Goal: Task Accomplishment & Management: Manage account settings

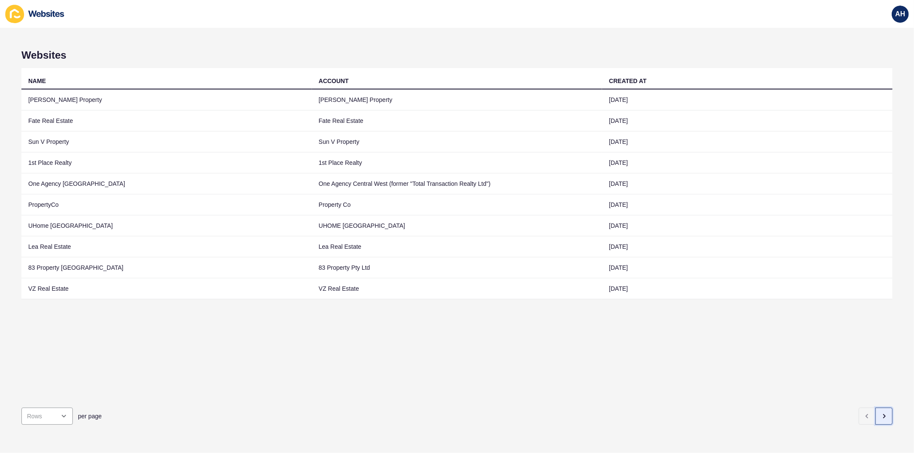
click at [883, 415] on icon "button" at bounding box center [884, 416] width 2 height 3
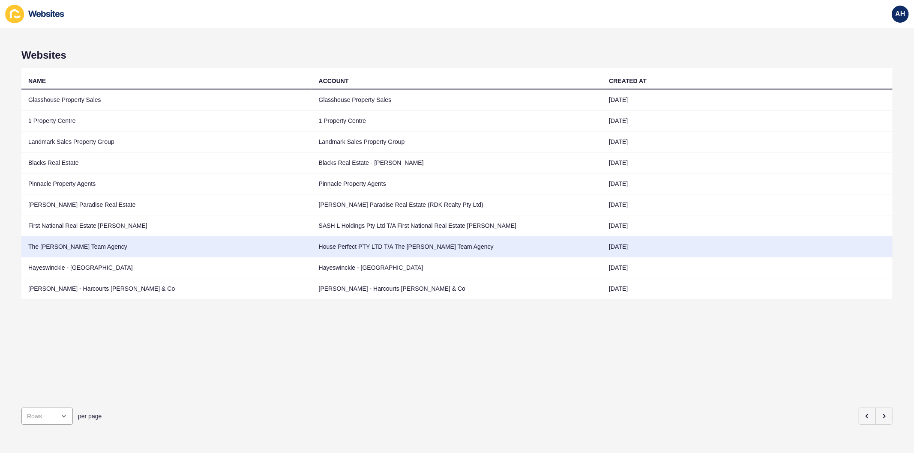
click at [408, 245] on td "House Perfect PTY LTD T/A The [PERSON_NAME] Team Agency" at bounding box center [457, 246] width 290 height 21
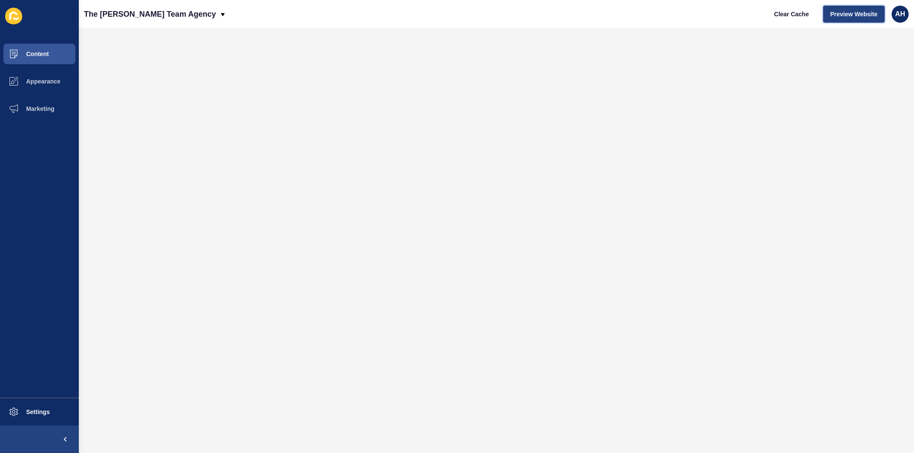
click at [844, 15] on span "Preview Website" at bounding box center [853, 14] width 47 height 9
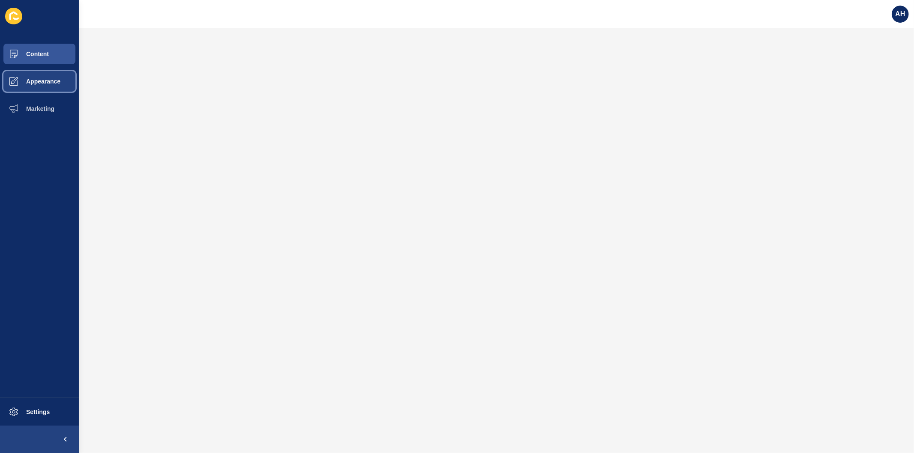
click at [41, 81] on span "Appearance" at bounding box center [30, 81] width 62 height 7
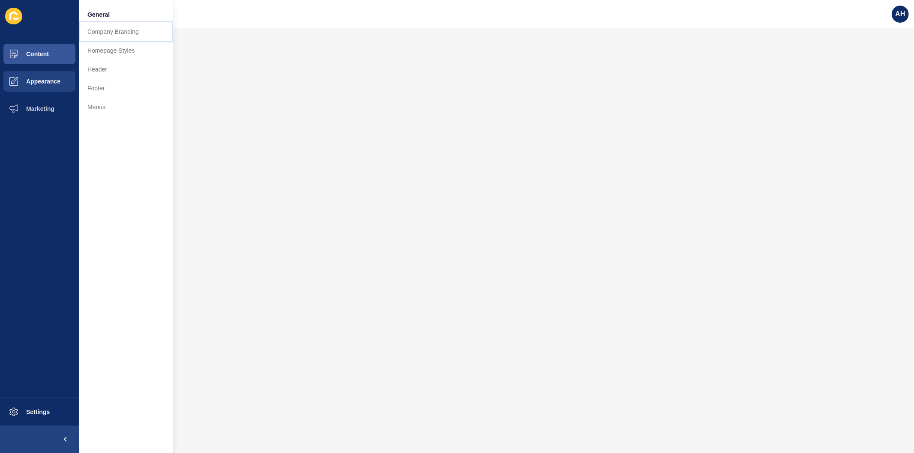
click at [98, 31] on link "Company Branding" at bounding box center [126, 31] width 94 height 19
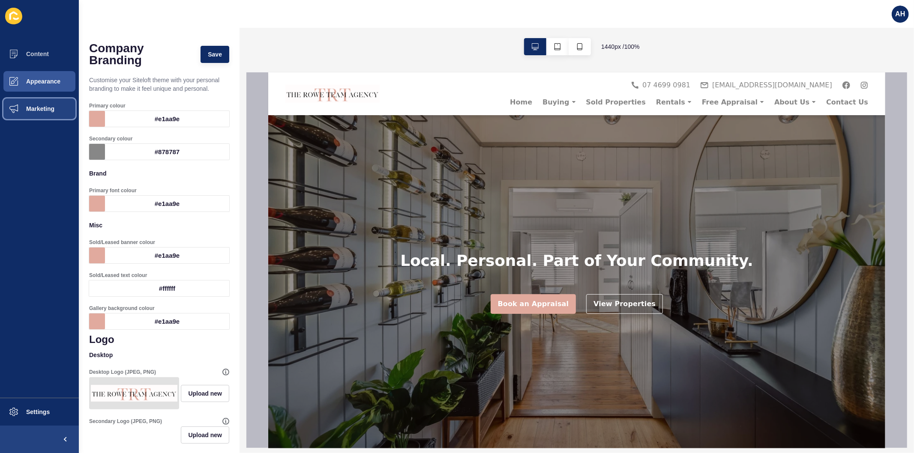
click at [40, 110] on span "Marketing" at bounding box center [27, 108] width 56 height 7
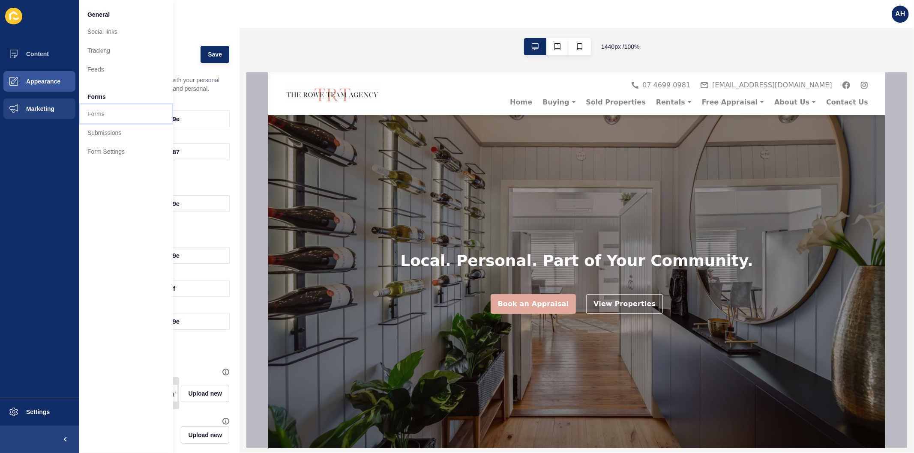
click at [104, 114] on link "Forms" at bounding box center [126, 114] width 94 height 19
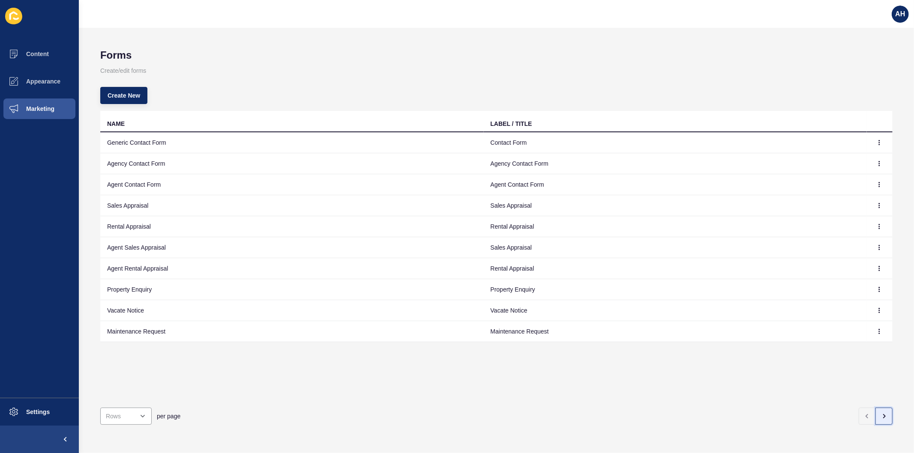
click at [875, 408] on button "button" at bounding box center [883, 416] width 17 height 17
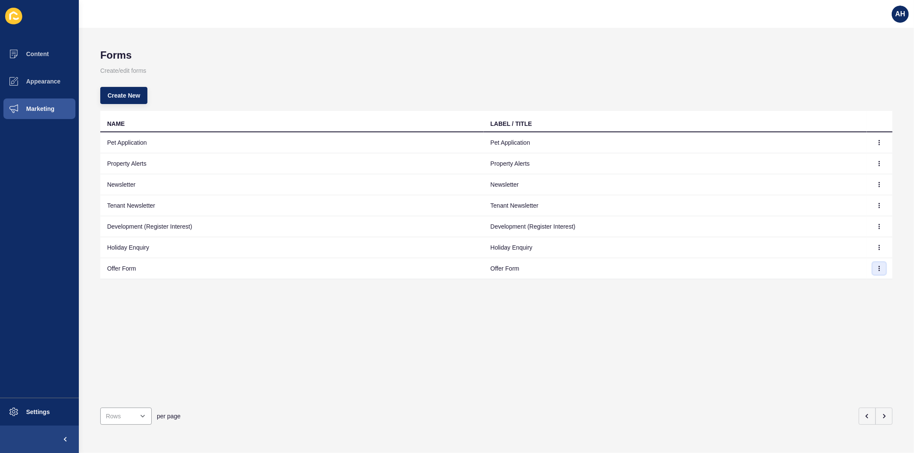
click at [876, 267] on icon "button" at bounding box center [878, 268] width 5 height 5
click at [847, 283] on link "Edit" at bounding box center [848, 285] width 60 height 19
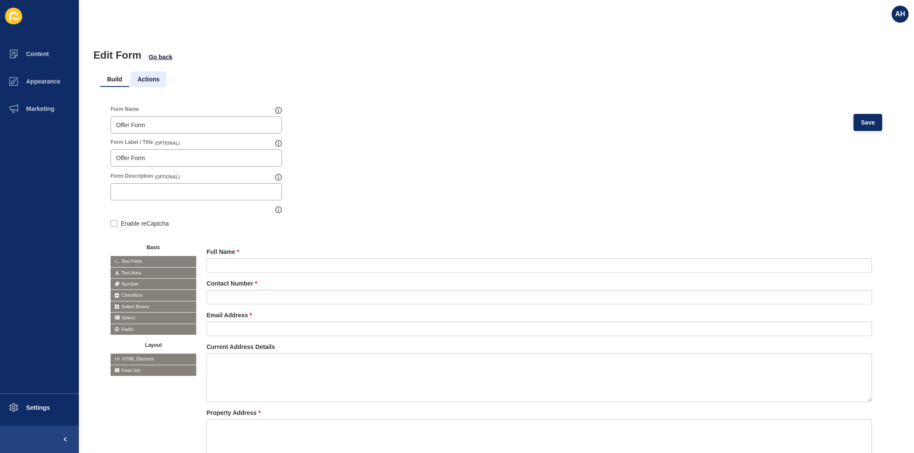
click at [149, 74] on li "Actions" at bounding box center [149, 79] width 36 height 15
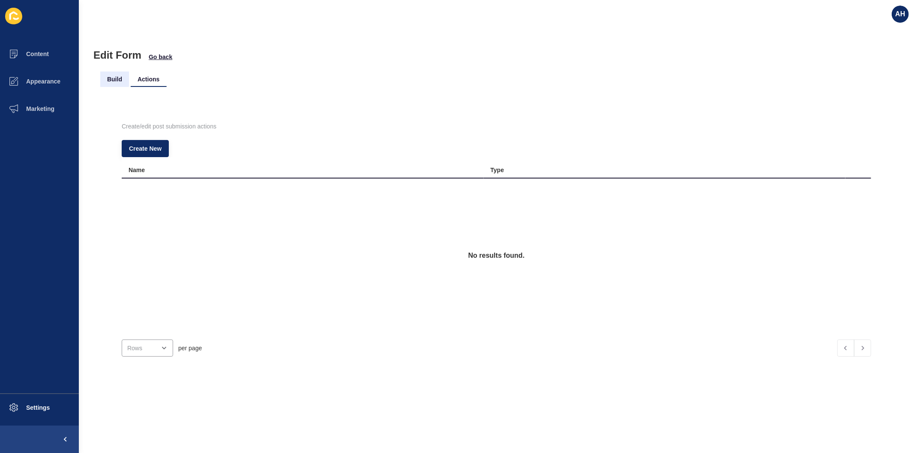
click at [110, 78] on li "Build" at bounding box center [114, 79] width 29 height 15
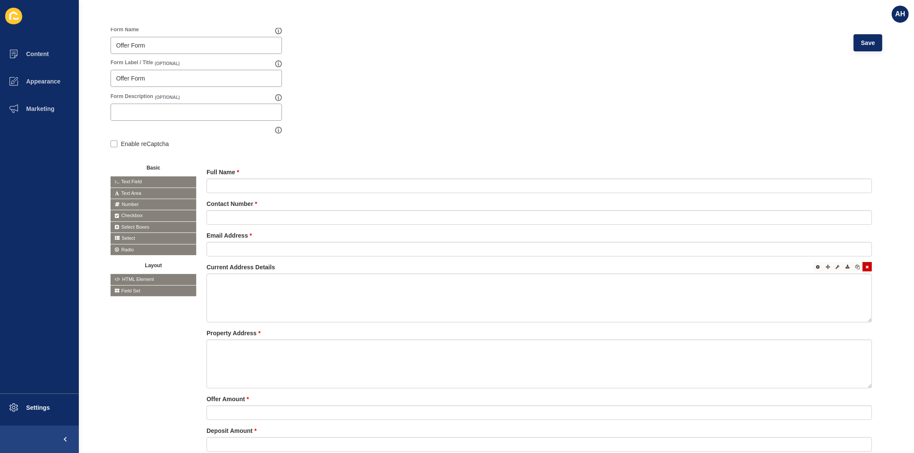
scroll to position [95, 0]
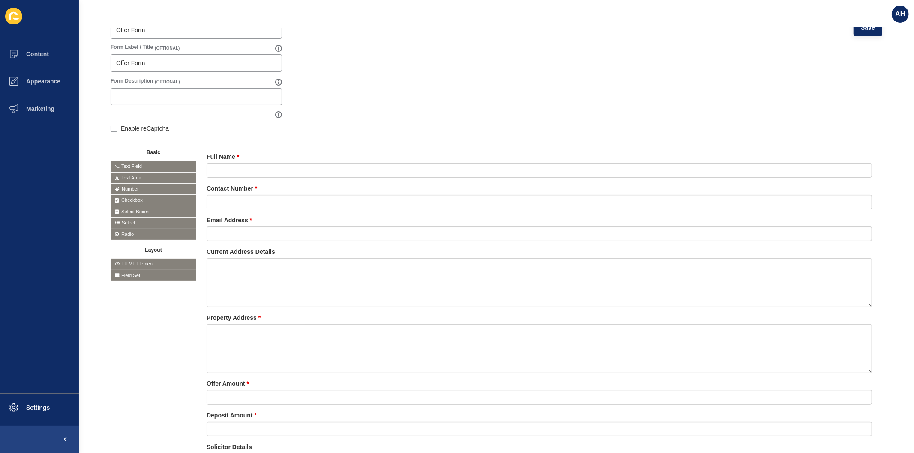
click at [159, 163] on span "Text Field" at bounding box center [153, 166] width 86 height 11
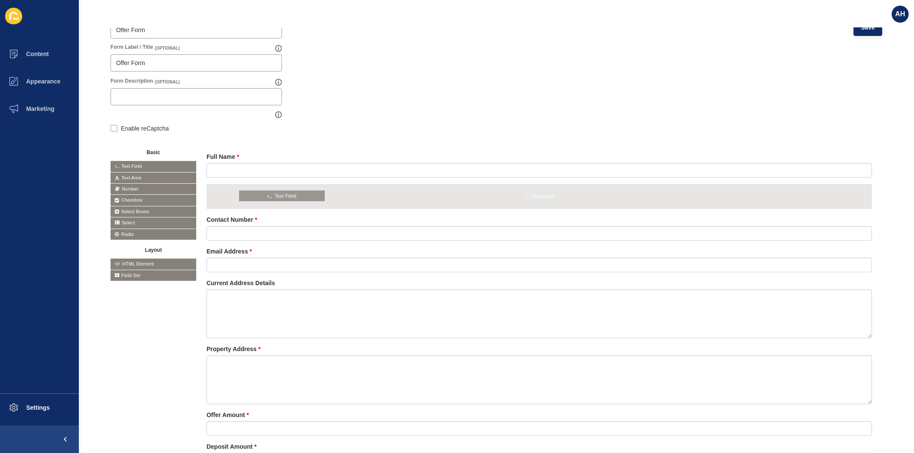
drag, startPoint x: 159, startPoint y: 163, endPoint x: 288, endPoint y: 191, distance: 131.6
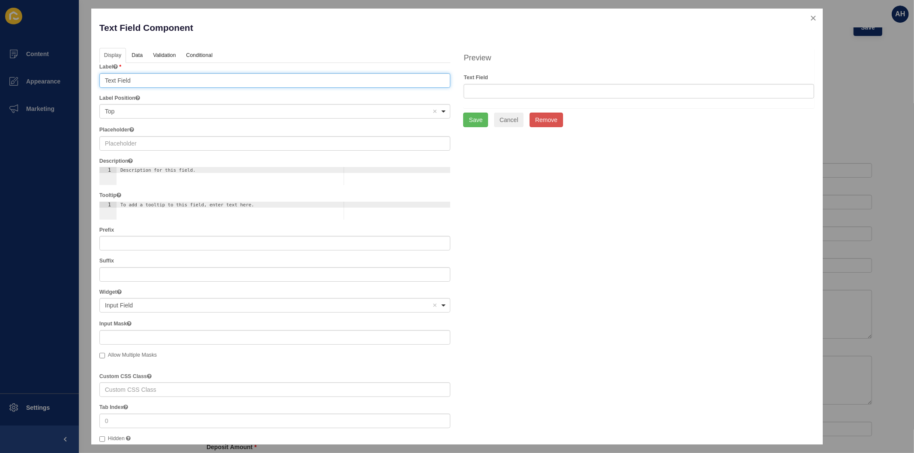
click at [211, 79] on input "Text Field" at bounding box center [274, 80] width 351 height 15
type input "Full Name 2"
click at [470, 117] on button "Save" at bounding box center [475, 120] width 25 height 15
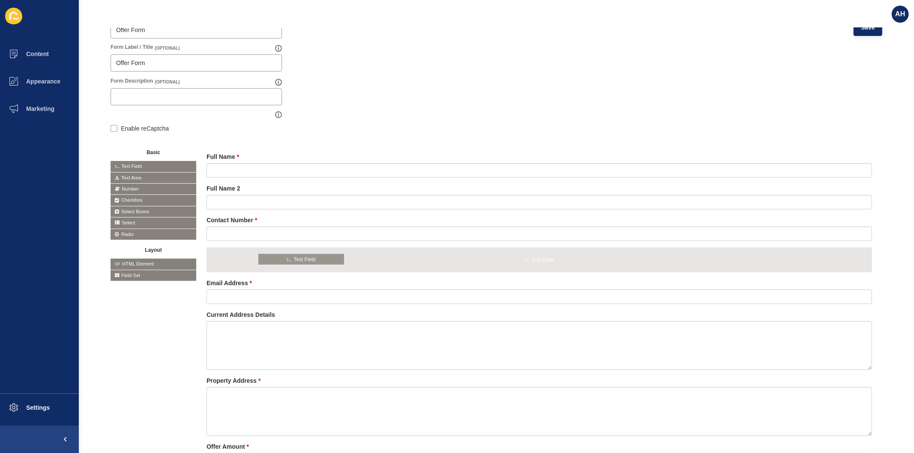
drag, startPoint x: 156, startPoint y: 163, endPoint x: 305, endPoint y: 256, distance: 174.9
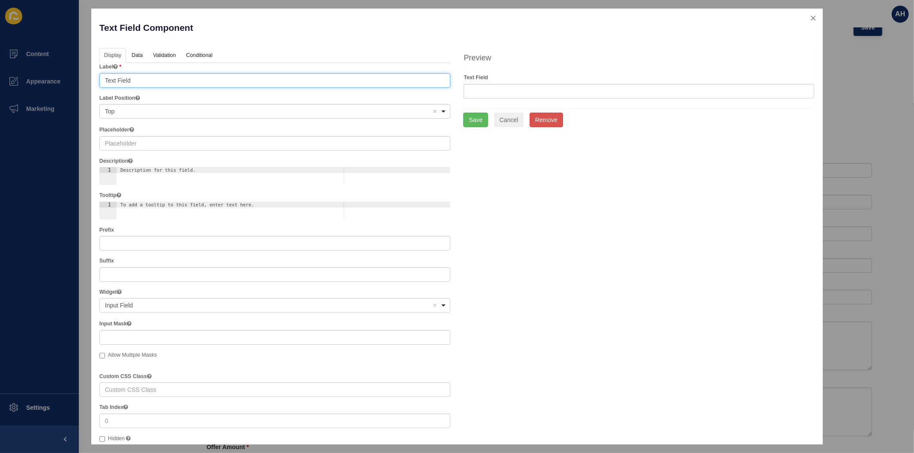
drag, startPoint x: 152, startPoint y: 81, endPoint x: 54, endPoint y: 61, distance: 100.5
click at [54, 61] on div "Text Field Component Help Display Data Validation API Conditional Logic Layout …" at bounding box center [457, 226] width 914 height 453
type input "Contact Number 2"
click at [478, 123] on button "Save" at bounding box center [475, 120] width 25 height 15
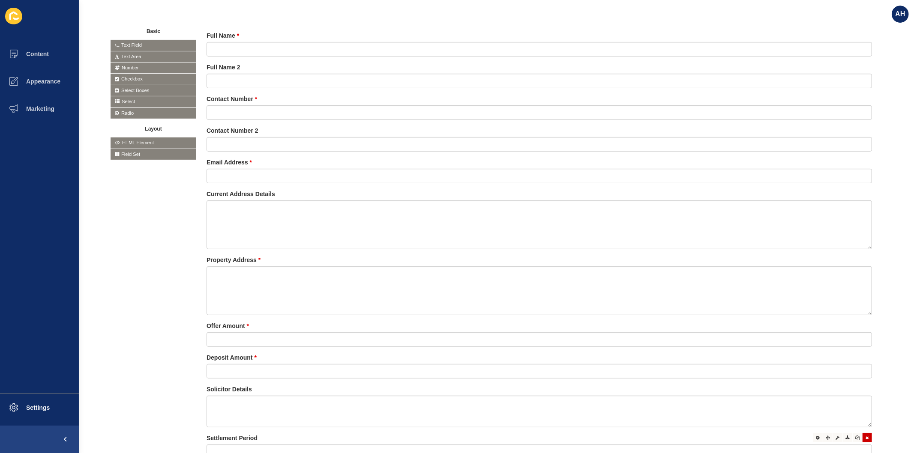
scroll to position [238, 0]
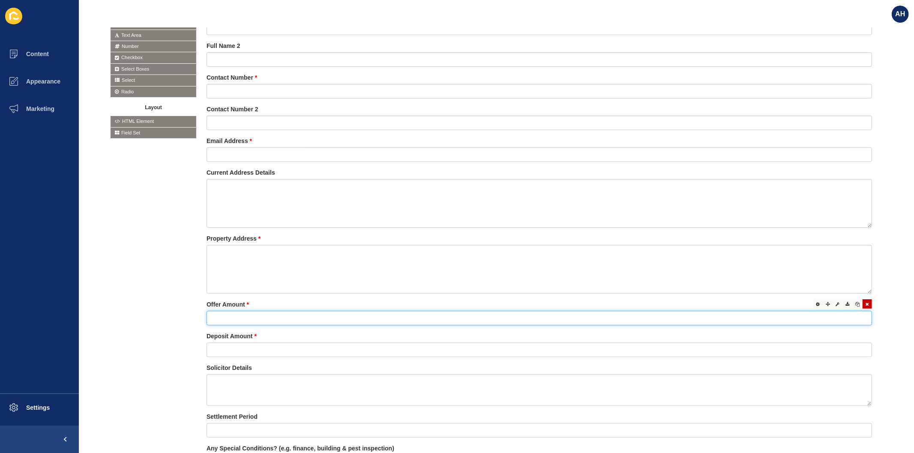
click at [369, 319] on input "text" at bounding box center [538, 318] width 665 height 15
click at [813, 305] on div at bounding box center [817, 303] width 9 height 9
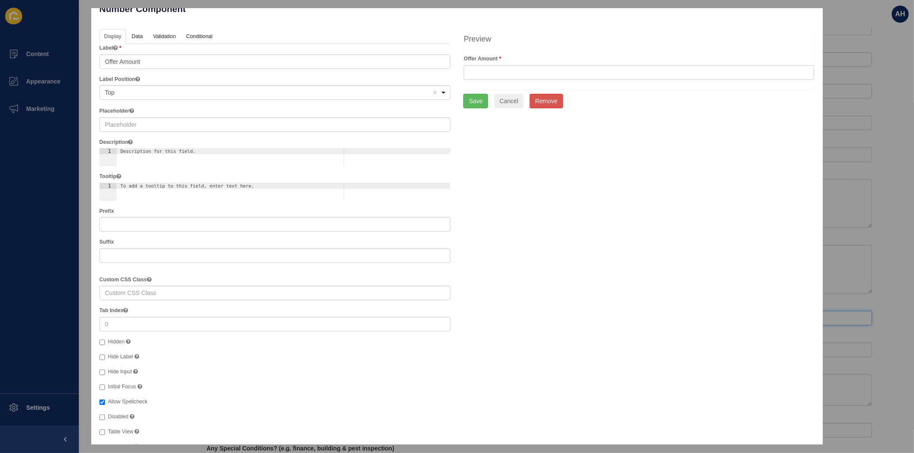
scroll to position [0, 0]
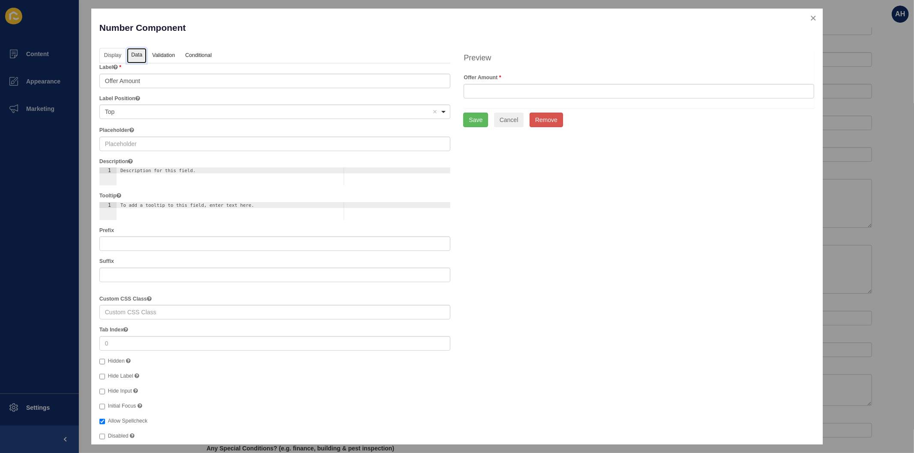
click at [139, 57] on link "Data" at bounding box center [137, 56] width 20 height 16
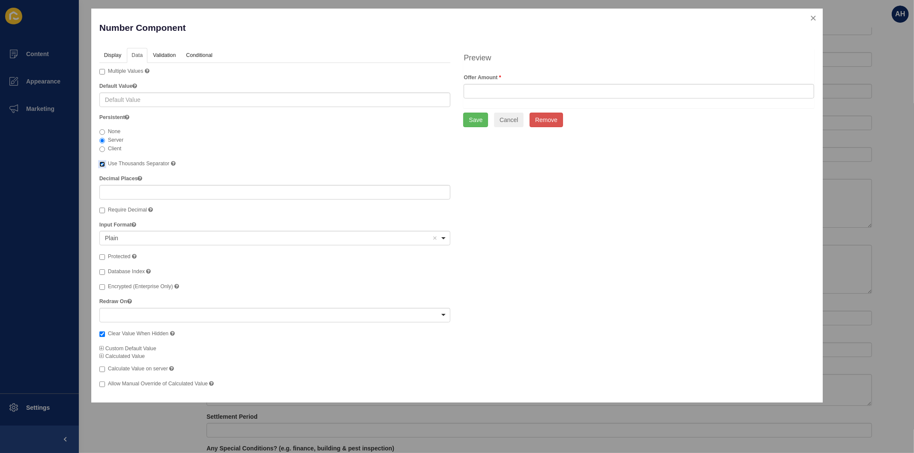
click at [105, 163] on input "Use Thousands Separator" at bounding box center [102, 164] width 6 height 6
checkbox input "false"
click at [472, 122] on button "Save" at bounding box center [475, 120] width 25 height 15
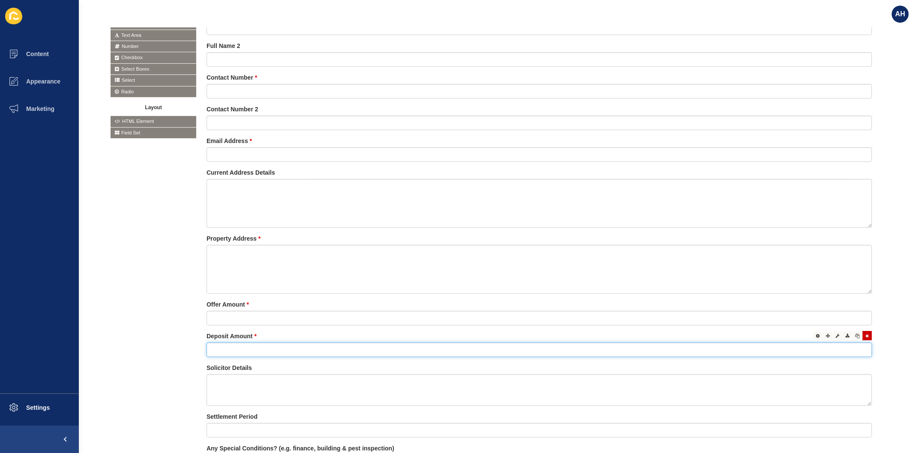
click at [708, 345] on input "text" at bounding box center [538, 350] width 665 height 15
click at [816, 337] on icon at bounding box center [818, 336] width 4 height 4
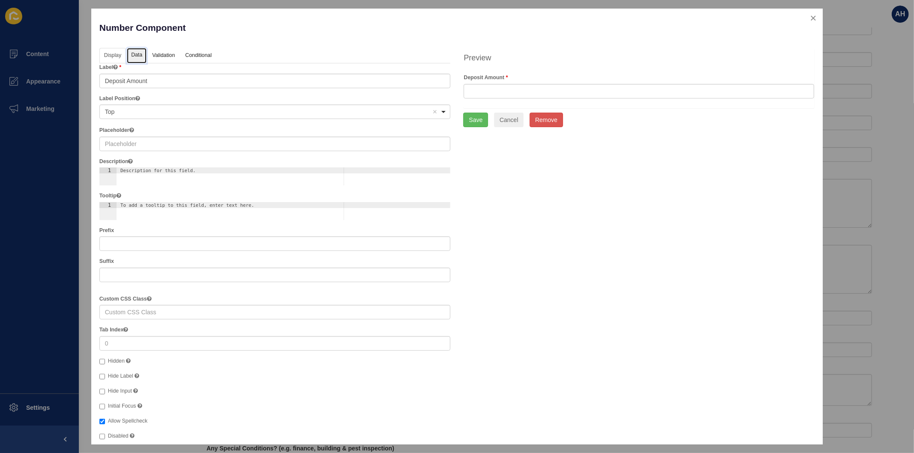
click at [136, 57] on link "Data" at bounding box center [137, 56] width 20 height 16
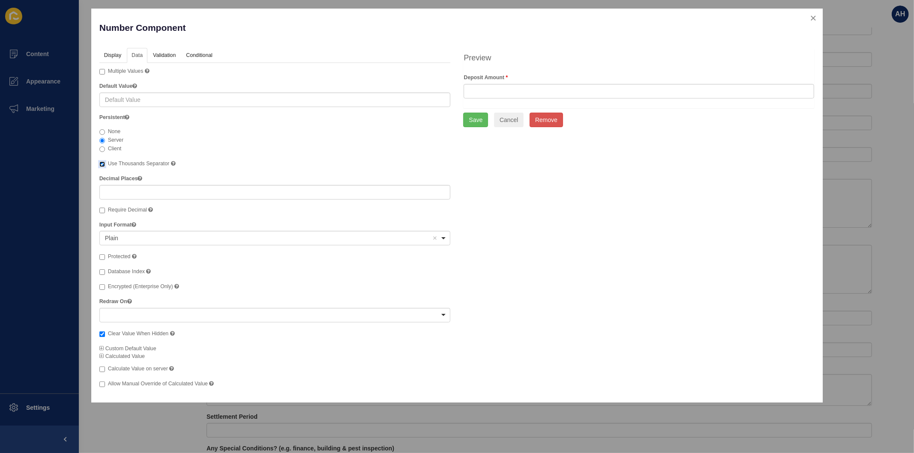
click at [102, 164] on input "Use Thousands Separator" at bounding box center [102, 164] width 6 height 6
checkbox input "false"
click at [476, 119] on button "Save" at bounding box center [475, 120] width 25 height 15
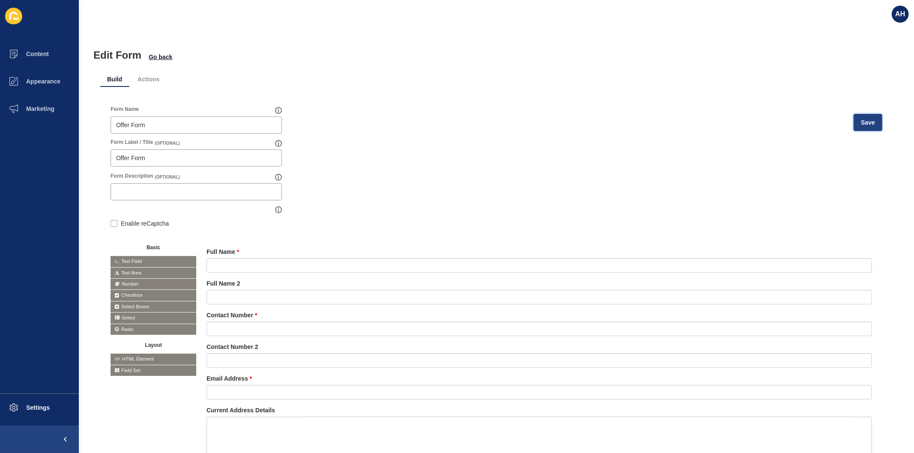
click at [861, 121] on span "Save" at bounding box center [867, 122] width 14 height 9
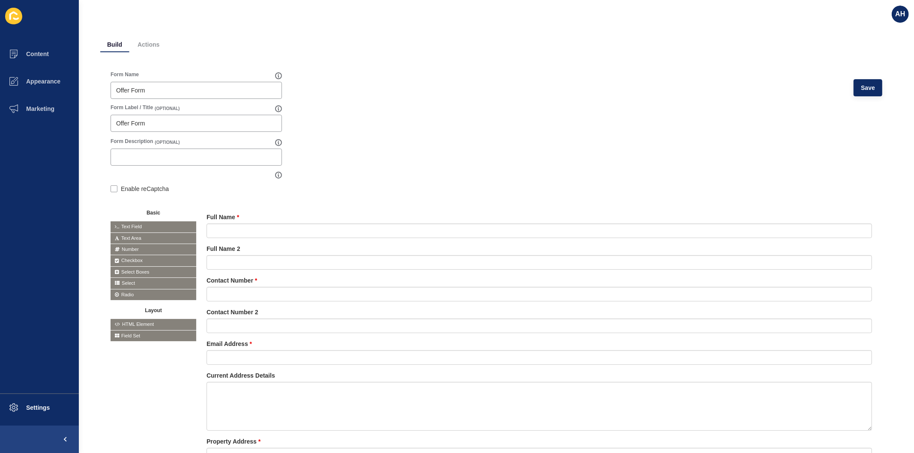
scroll to position [143, 0]
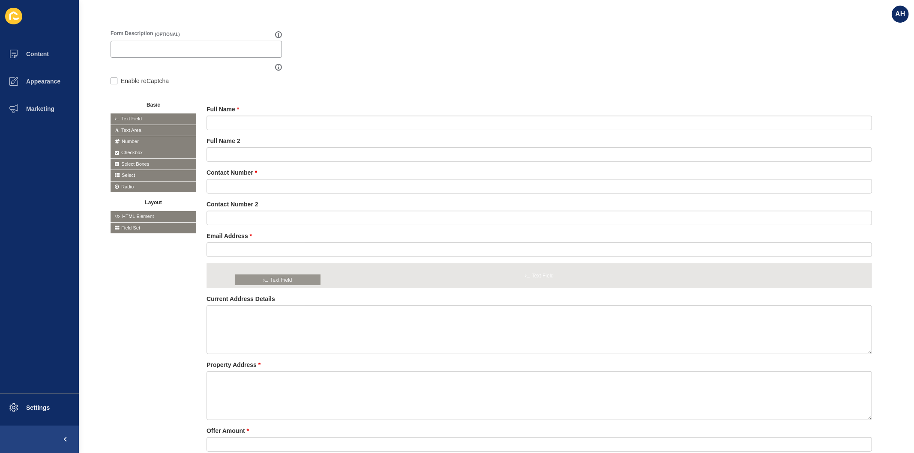
drag, startPoint x: 156, startPoint y: 116, endPoint x: 281, endPoint y: 277, distance: 203.9
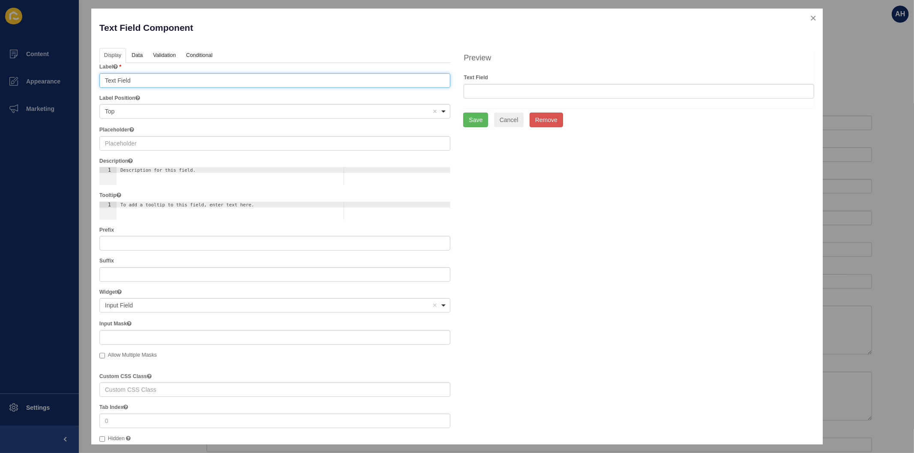
click at [195, 84] on input "Text Field" at bounding box center [274, 80] width 351 height 15
type input "Email Address 2"
click at [138, 56] on link "Data" at bounding box center [137, 56] width 20 height 16
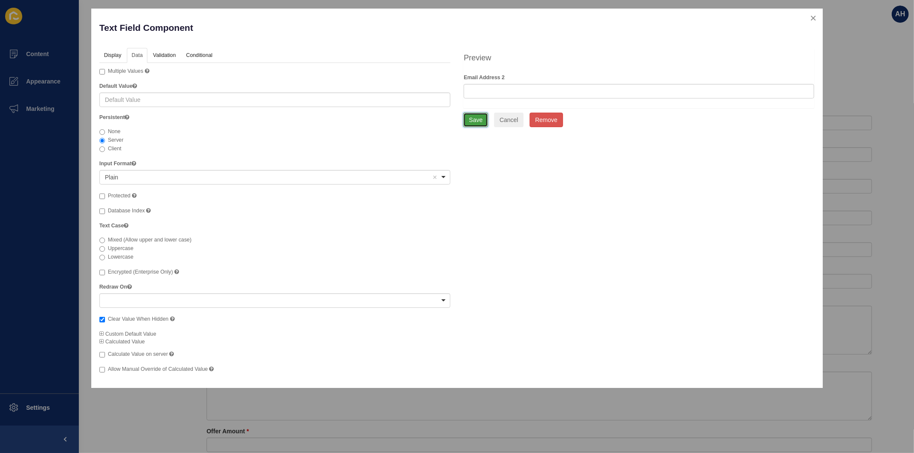
click at [476, 124] on button "Save" at bounding box center [475, 120] width 25 height 15
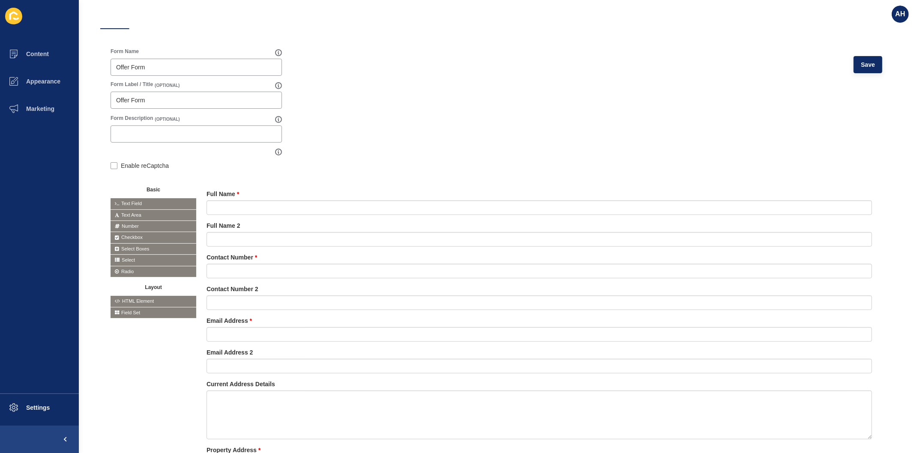
scroll to position [0, 0]
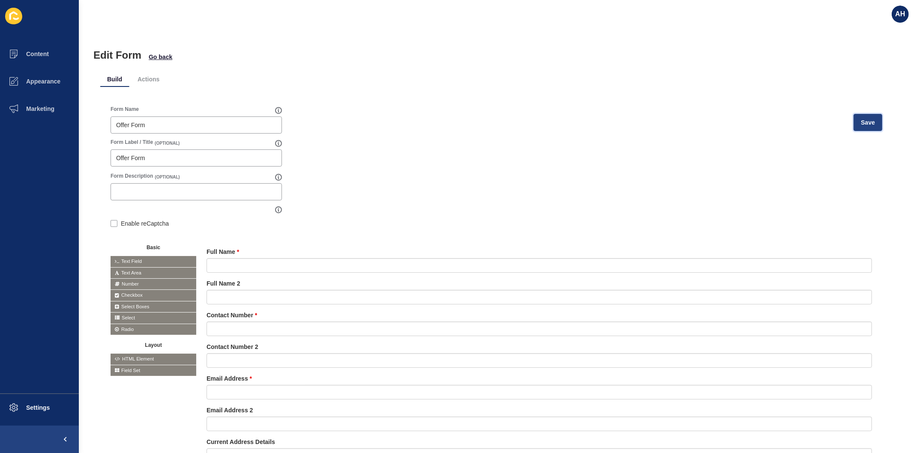
click at [867, 121] on span "Save" at bounding box center [867, 122] width 14 height 9
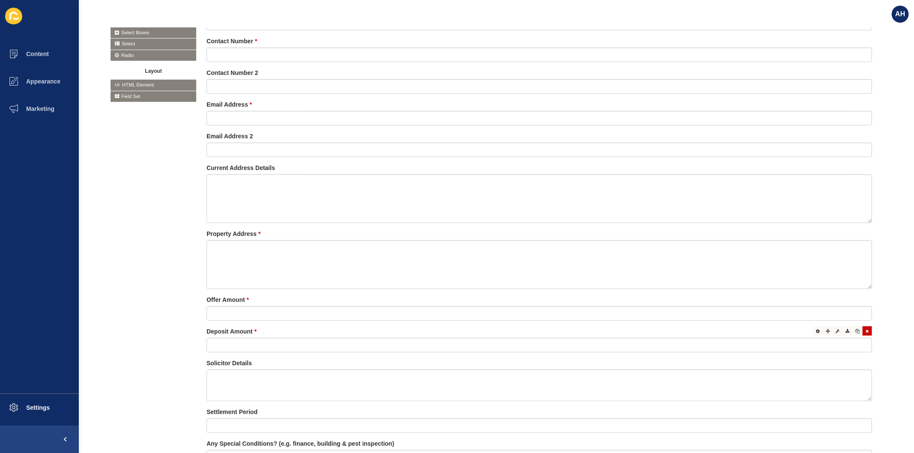
scroll to position [285, 0]
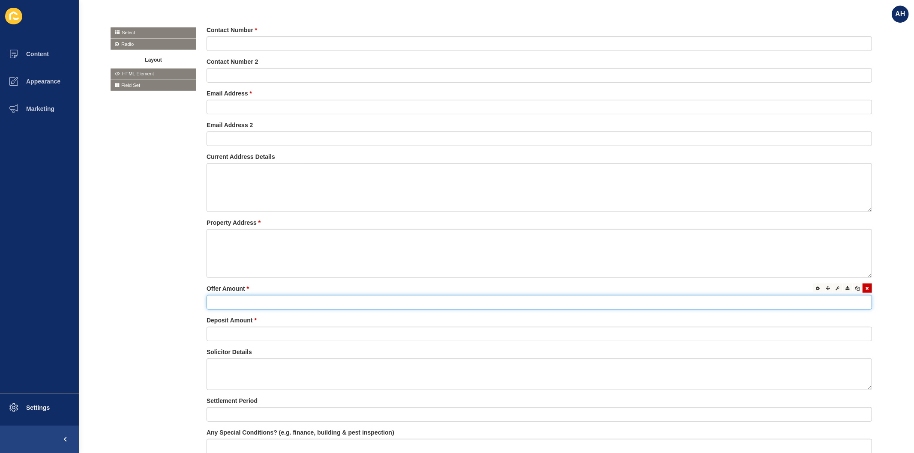
click at [513, 301] on input "text" at bounding box center [538, 302] width 665 height 15
click at [816, 287] on icon at bounding box center [818, 288] width 4 height 4
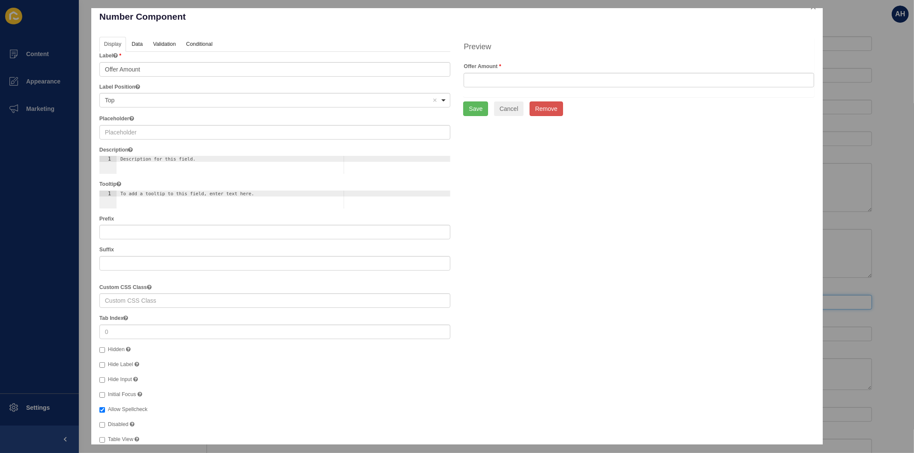
scroll to position [0, 0]
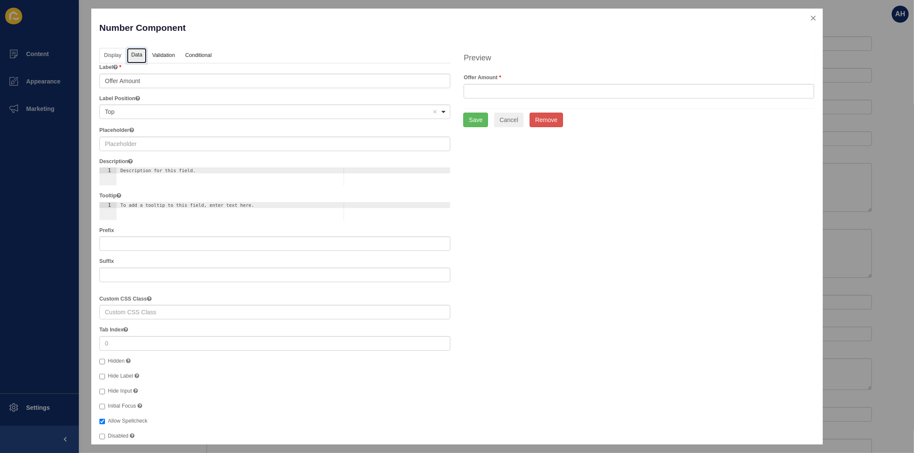
click at [139, 50] on link "Data" at bounding box center [137, 56] width 20 height 16
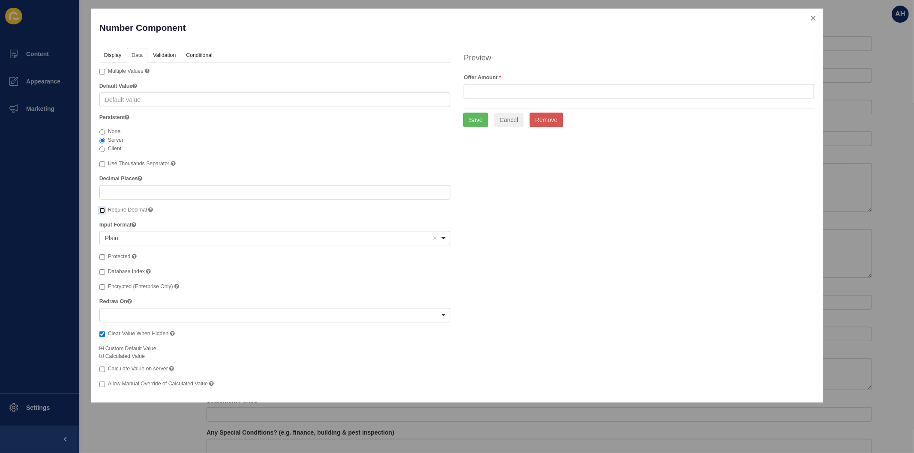
click at [100, 209] on input "Require Decimal" at bounding box center [102, 211] width 6 height 6
checkbox input "true"
click at [168, 58] on link "Validation" at bounding box center [163, 56] width 31 height 16
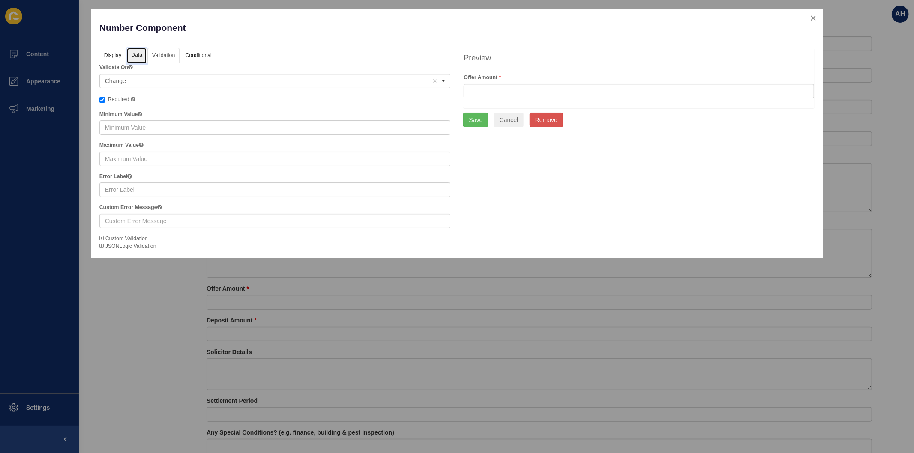
click at [131, 54] on link "Data" at bounding box center [137, 56] width 20 height 16
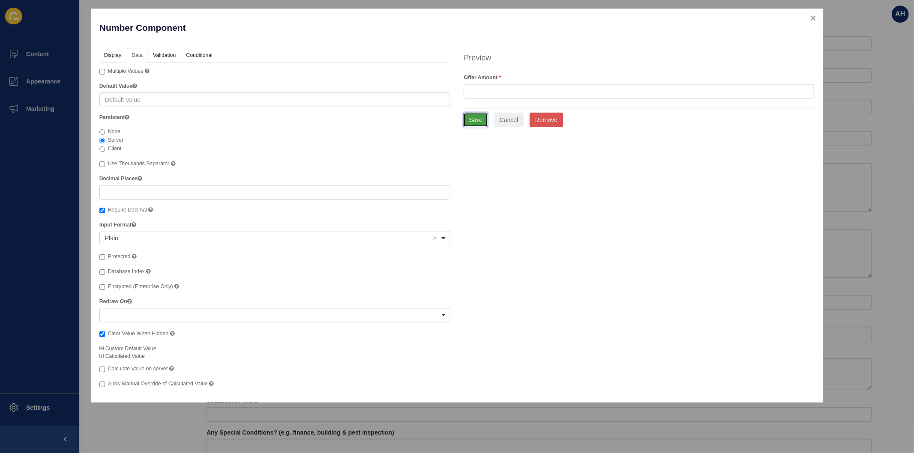
click at [470, 123] on button "Save" at bounding box center [475, 120] width 25 height 15
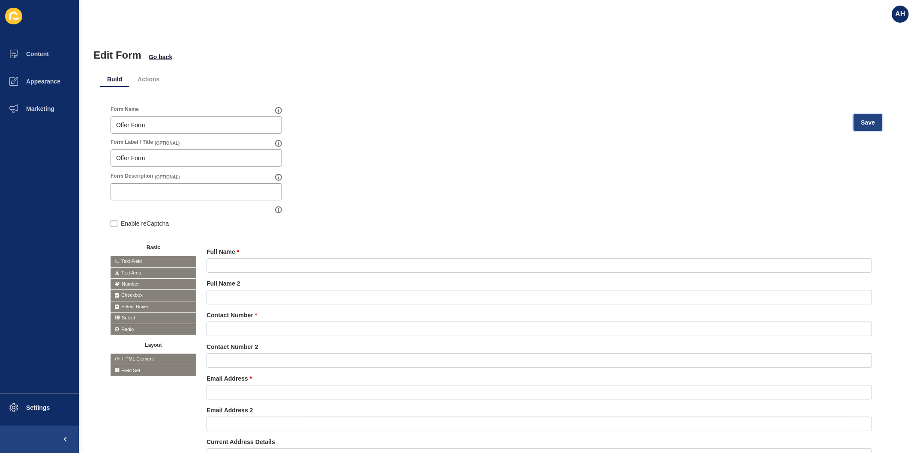
click at [860, 128] on button "Save" at bounding box center [867, 122] width 29 height 17
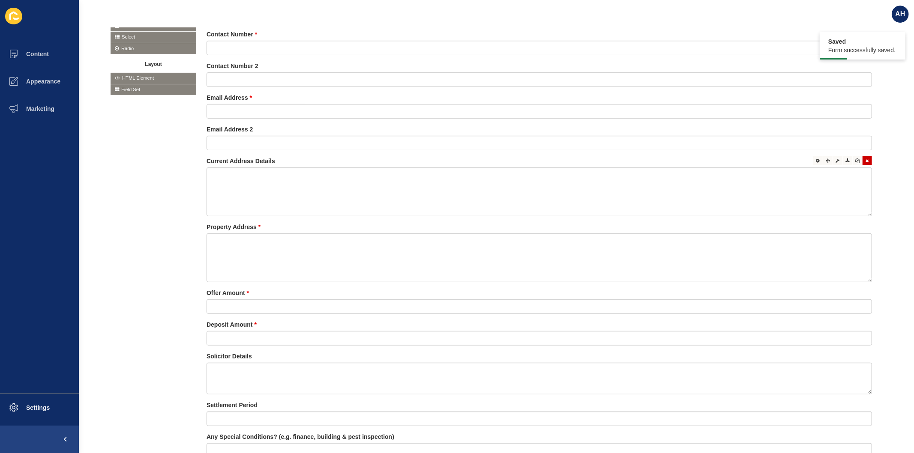
scroll to position [285, 0]
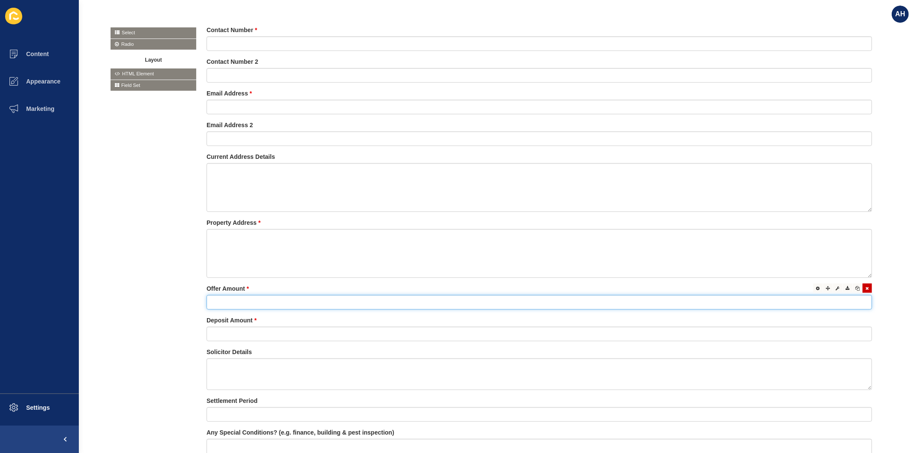
click at [557, 300] on input "text" at bounding box center [538, 302] width 665 height 15
click at [813, 290] on div at bounding box center [817, 288] width 9 height 9
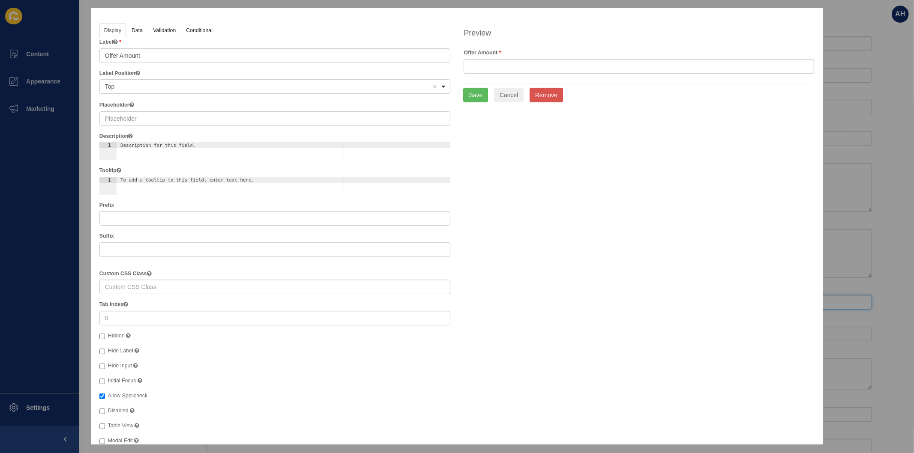
scroll to position [39, 0]
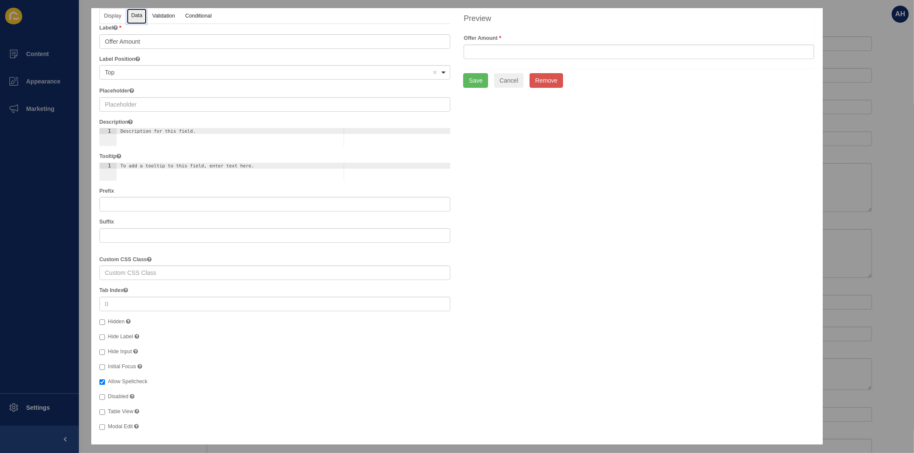
click at [139, 16] on link "Data" at bounding box center [137, 17] width 20 height 16
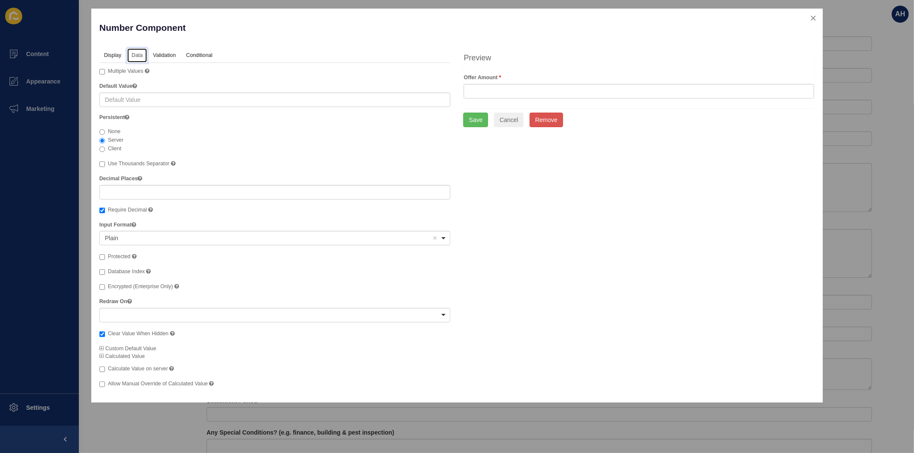
scroll to position [0, 0]
click at [102, 210] on input "Require Decimal" at bounding box center [102, 211] width 6 height 6
checkbox input "false"
click at [535, 259] on div "Display Data Validation API Conditional Logic Layout Label Offer Amount Label P…" at bounding box center [457, 221] width 728 height 347
click at [158, 50] on link "Validation" at bounding box center [163, 56] width 31 height 16
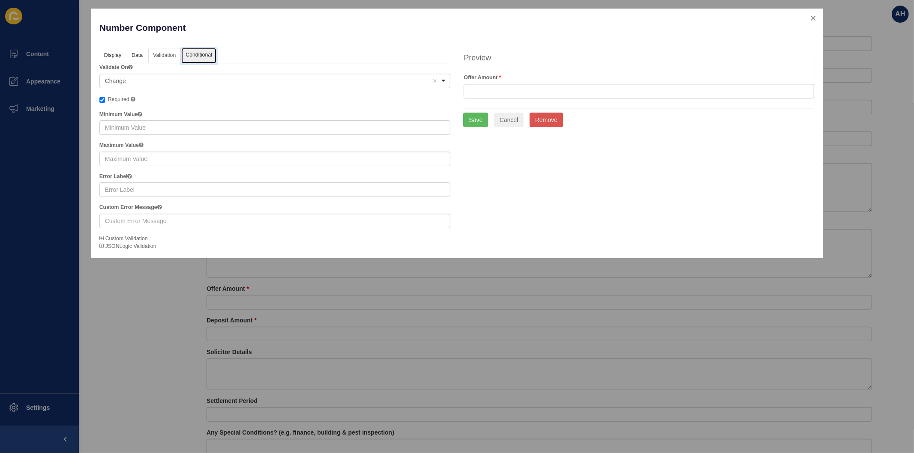
click at [200, 55] on link "Conditional" at bounding box center [198, 56] width 35 height 16
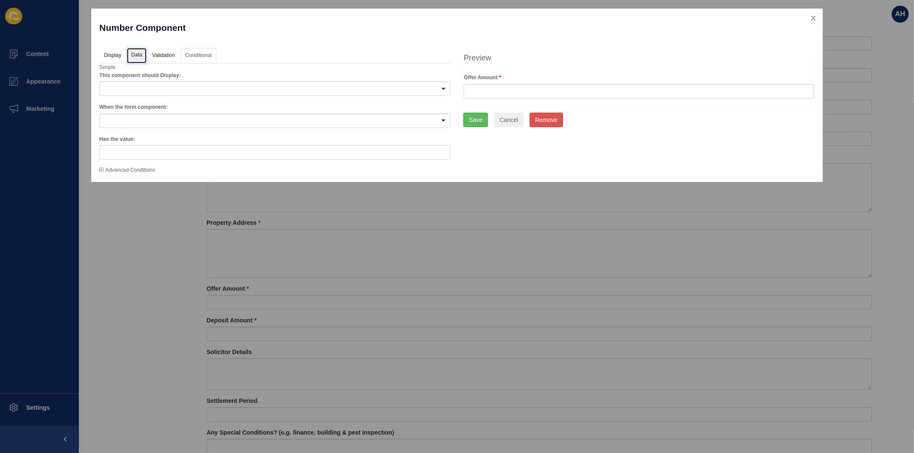
click at [136, 51] on link "Data" at bounding box center [137, 56] width 20 height 16
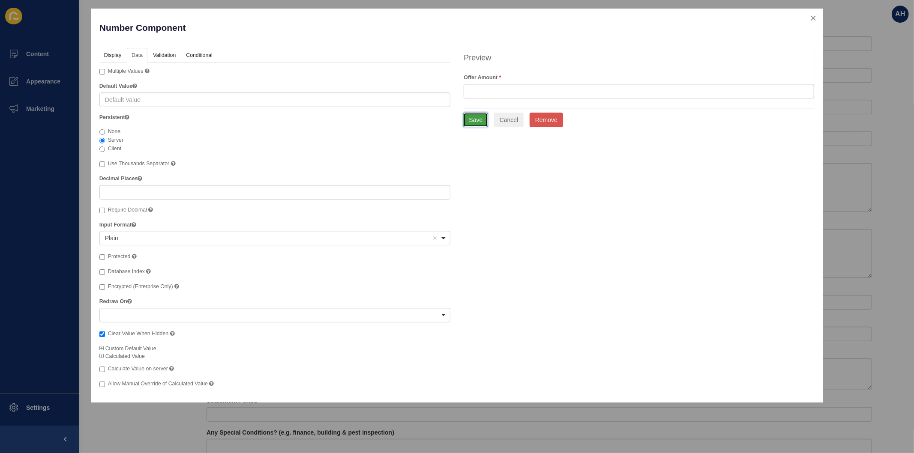
click at [466, 122] on button "Save" at bounding box center [475, 120] width 25 height 15
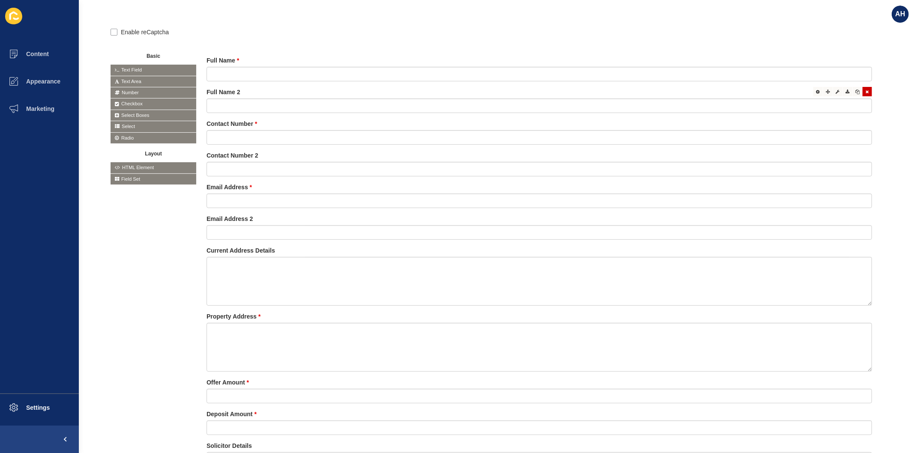
scroll to position [48, 0]
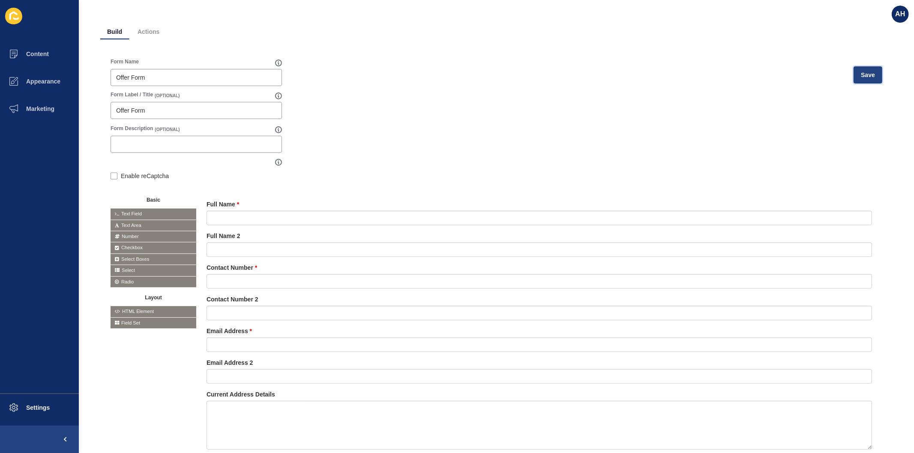
click at [860, 78] on span "Save" at bounding box center [867, 75] width 14 height 9
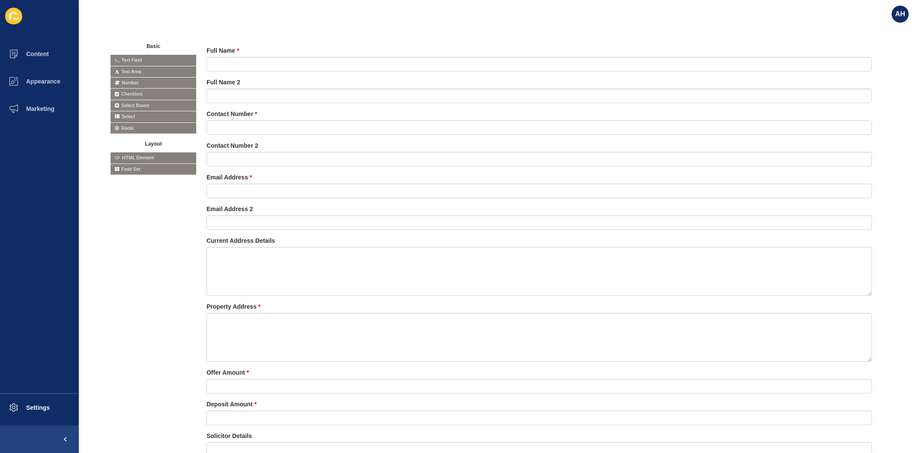
scroll to position [238, 0]
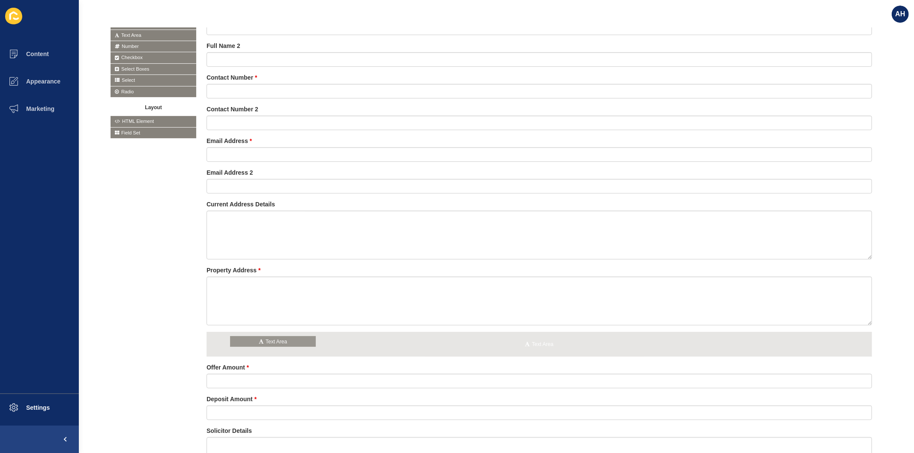
drag, startPoint x: 131, startPoint y: 35, endPoint x: 251, endPoint y: 341, distance: 329.3
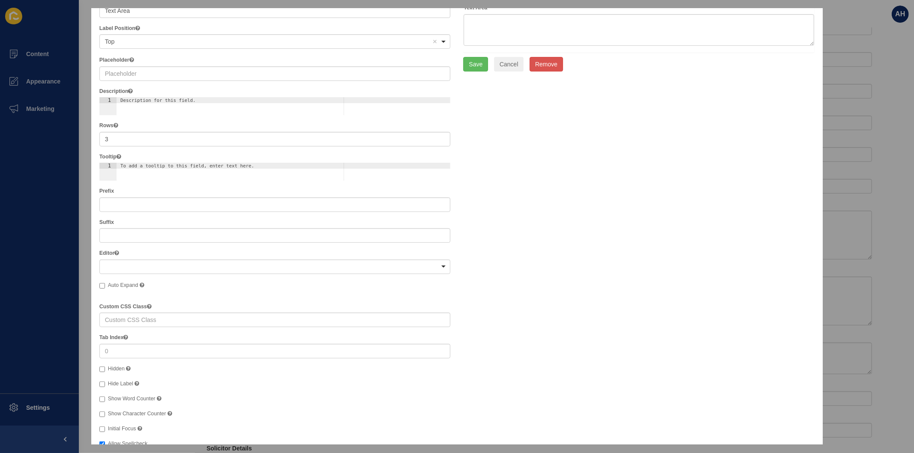
scroll to position [0, 0]
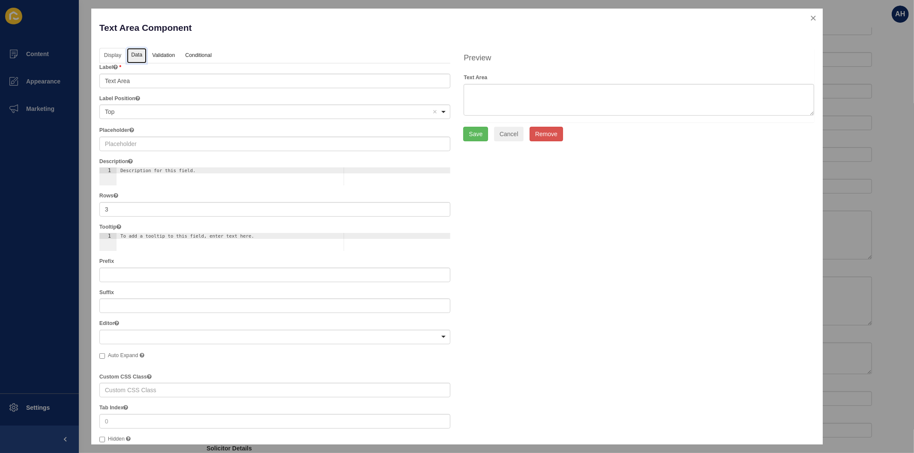
click at [135, 58] on link "Data" at bounding box center [137, 56] width 20 height 16
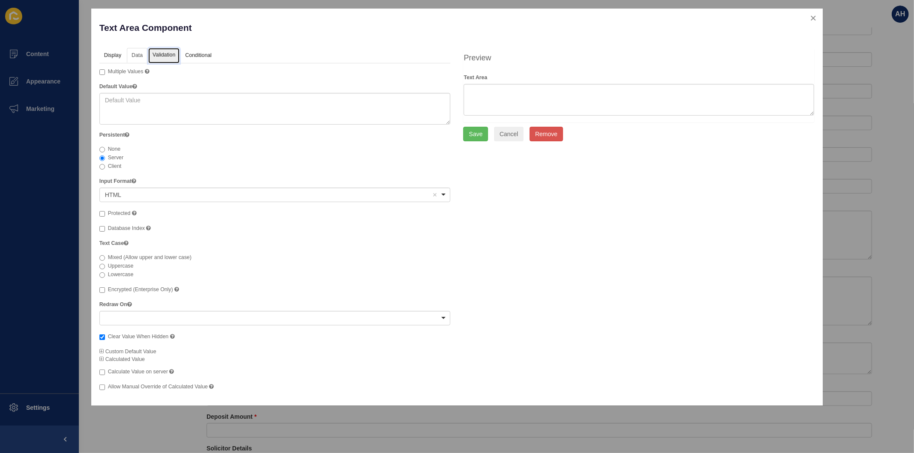
click at [161, 57] on link "Validation" at bounding box center [163, 56] width 31 height 16
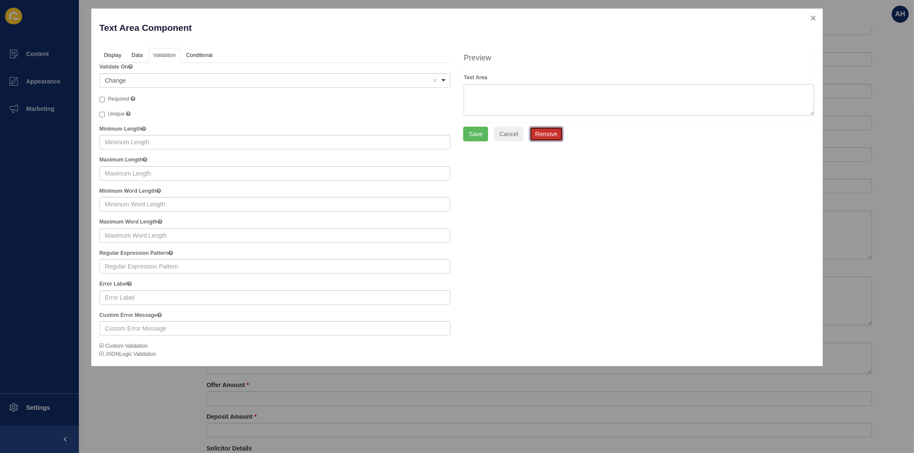
click at [549, 133] on button "Remove" at bounding box center [545, 134] width 33 height 15
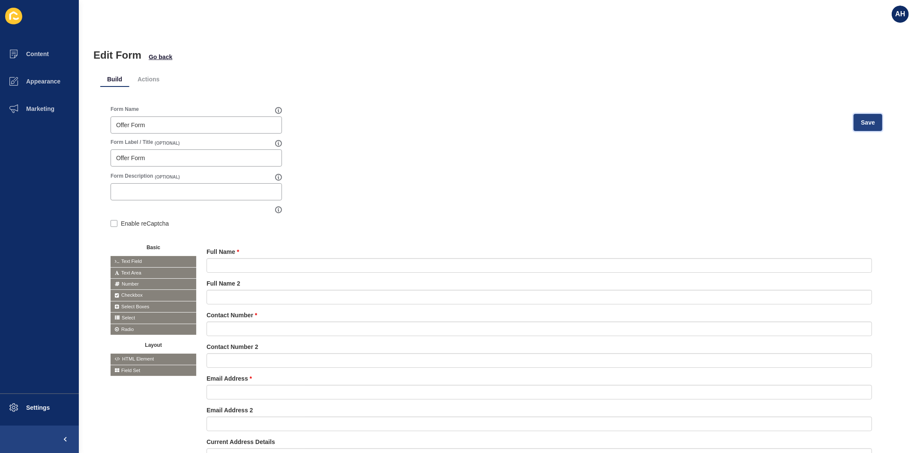
click at [854, 126] on button "Save" at bounding box center [867, 122] width 29 height 17
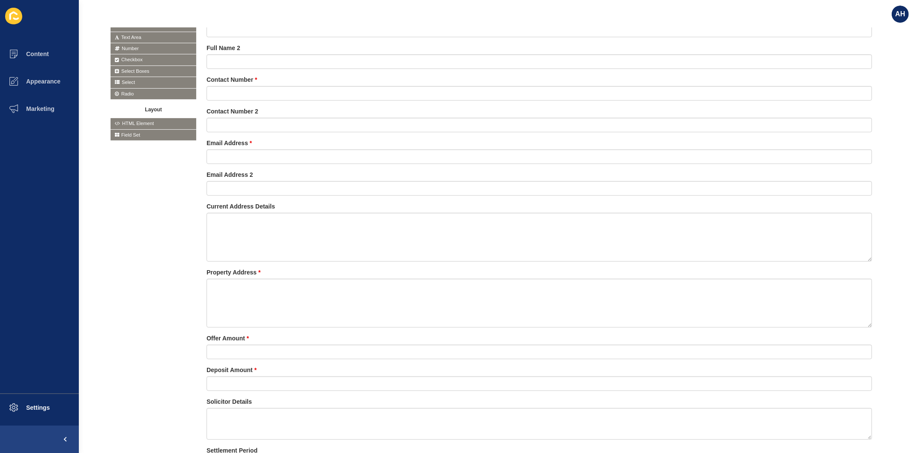
scroll to position [238, 0]
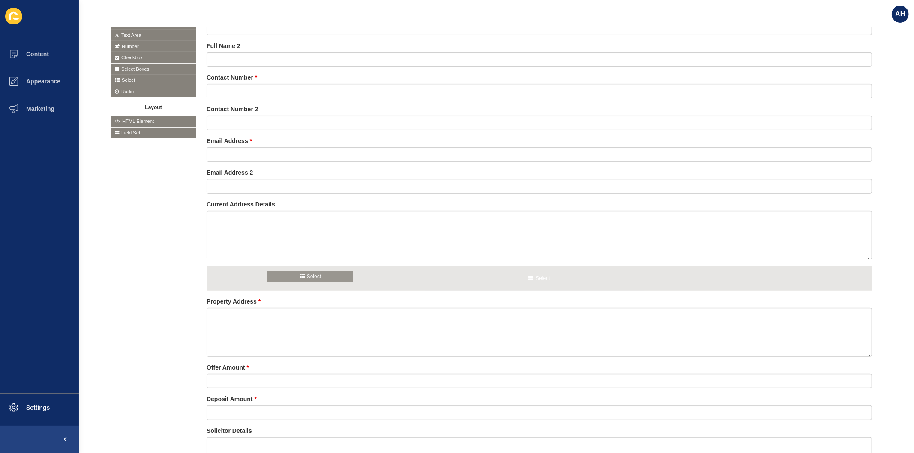
drag, startPoint x: 152, startPoint y: 78, endPoint x: 309, endPoint y: 275, distance: 251.7
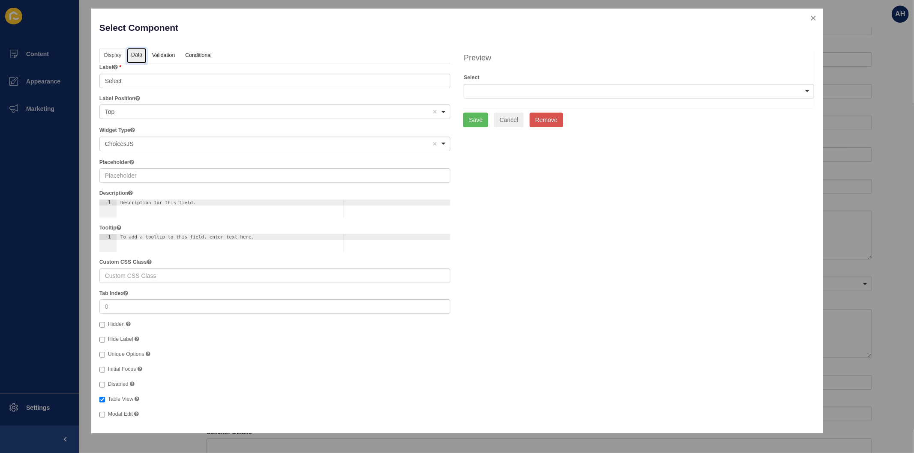
click at [138, 58] on link "Data" at bounding box center [137, 56] width 20 height 16
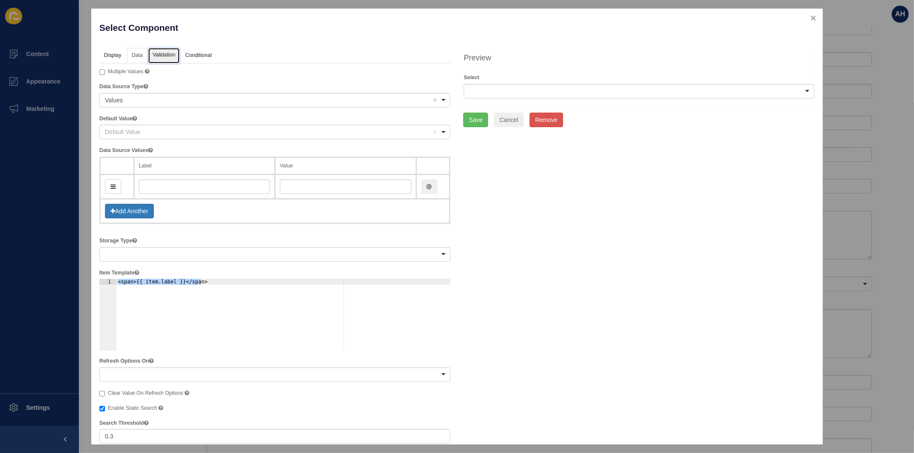
click at [162, 55] on link "Validation" at bounding box center [163, 56] width 31 height 16
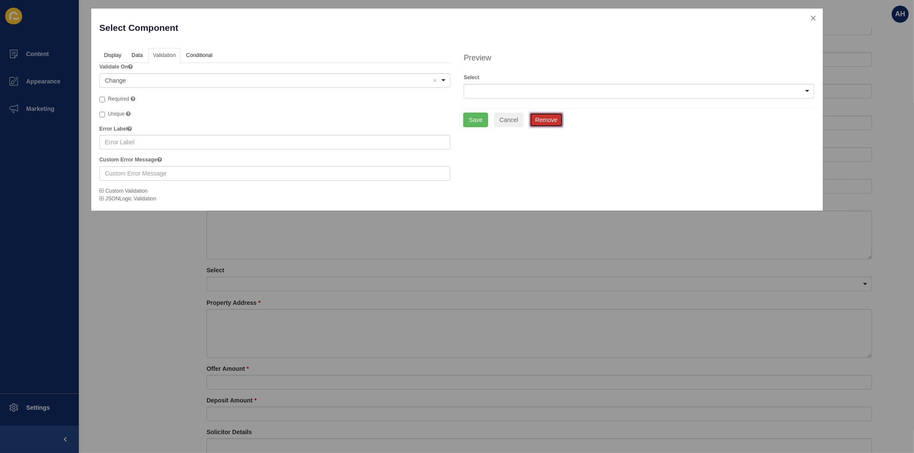
click at [540, 119] on button "Remove" at bounding box center [545, 120] width 33 height 15
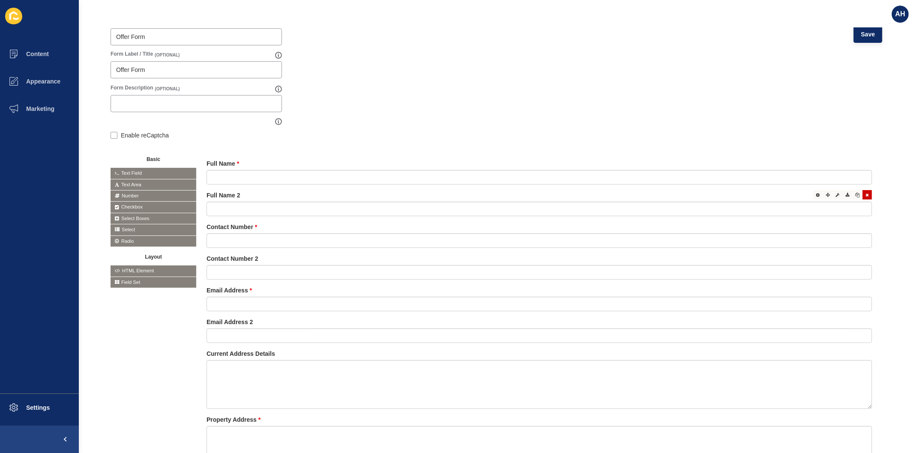
scroll to position [0, 0]
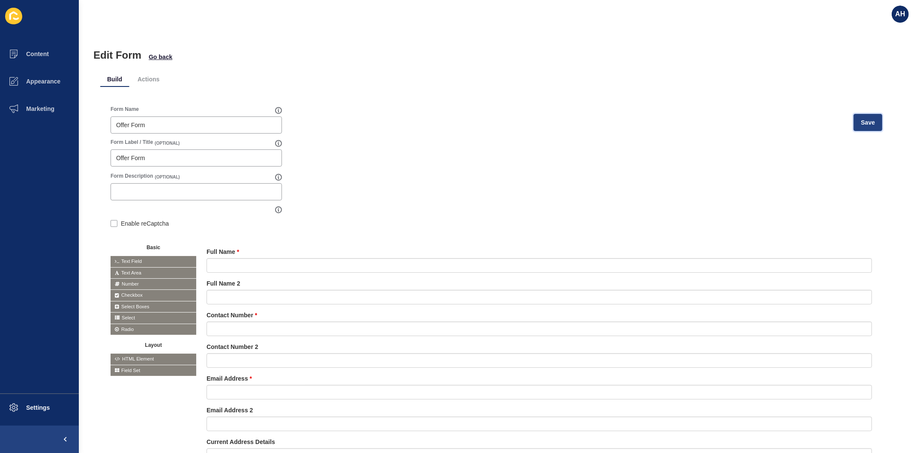
click at [853, 125] on button "Save" at bounding box center [867, 122] width 29 height 17
click at [902, 16] on span "AH" at bounding box center [900, 14] width 10 height 9
click at [863, 67] on link "Logout" at bounding box center [879, 71] width 63 height 19
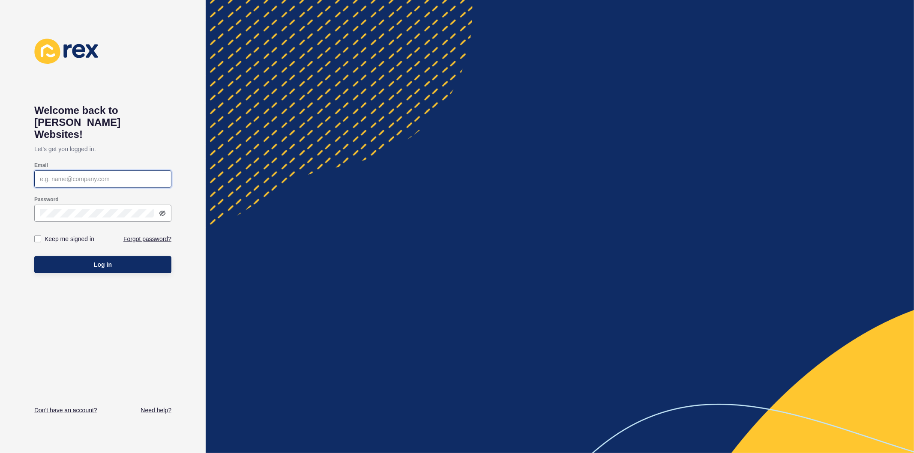
type input "[PERSON_NAME][EMAIL_ADDRESS][PERSON_NAME][DOMAIN_NAME]"
click at [37, 236] on label at bounding box center [37, 239] width 7 height 7
click at [37, 236] on input "Keep me signed in" at bounding box center [39, 239] width 6 height 6
checkbox input "true"
click at [70, 256] on button "Log in" at bounding box center [102, 264] width 137 height 17
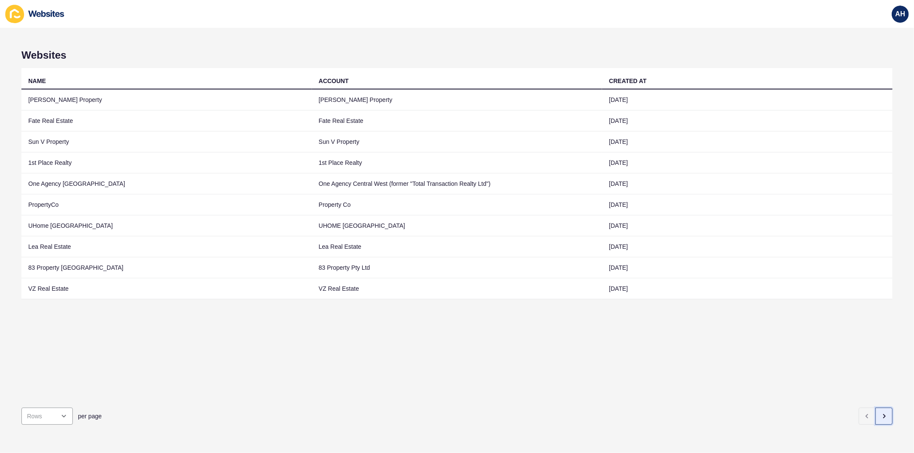
click at [880, 413] on icon "button" at bounding box center [883, 416] width 7 height 7
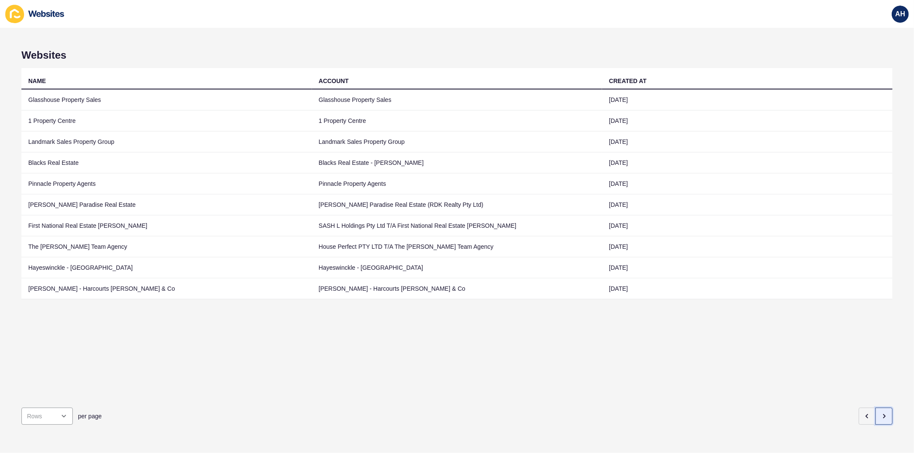
click at [880, 413] on icon "button" at bounding box center [883, 416] width 7 height 7
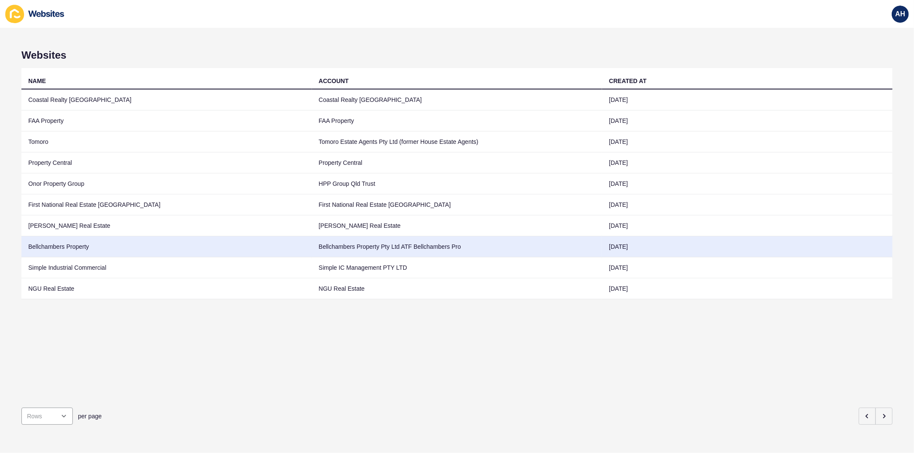
click at [315, 249] on td "Bellchambers Property Pty Ltd ATF Bellchambers Pro" at bounding box center [457, 246] width 290 height 21
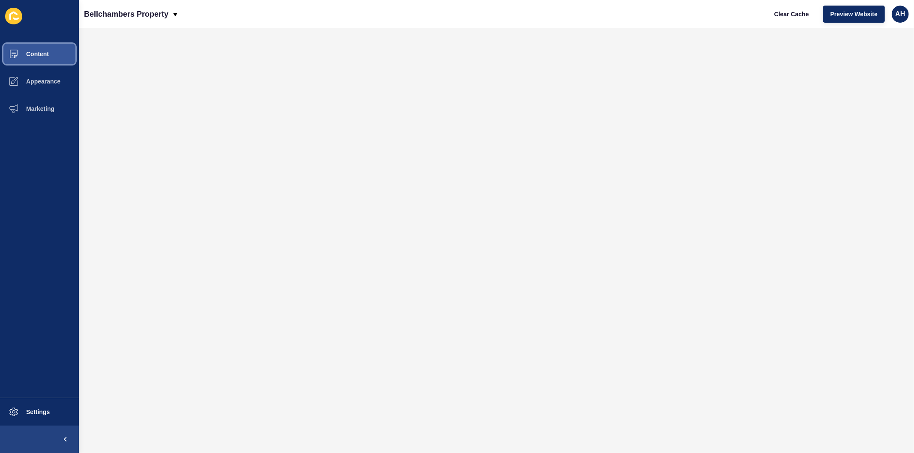
click at [36, 51] on span "Content" at bounding box center [24, 54] width 50 height 7
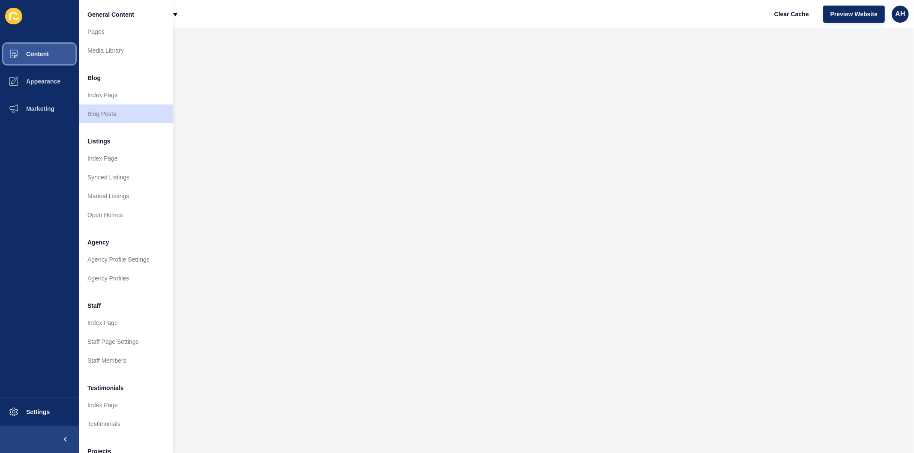
click at [46, 51] on span "Content" at bounding box center [24, 54] width 50 height 7
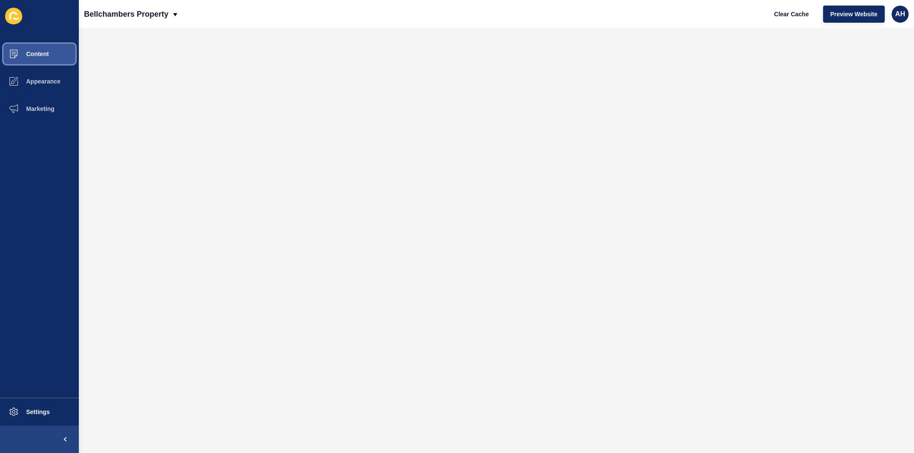
click at [46, 51] on span "Content" at bounding box center [24, 54] width 50 height 7
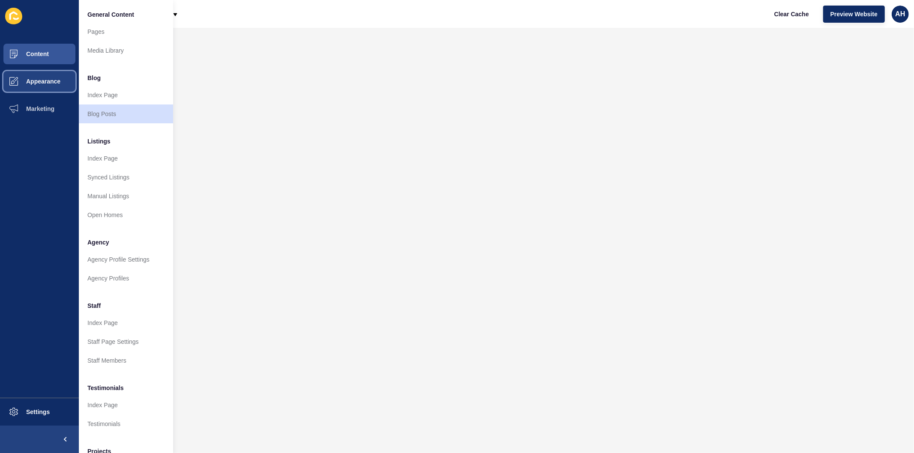
click at [46, 78] on span "Appearance" at bounding box center [30, 81] width 62 height 7
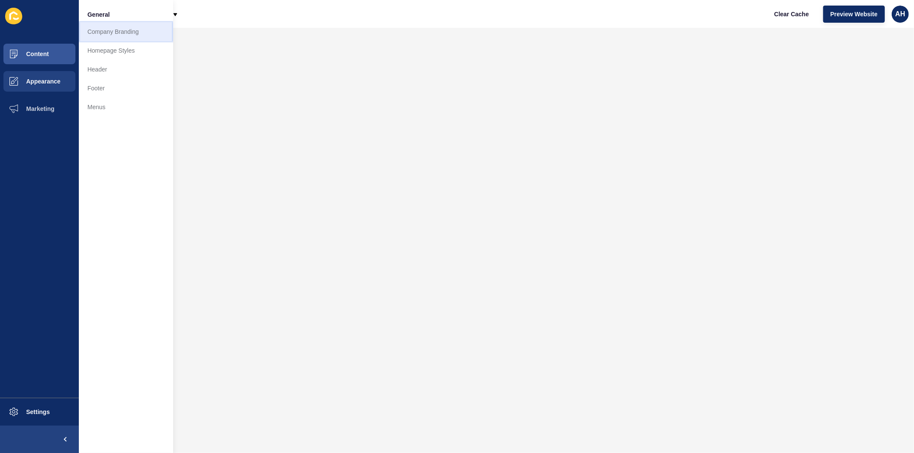
click at [103, 33] on link "Company Branding" at bounding box center [126, 31] width 94 height 19
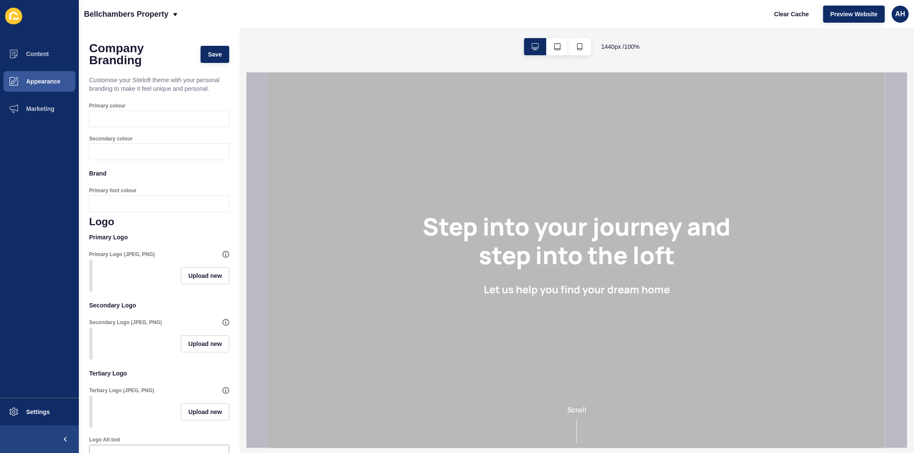
click at [147, 113] on div at bounding box center [167, 119] width 124 height 16
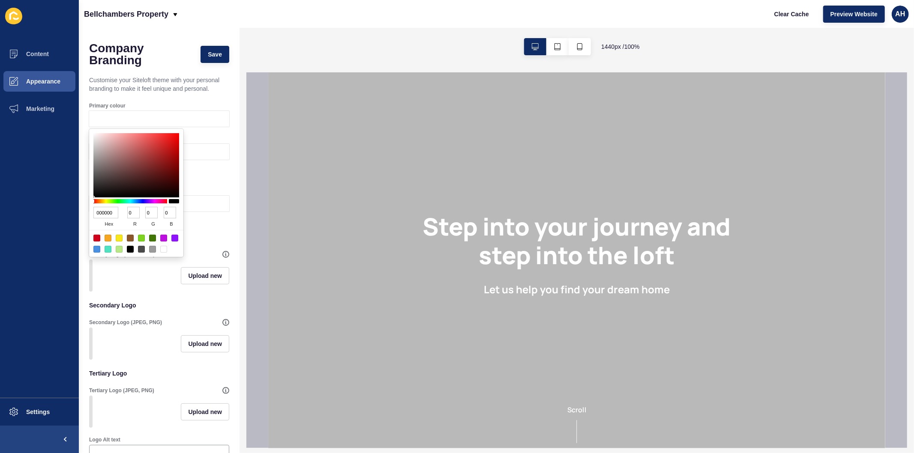
click at [96, 209] on input "000000" at bounding box center [105, 213] width 25 height 12
paste input "adb5"
type input "00adb5"
type input "173"
type input "181"
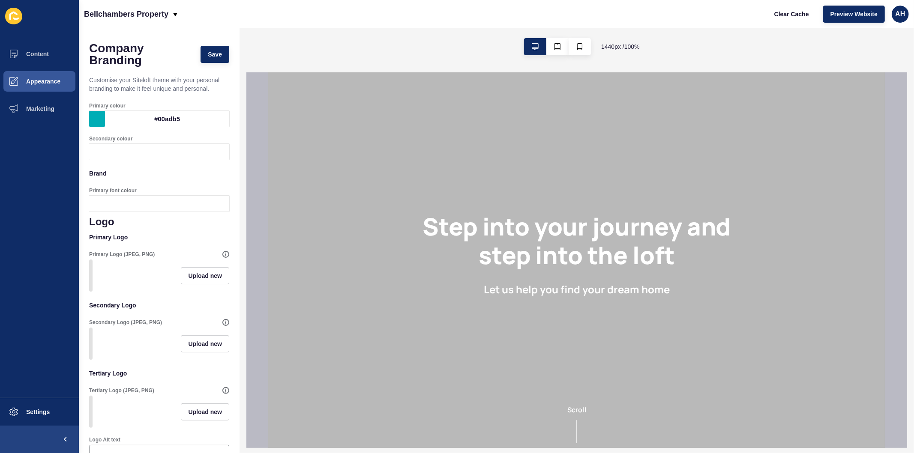
click at [57, 261] on ul "Content Appearance Marketing" at bounding box center [39, 219] width 79 height 358
click at [147, 152] on div at bounding box center [167, 152] width 124 height 16
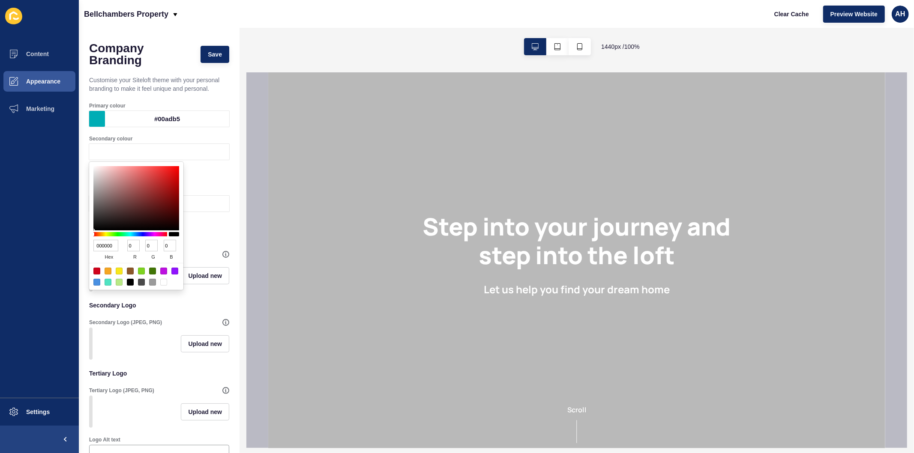
click at [102, 245] on input "000000" at bounding box center [105, 246] width 25 height 12
paste input "393e46"
type input "393e46"
type input "57"
type input "62"
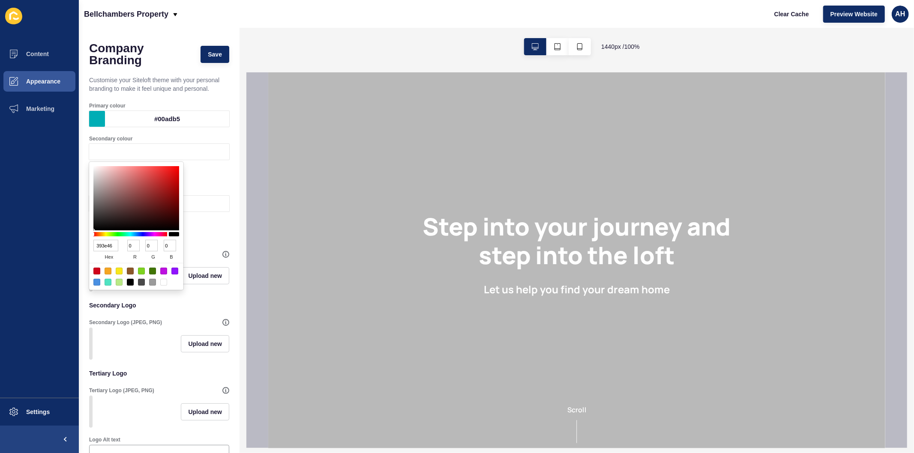
type input "70"
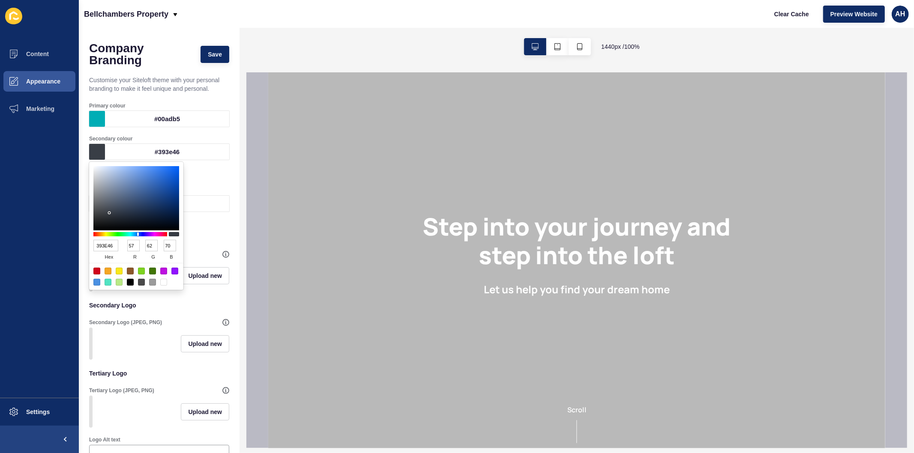
click at [8, 317] on ul "Content Appearance Marketing" at bounding box center [39, 219] width 79 height 358
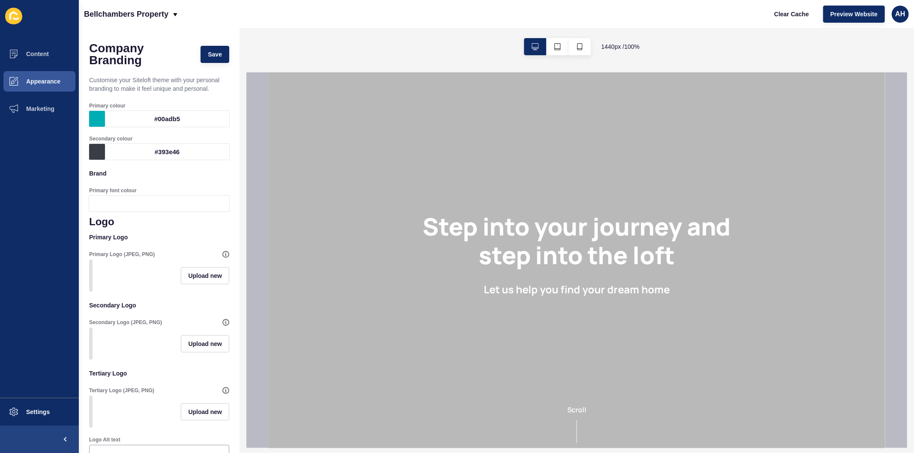
click at [496, 6] on div "Bellchambers Property Clear Cache Preview Website AH" at bounding box center [496, 14] width 835 height 28
click at [195, 280] on span "Upload new" at bounding box center [205, 276] width 34 height 9
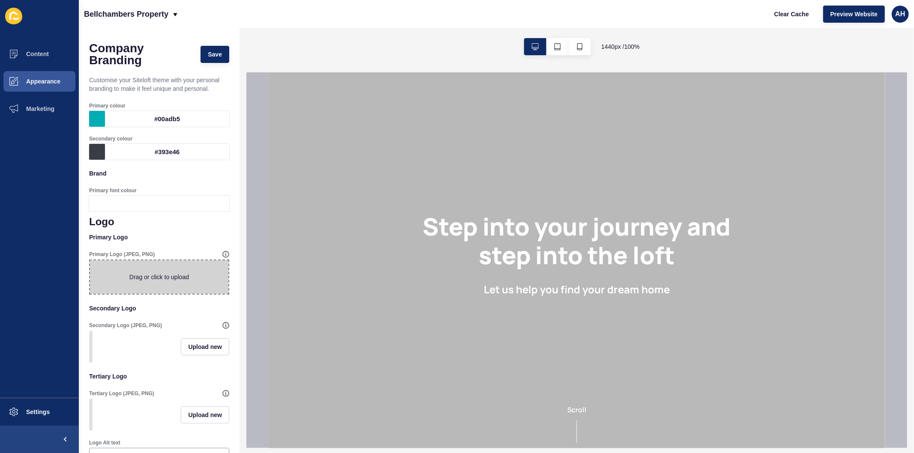
click at [168, 277] on span at bounding box center [159, 276] width 138 height 33
click at [90, 260] on input "Drag or click to upload" at bounding box center [90, 260] width 0 height 0
type input "C:\fakepath\Color logo - no background.png"
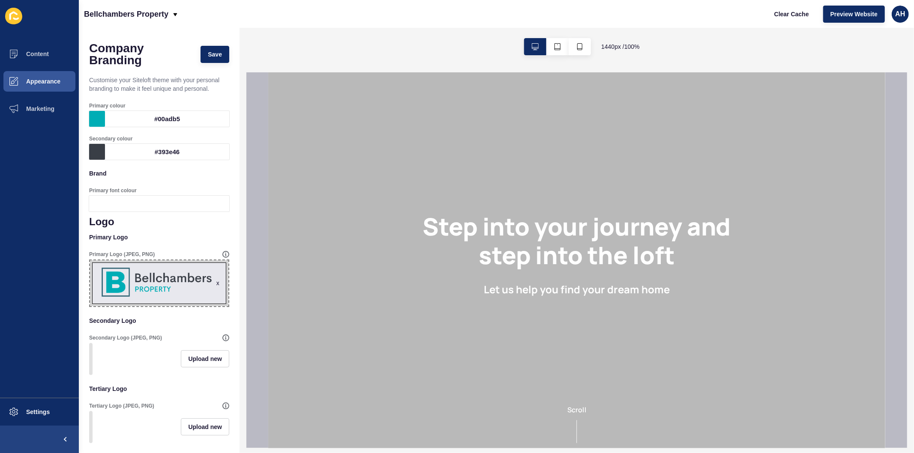
click at [126, 199] on div at bounding box center [167, 204] width 124 height 16
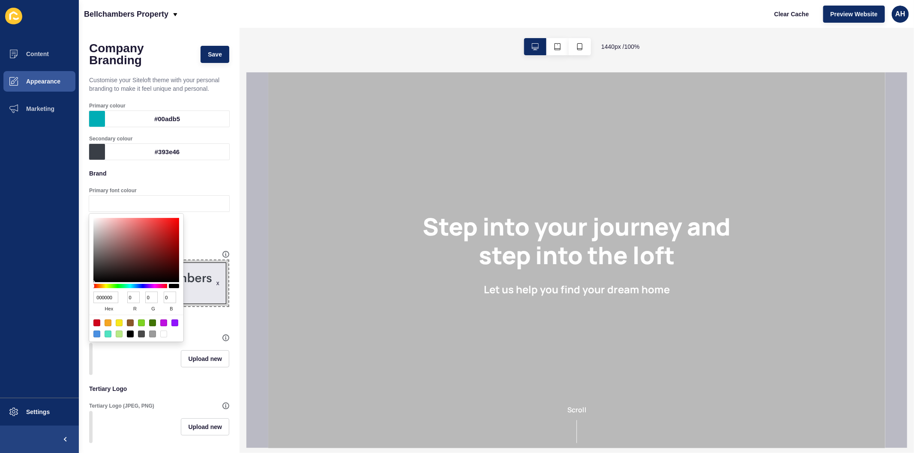
click at [104, 294] on input "000000" at bounding box center [105, 298] width 25 height 12
paste input "737373"
type input "737373"
type input "115"
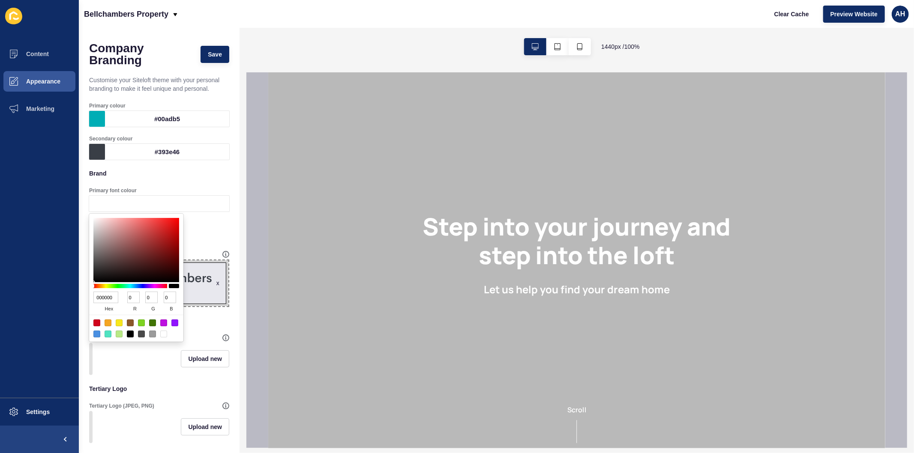
type input "115"
click at [216, 239] on p "Primary Logo" at bounding box center [159, 237] width 140 height 19
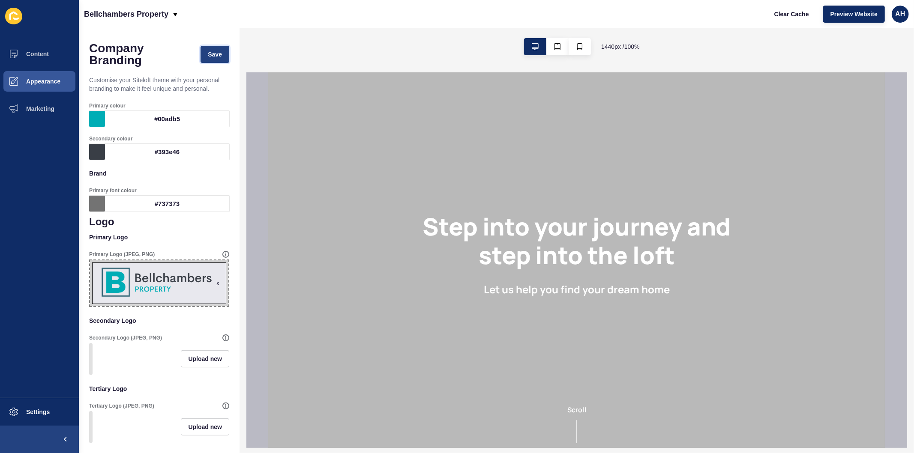
click at [211, 58] on span "Save" at bounding box center [215, 54] width 14 height 9
click at [211, 56] on span "Save" at bounding box center [215, 54] width 14 height 9
click at [789, 16] on span "Clear Cache" at bounding box center [791, 14] width 35 height 9
click at [45, 81] on span "Appearance" at bounding box center [30, 81] width 62 height 7
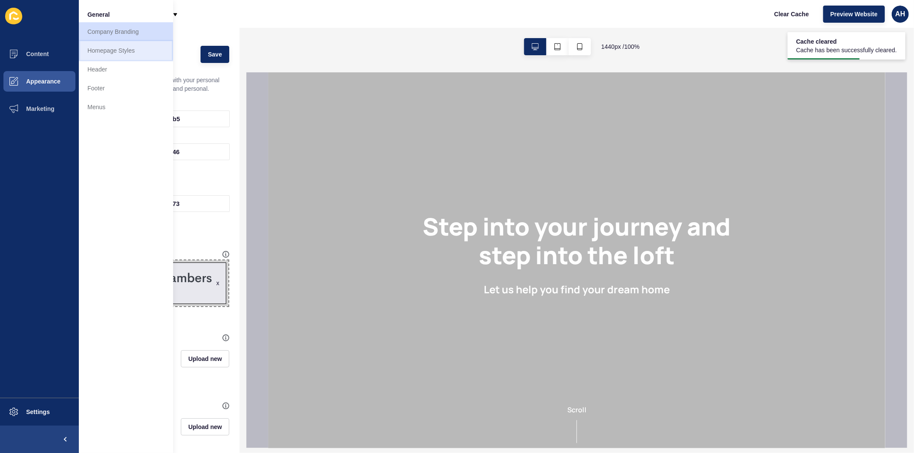
click at [113, 54] on link "Homepage Styles" at bounding box center [126, 50] width 94 height 19
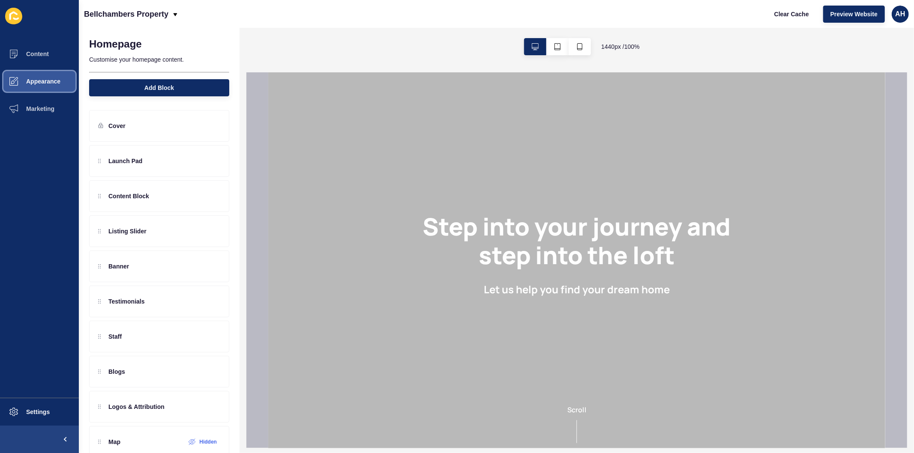
click at [45, 86] on button "Appearance" at bounding box center [39, 81] width 79 height 27
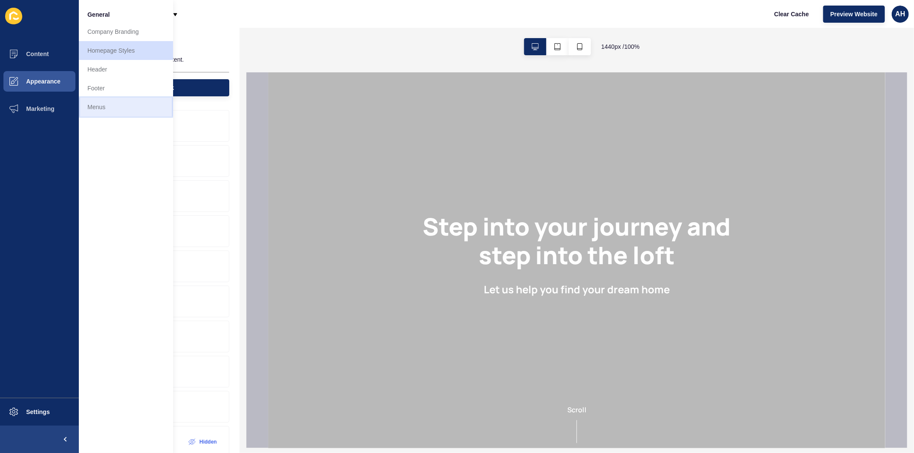
click at [90, 113] on link "Menus" at bounding box center [126, 107] width 94 height 19
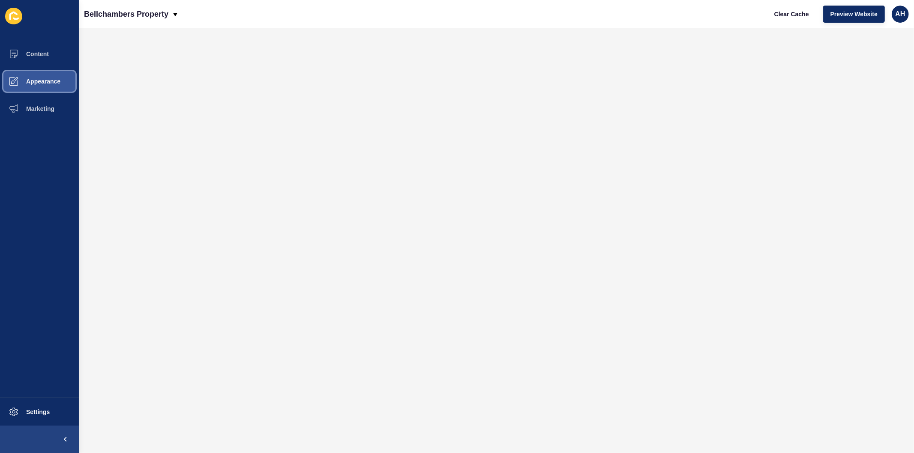
click at [42, 75] on button "Appearance" at bounding box center [39, 81] width 79 height 27
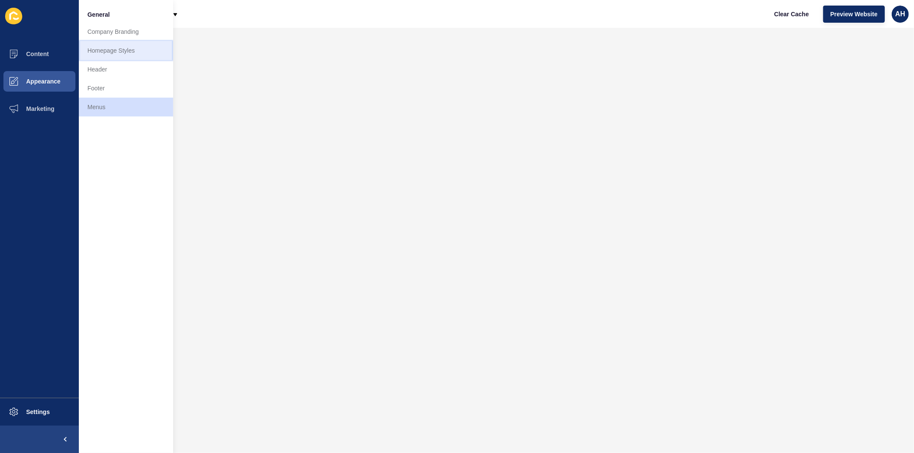
click at [114, 49] on link "Homepage Styles" at bounding box center [126, 50] width 94 height 19
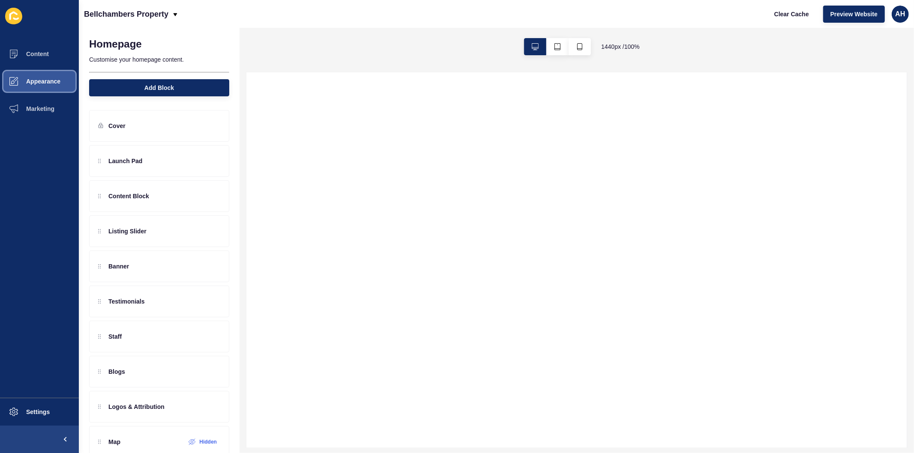
click at [40, 83] on span "Appearance" at bounding box center [30, 81] width 62 height 7
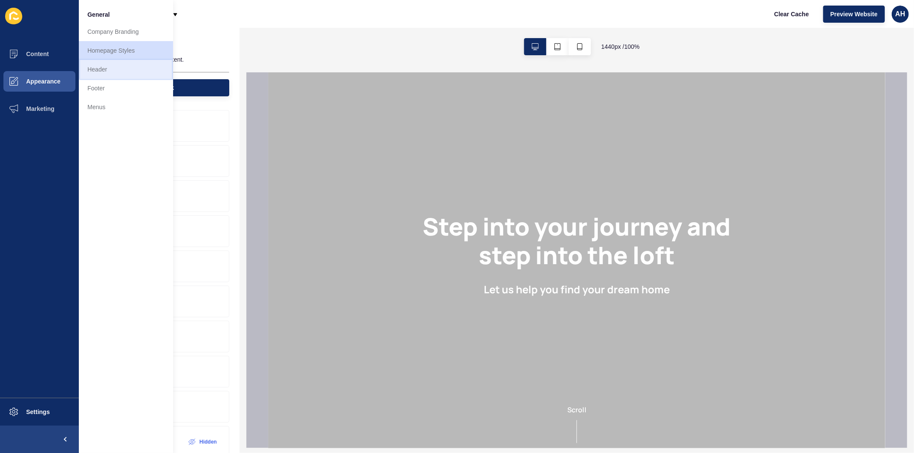
click at [119, 74] on link "Header" at bounding box center [126, 69] width 94 height 19
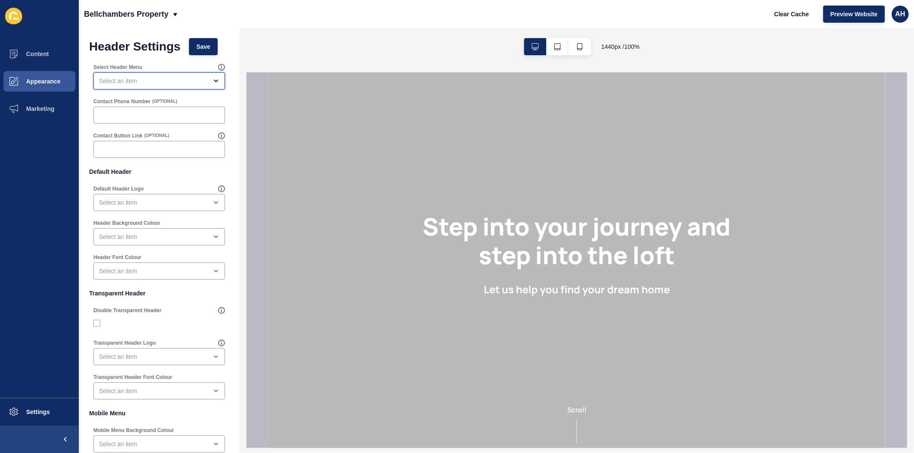
click at [152, 74] on div "open menu" at bounding box center [158, 80] width 131 height 17
click at [137, 123] on span "Unified Main Menu" at bounding box center [155, 121] width 110 height 9
type input "Unified Main Menu"
click at [197, 45] on span "Save" at bounding box center [203, 46] width 14 height 9
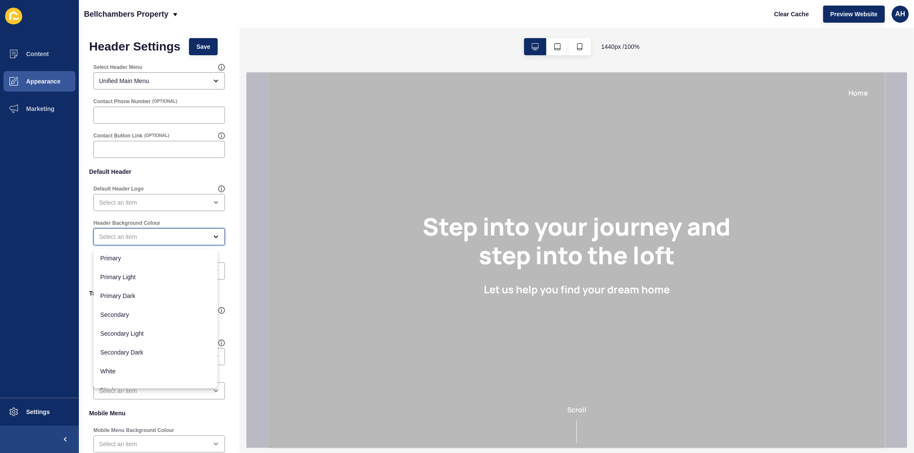
click at [161, 233] on div "close menu" at bounding box center [153, 237] width 108 height 9
click at [156, 315] on span "Secondary" at bounding box center [155, 315] width 110 height 9
type input "Secondary"
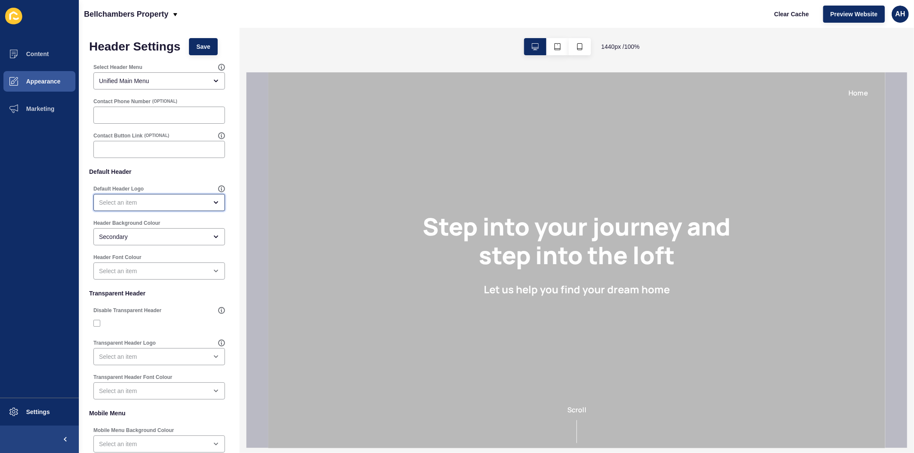
click at [152, 204] on div "open menu" at bounding box center [153, 202] width 108 height 9
click at [148, 224] on span "Primary Logo" at bounding box center [155, 224] width 110 height 9
type input "Primary Logo"
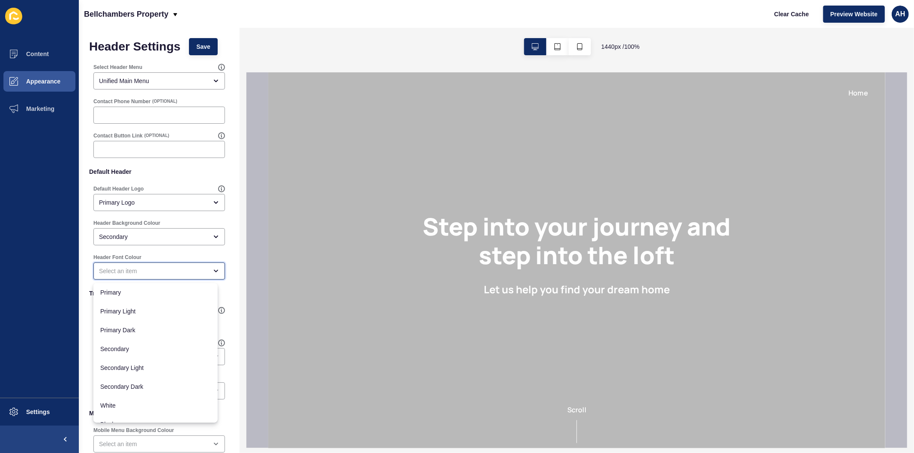
click at [153, 273] on div "close menu" at bounding box center [153, 271] width 108 height 9
click at [141, 335] on span "Secondary" at bounding box center [155, 338] width 110 height 9
type input "Secondary"
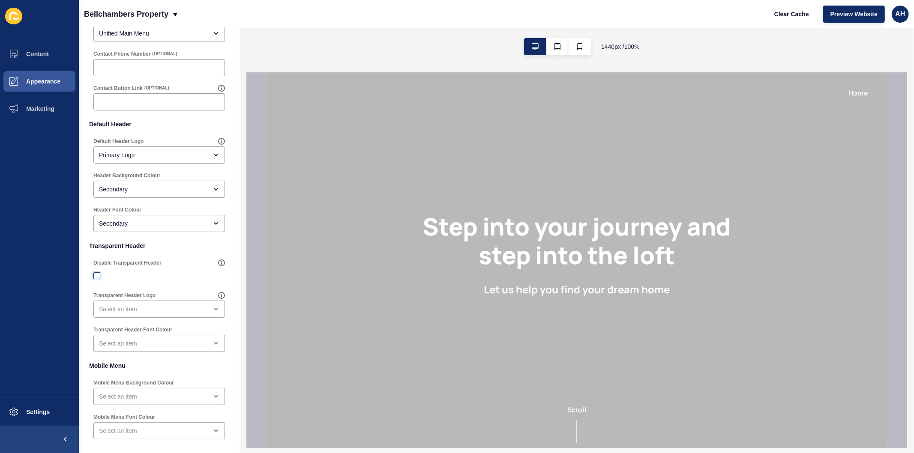
click at [95, 274] on label at bounding box center [96, 275] width 7 height 7
click at [95, 274] on input "Disable Transparent Header" at bounding box center [98, 276] width 6 height 6
checkbox input "true"
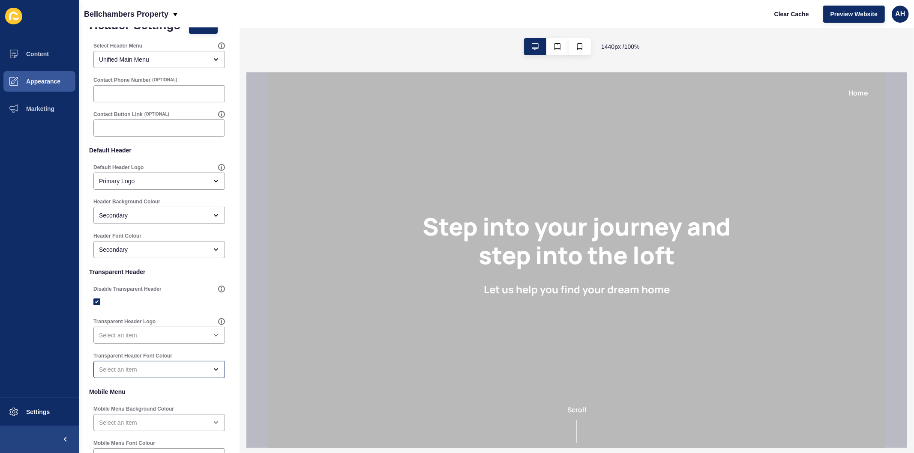
scroll to position [0, 0]
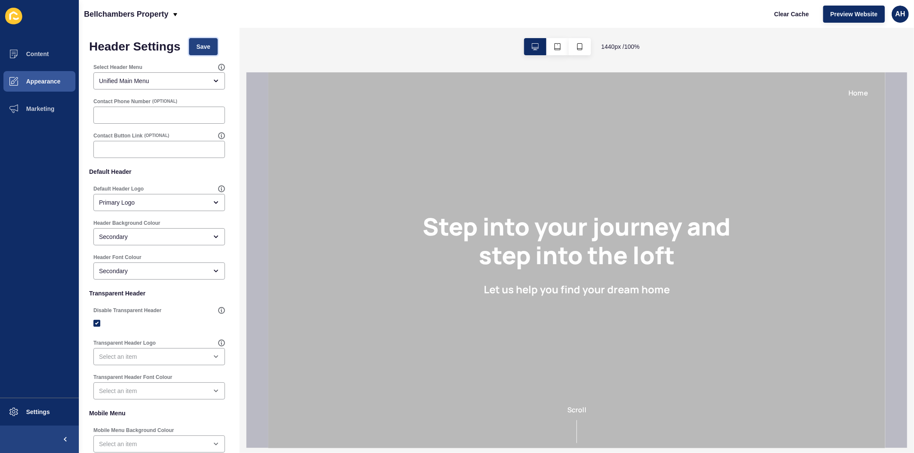
click at [203, 48] on span "Save" at bounding box center [203, 46] width 14 height 9
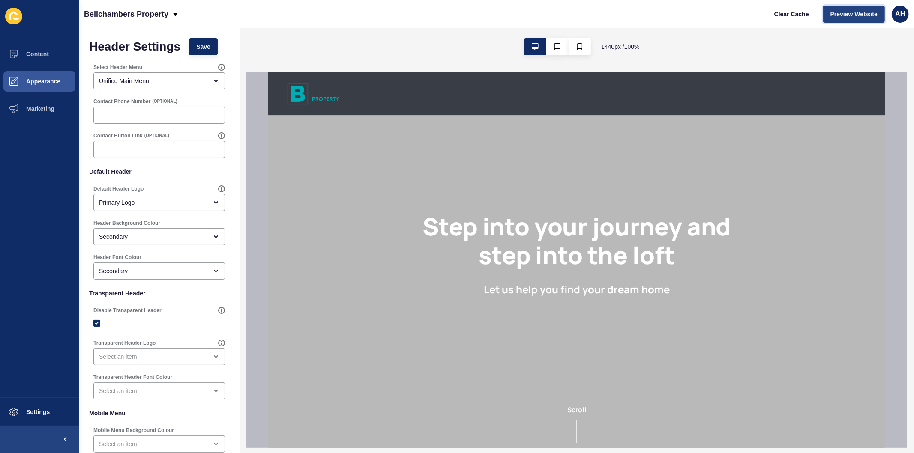
click at [844, 17] on span "Preview Website" at bounding box center [853, 14] width 47 height 9
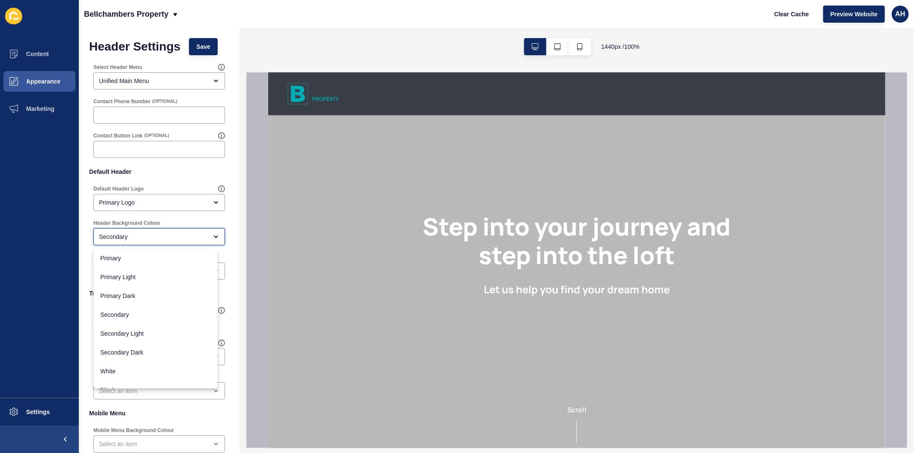
click at [159, 238] on div "Secondary" at bounding box center [153, 237] width 108 height 9
click at [135, 352] on div "White" at bounding box center [155, 360] width 124 height 19
type input "White"
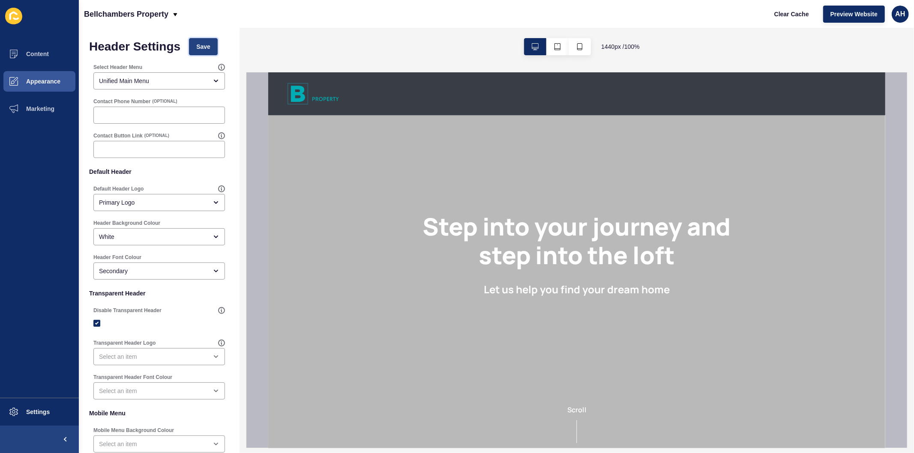
click at [200, 46] on span "Save" at bounding box center [203, 46] width 14 height 9
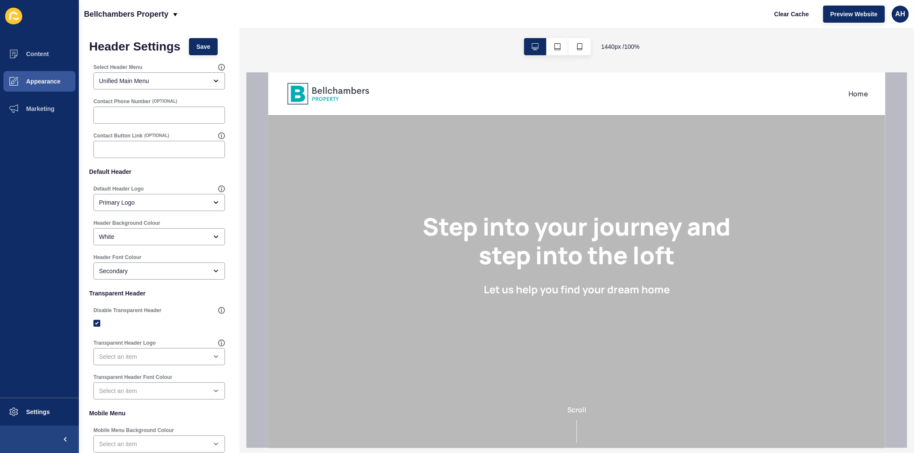
scroll to position [0, 0]
click at [793, 13] on span "Clear Cache" at bounding box center [791, 14] width 35 height 9
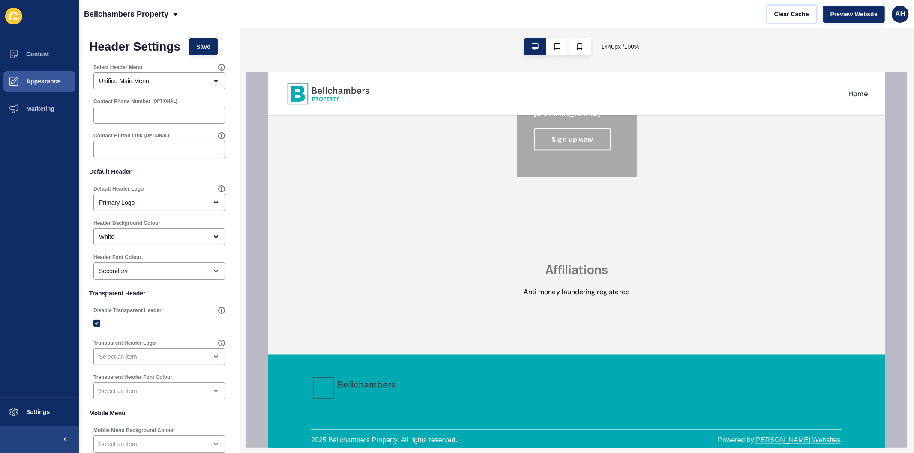
scroll to position [1192, 0]
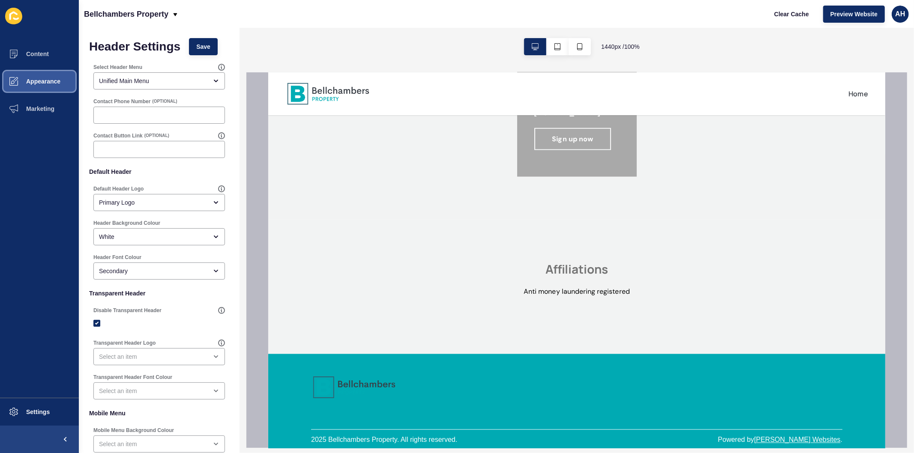
click at [44, 89] on button "Appearance" at bounding box center [39, 81] width 79 height 27
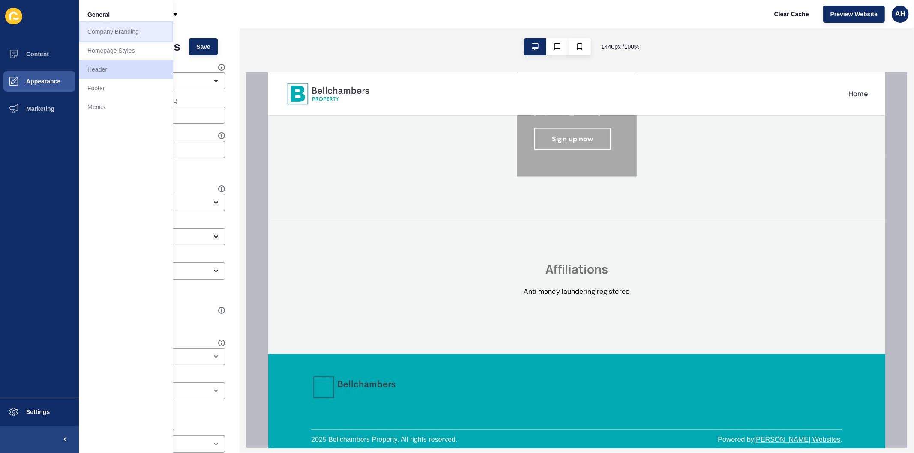
click at [105, 35] on link "Company Branding" at bounding box center [126, 31] width 94 height 19
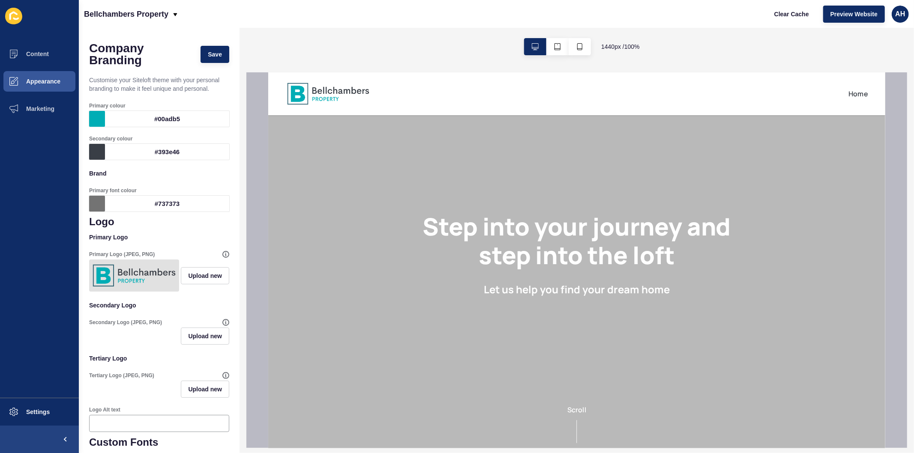
click at [153, 189] on div "Primary font colour" at bounding box center [159, 190] width 140 height 7
click at [152, 198] on div "#737373" at bounding box center [167, 204] width 124 height 16
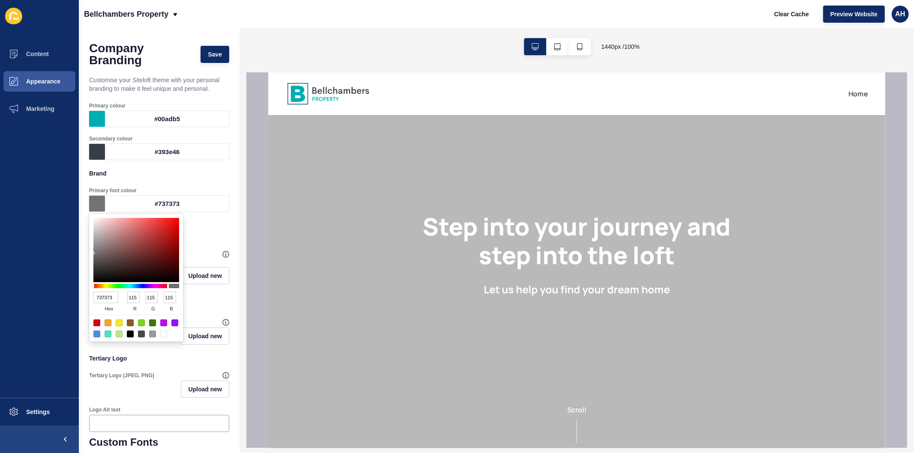
click at [109, 292] on input "737373" at bounding box center [105, 298] width 25 height 12
paste input "393e46"
type input "393e46"
type input "57"
type input "62"
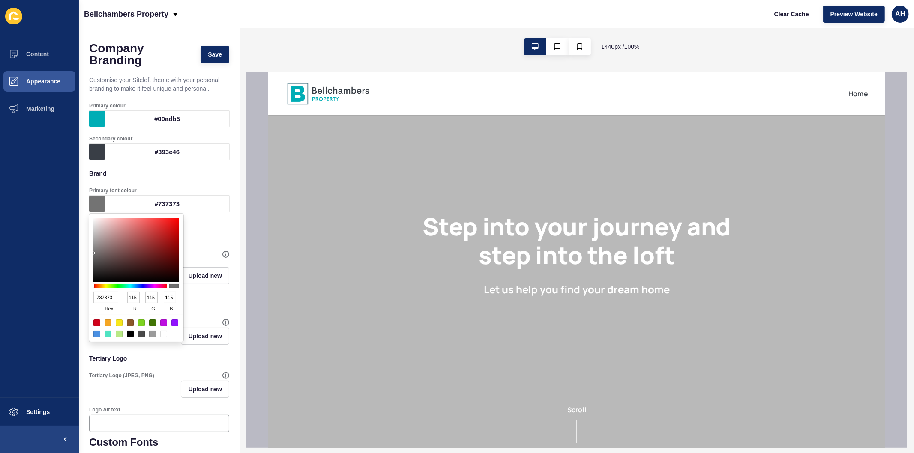
type input "70"
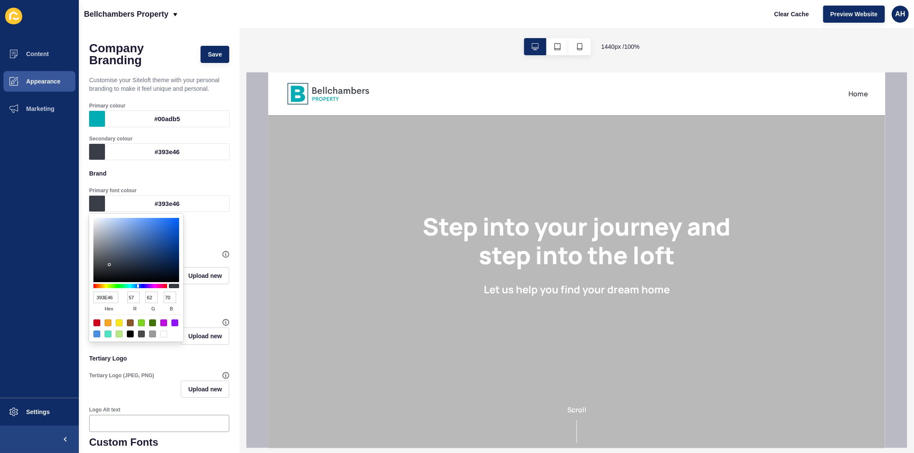
click at [108, 296] on input "393E46" at bounding box center [105, 298] width 25 height 12
paste input "737373"
type input "737373"
type input "115"
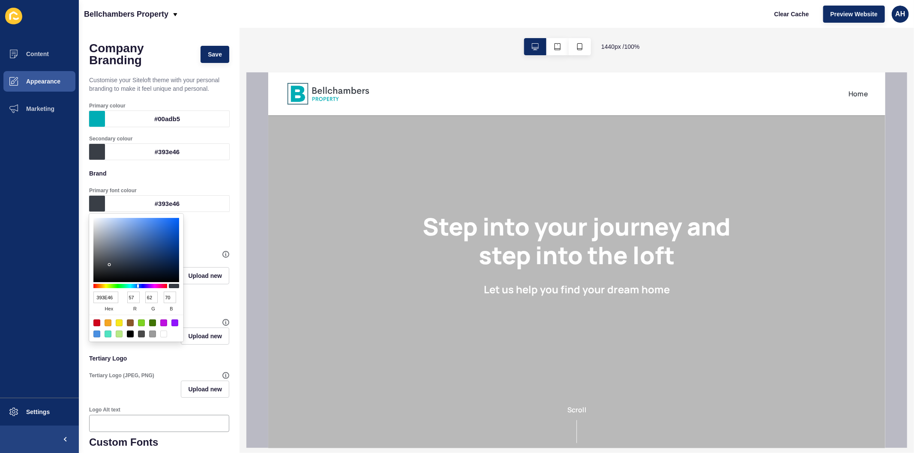
type input "115"
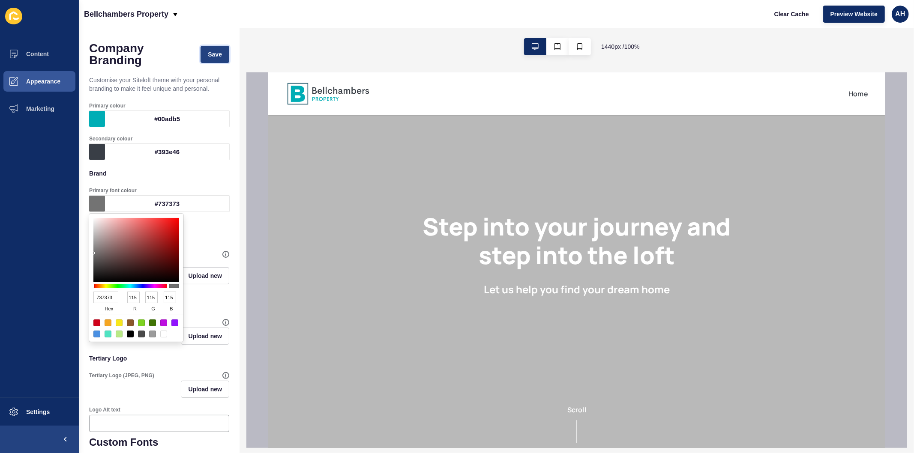
click at [205, 49] on button "Save" at bounding box center [214, 54] width 29 height 17
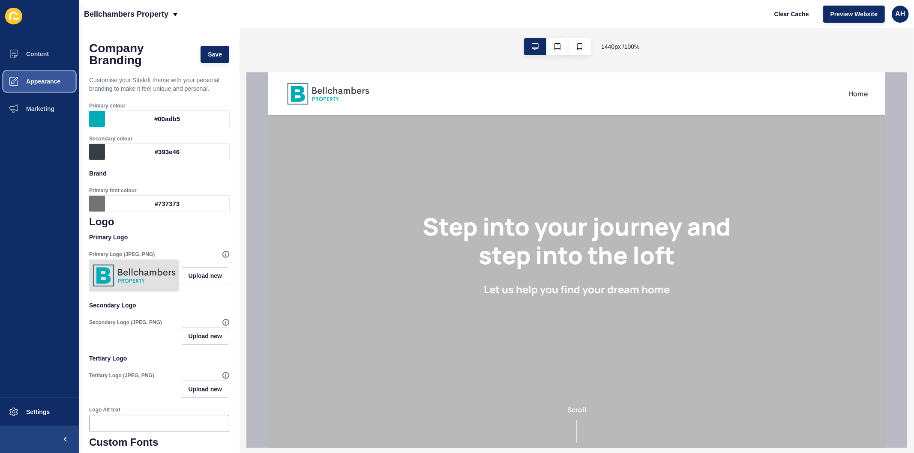
click at [34, 74] on button "Appearance" at bounding box center [39, 81] width 79 height 27
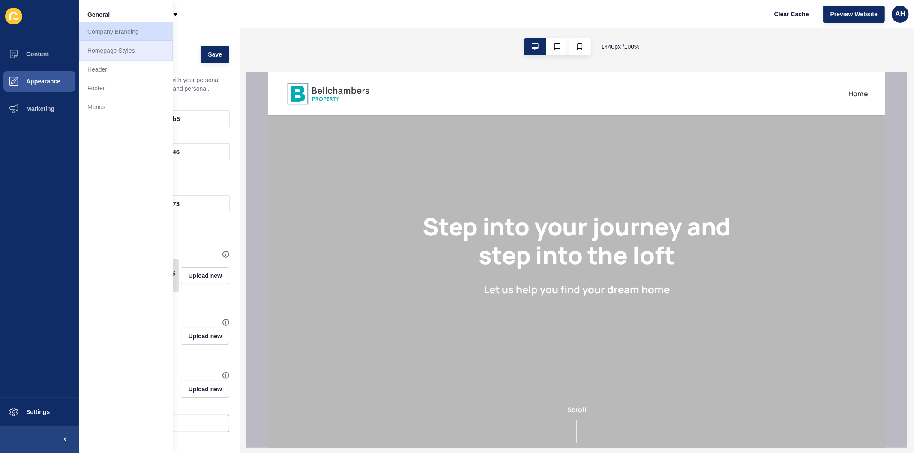
click at [109, 47] on link "Homepage Styles" at bounding box center [126, 50] width 94 height 19
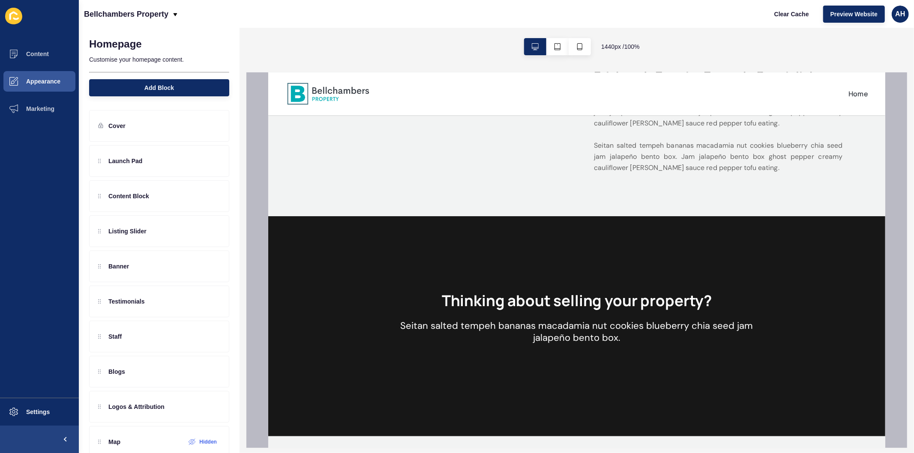
scroll to position [431, 0]
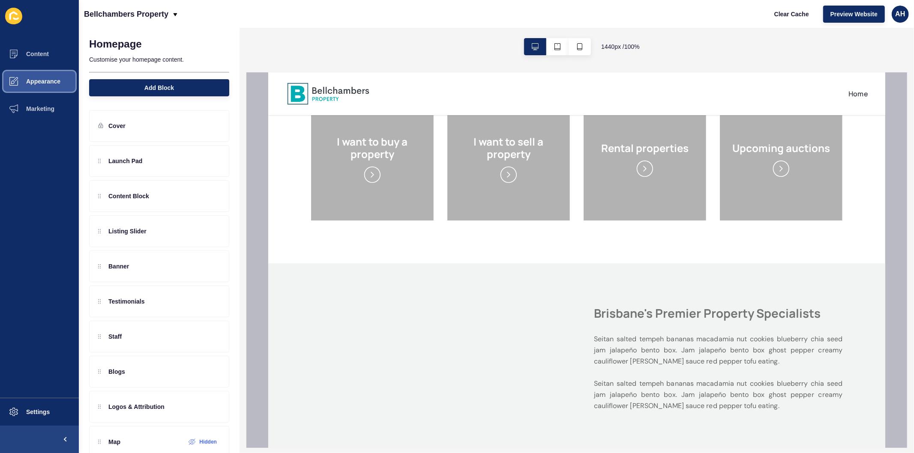
click at [37, 81] on span "Appearance" at bounding box center [30, 81] width 62 height 7
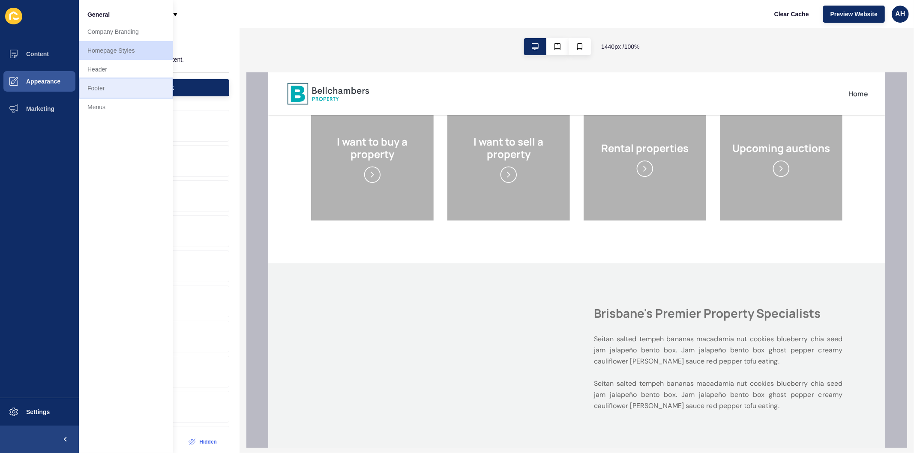
click at [103, 84] on link "Footer" at bounding box center [126, 88] width 94 height 19
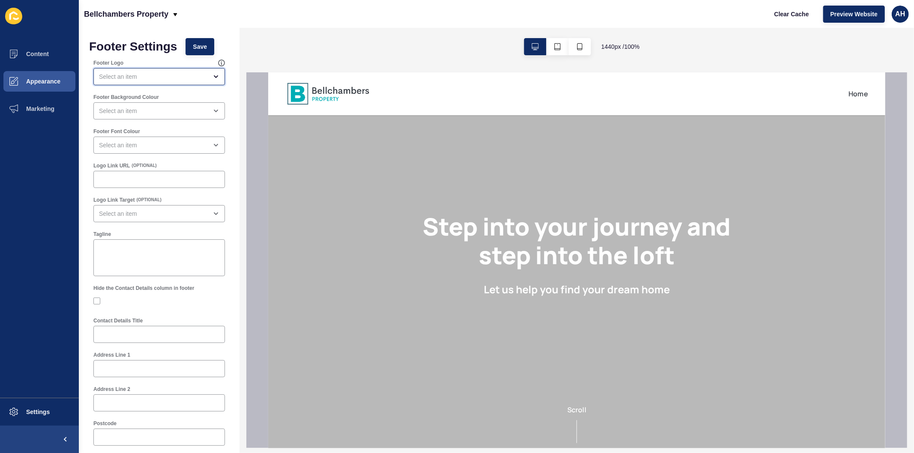
click at [172, 78] on div "open menu" at bounding box center [153, 76] width 108 height 9
click at [152, 94] on span "Primary Logo" at bounding box center [155, 98] width 110 height 9
type input "Primary Logo"
click at [155, 113] on div "close menu" at bounding box center [153, 111] width 108 height 9
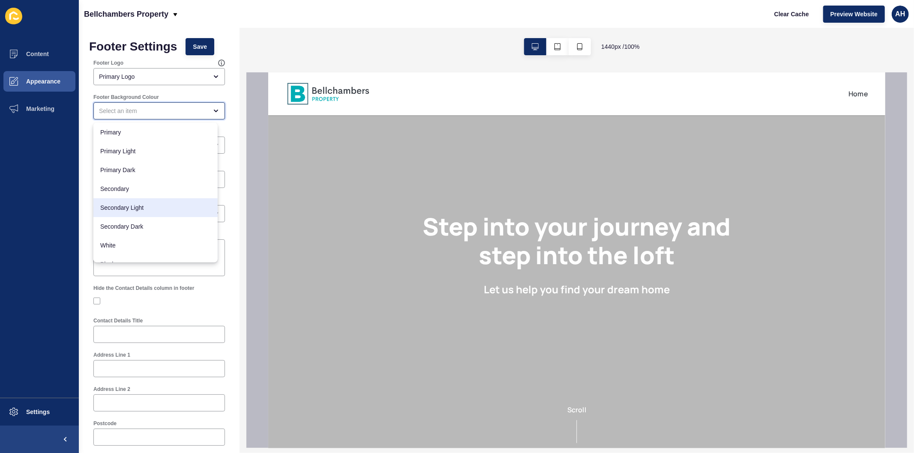
scroll to position [11, 0]
click at [136, 231] on span "White" at bounding box center [155, 234] width 110 height 9
type input "White"
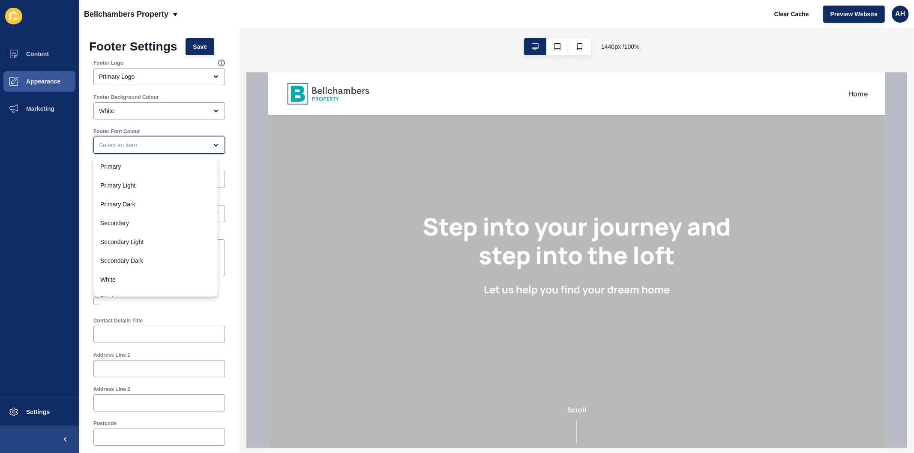
click at [155, 140] on div "close menu" at bounding box center [158, 145] width 131 height 17
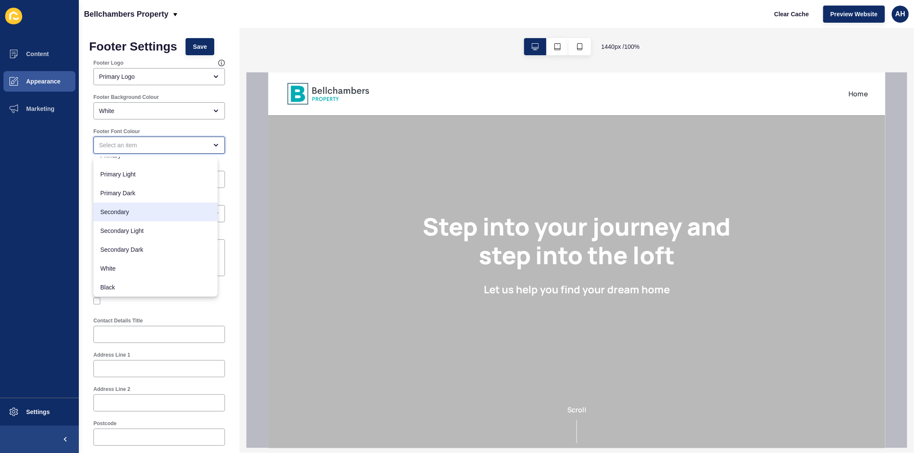
click at [141, 209] on span "Secondary" at bounding box center [155, 212] width 110 height 9
type input "Secondary"
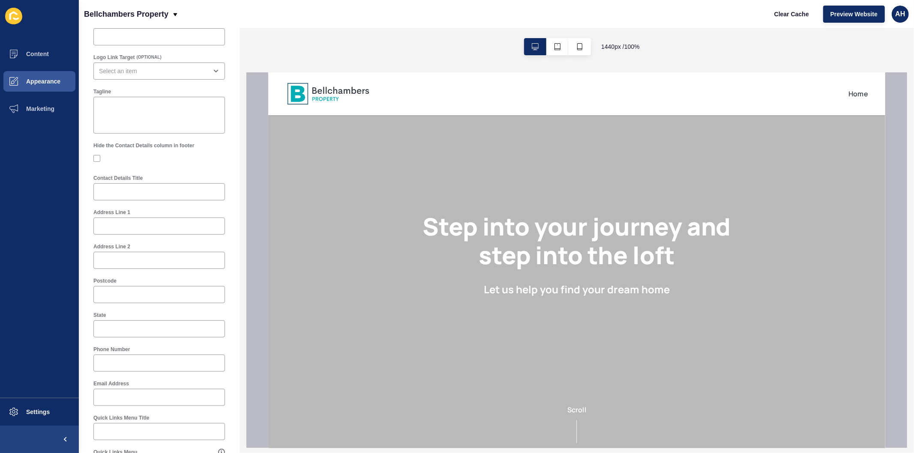
scroll to position [238, 0]
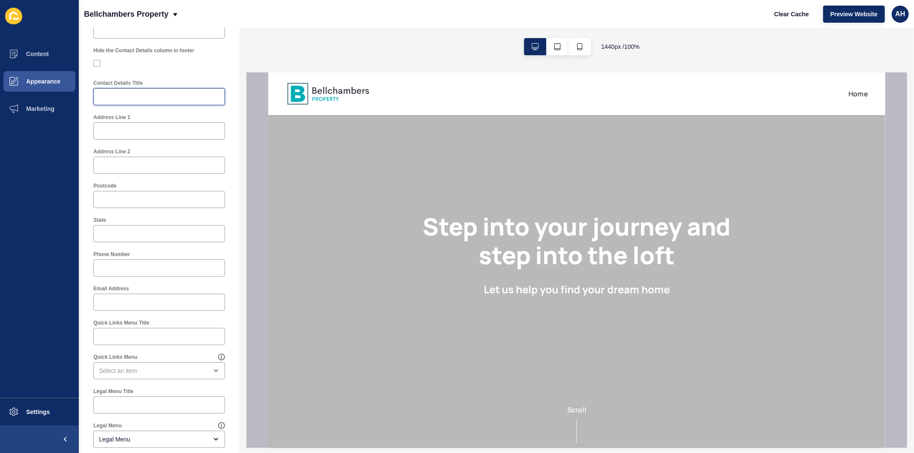
click at [119, 99] on input "Contact Details Title" at bounding box center [159, 97] width 120 height 9
type input "Contact Us"
click at [161, 122] on div "Address Line 1" at bounding box center [159, 126] width 133 height 27
click at [163, 125] on div at bounding box center [158, 130] width 131 height 17
paste input "Innes Park QLD 4670"
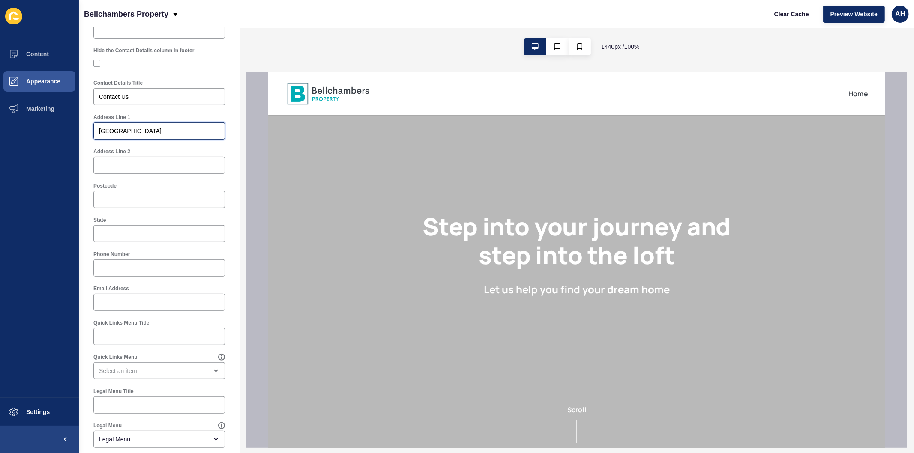
click at [149, 129] on input "Innes Park QLD 4670" at bounding box center [159, 131] width 120 height 9
type input "Innes Park QLD"
click at [135, 198] on input "Postcode" at bounding box center [159, 199] width 120 height 9
paste input "4670"
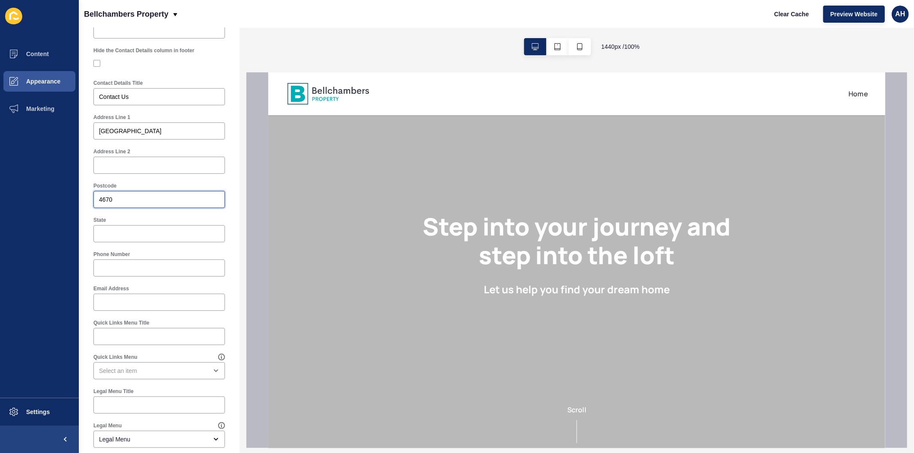
type input "4670"
click at [97, 199] on div "4670" at bounding box center [158, 199] width 131 height 17
click at [133, 134] on input "Innes Park QLD" at bounding box center [159, 131] width 120 height 9
type input "Innes Park"
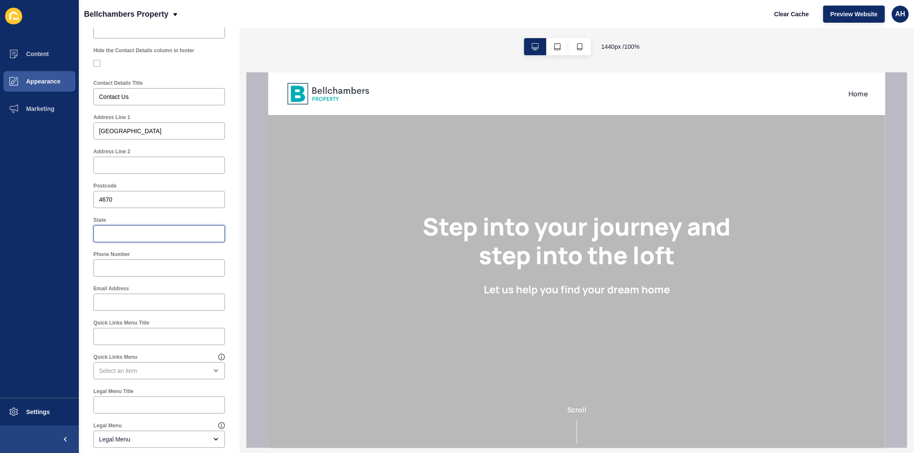
click at [120, 233] on input "State" at bounding box center [159, 234] width 120 height 9
paste input "QLD"
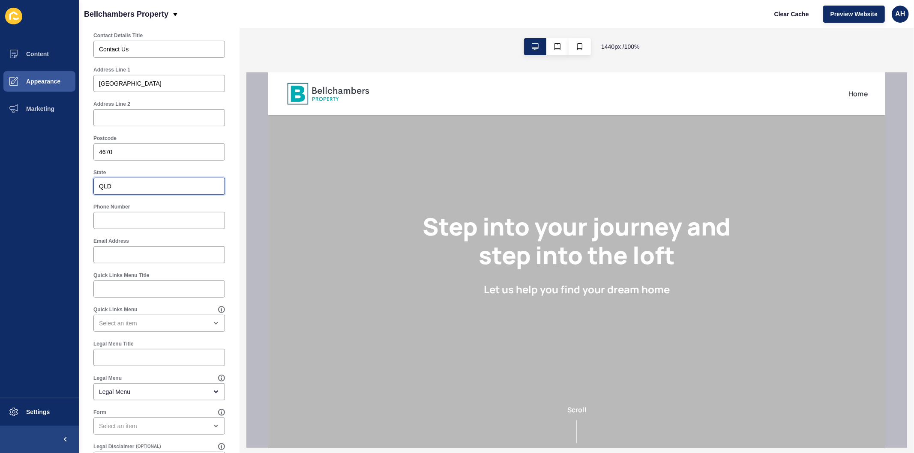
type input "QLD"
click at [123, 223] on input "Phone Number" at bounding box center [159, 220] width 120 height 9
paste input "0418 566 755"
type input "0418 566 755"
click at [134, 256] on input "Email Address" at bounding box center [159, 255] width 120 height 9
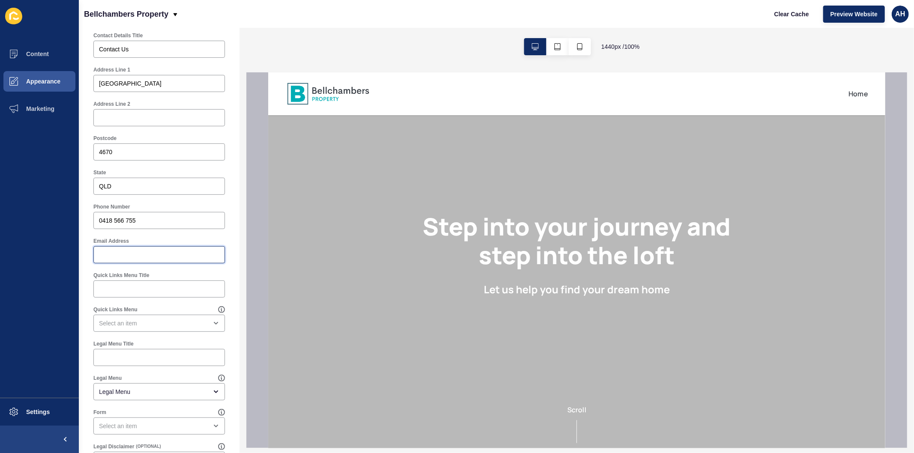
paste input "scott@bellchambersproperty.com.au"
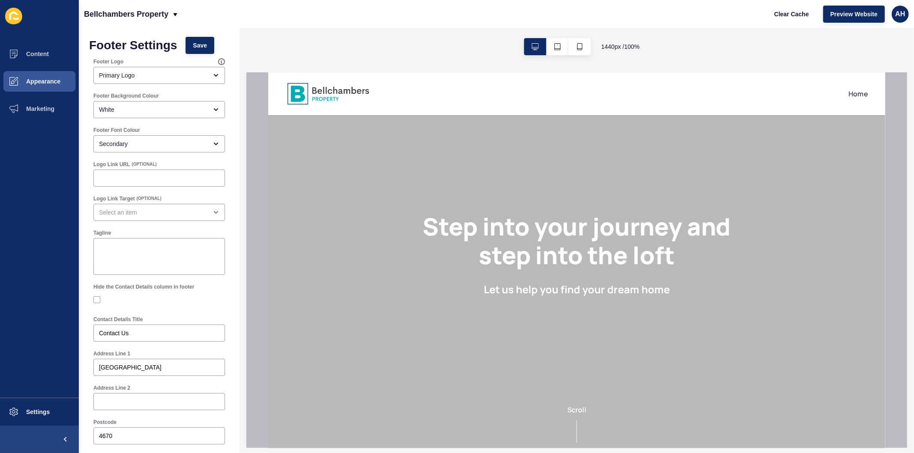
scroll to position [0, 0]
type input "scott@bellchambersproperty.com.au"
click at [202, 43] on span "Save" at bounding box center [200, 46] width 14 height 9
click at [788, 18] on button "Clear Cache" at bounding box center [791, 14] width 49 height 17
click at [31, 78] on span "Appearance" at bounding box center [30, 81] width 62 height 7
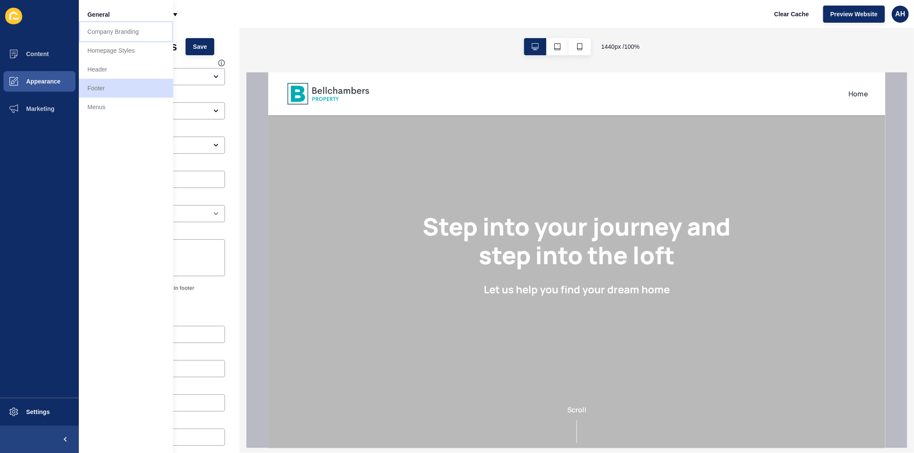
click at [108, 33] on link "Company Branding" at bounding box center [126, 31] width 94 height 19
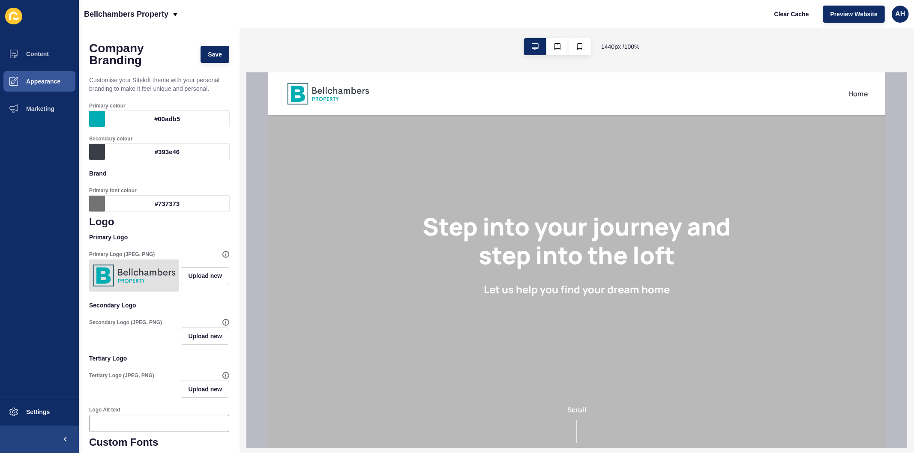
click at [161, 118] on div "#00adb5" at bounding box center [167, 119] width 124 height 16
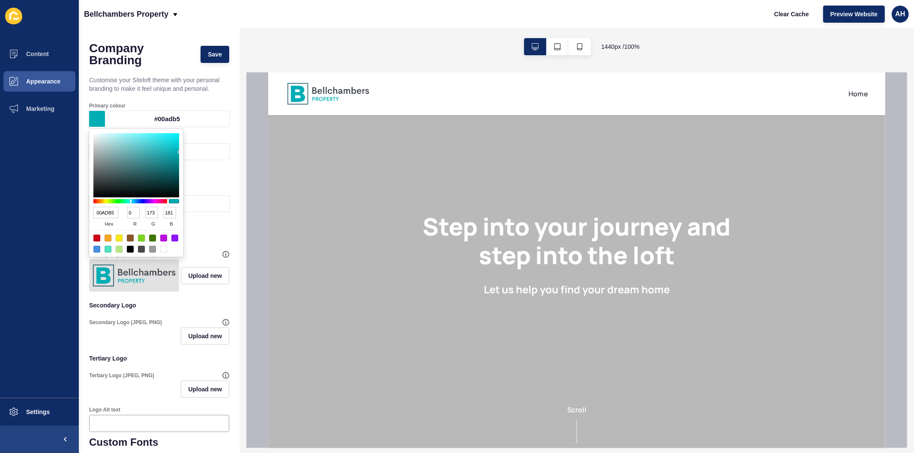
click at [102, 212] on input "00ADB5" at bounding box center [105, 213] width 25 height 12
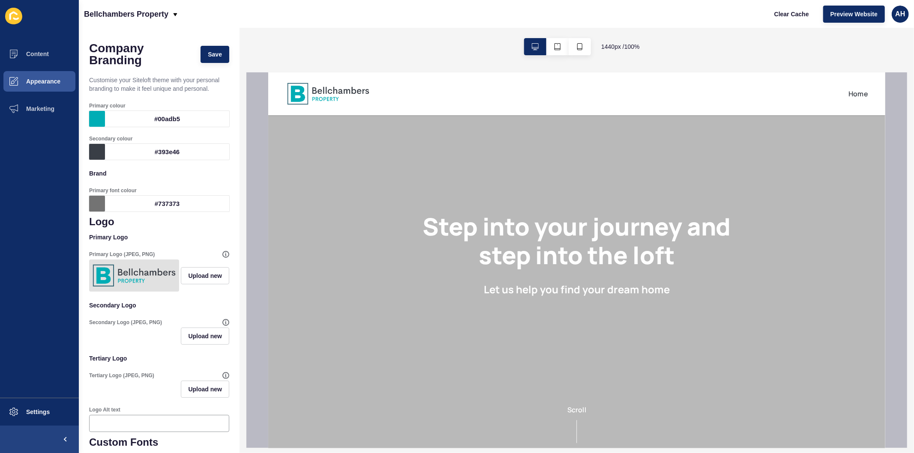
click at [196, 228] on p "Primary Logo" at bounding box center [159, 237] width 140 height 19
click at [152, 205] on div "#737373" at bounding box center [167, 204] width 124 height 16
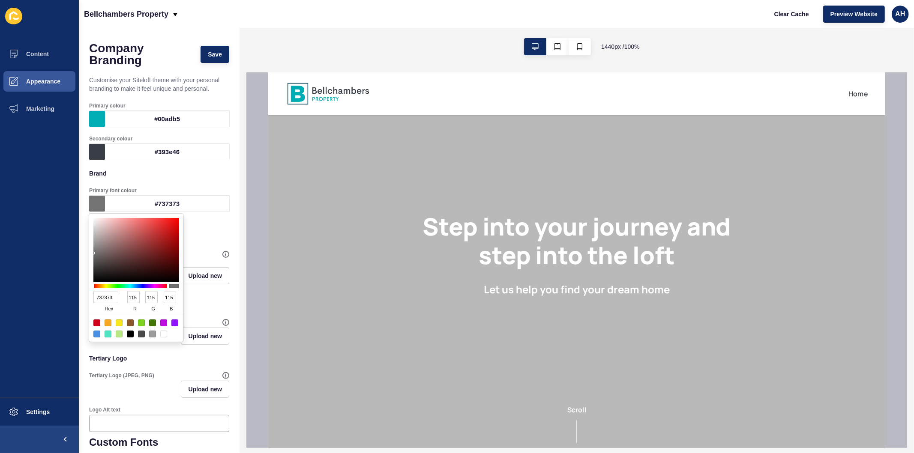
click at [96, 297] on input "737373" at bounding box center [105, 298] width 25 height 12
paste input "00ADB5"
type input "00ADB5"
type input "0"
type input "173"
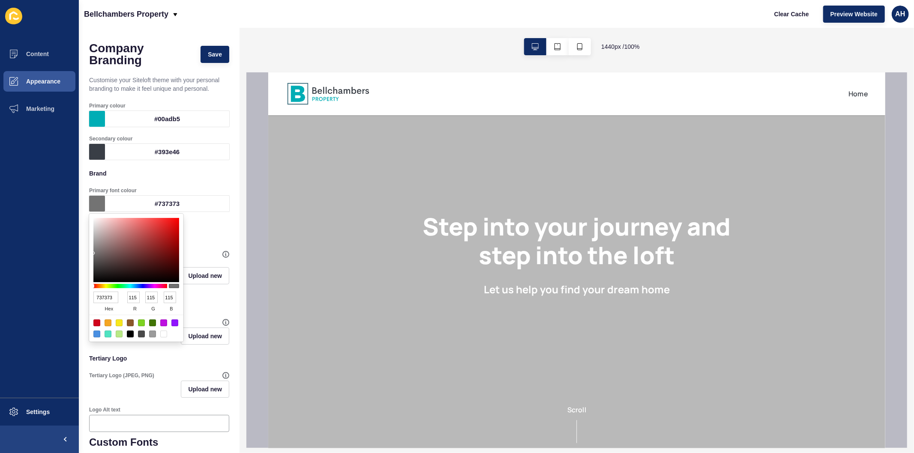
type input "181"
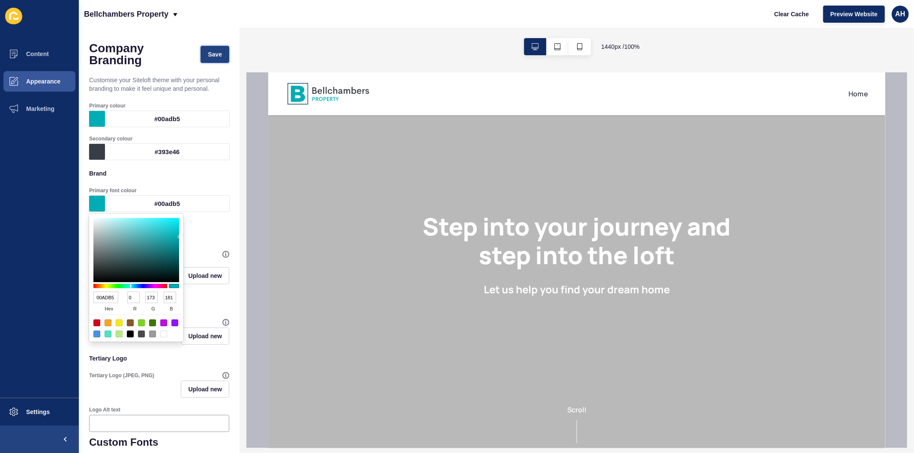
click at [208, 52] on span "Save" at bounding box center [215, 54] width 14 height 9
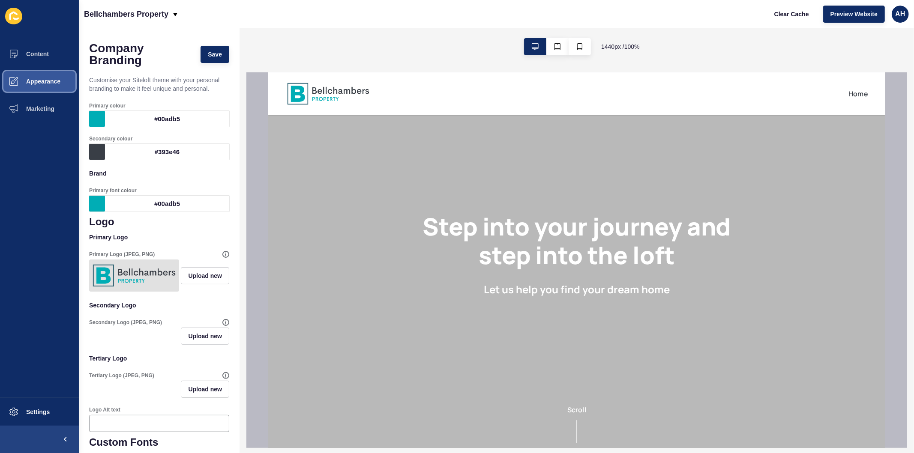
click at [34, 75] on button "Appearance" at bounding box center [39, 81] width 79 height 27
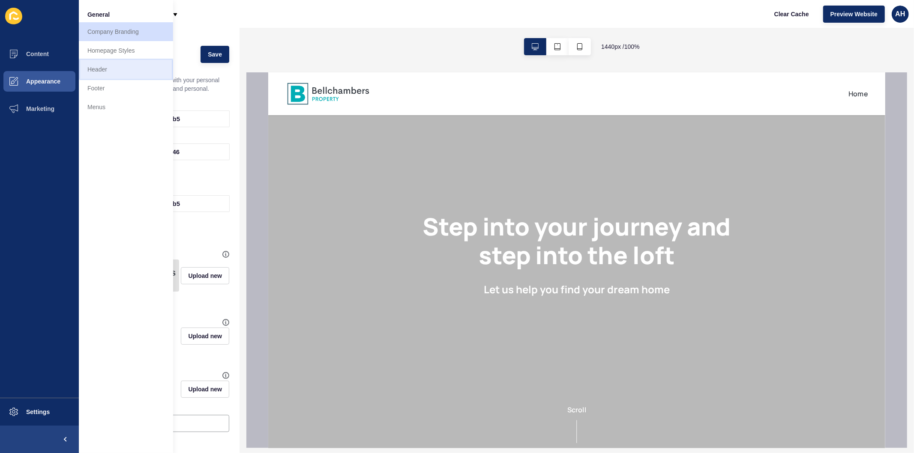
click at [107, 75] on link "Header" at bounding box center [126, 69] width 94 height 19
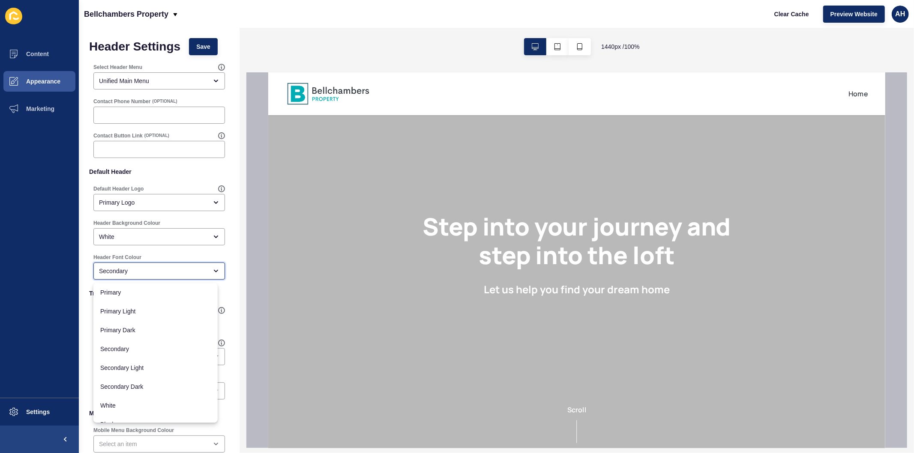
click at [158, 273] on div "Secondary" at bounding box center [153, 271] width 108 height 9
click at [156, 294] on span "Primary" at bounding box center [155, 292] width 110 height 9
type input "Primary"
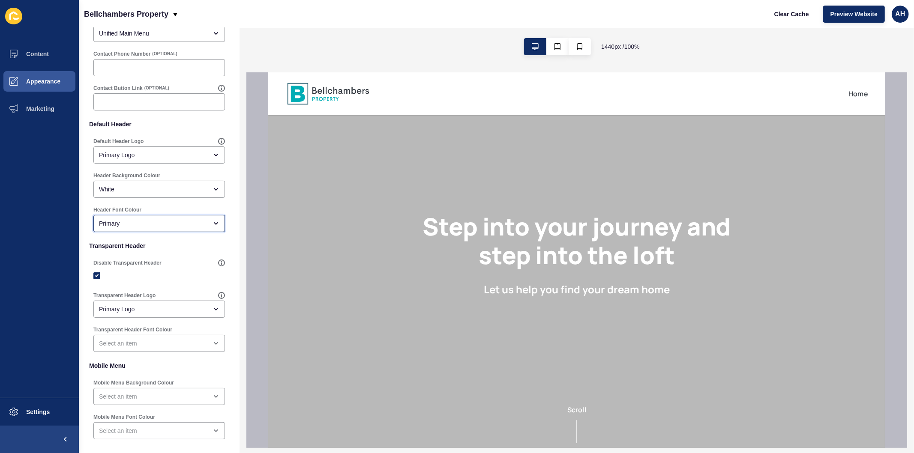
scroll to position [90, 0]
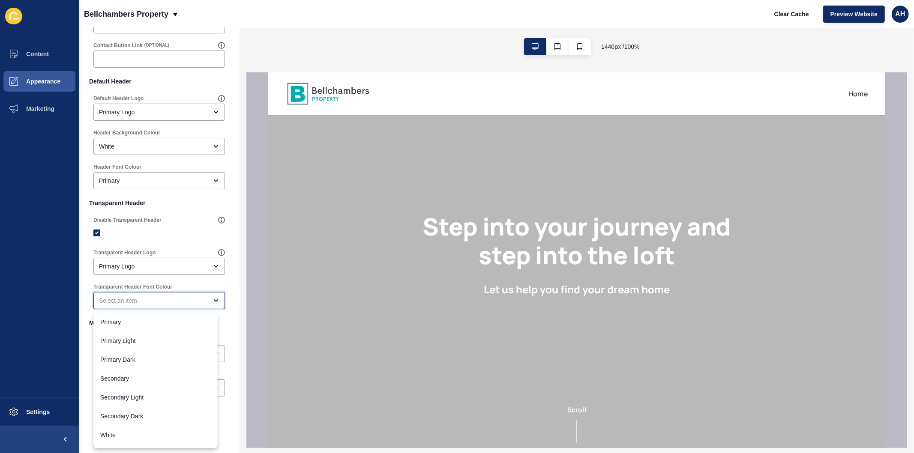
click at [161, 297] on div "close menu" at bounding box center [153, 300] width 108 height 9
click at [144, 322] on span "Primary" at bounding box center [155, 322] width 110 height 9
type input "Primary"
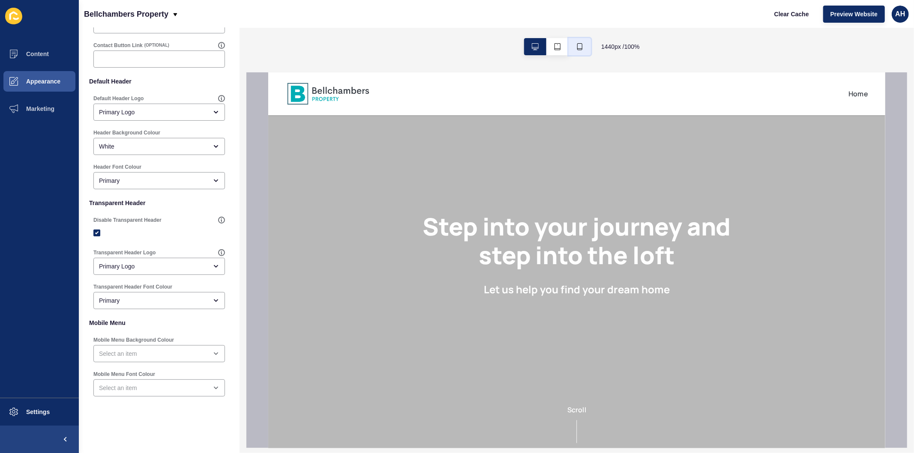
click at [581, 45] on icon "button" at bounding box center [579, 46] width 5 height 7
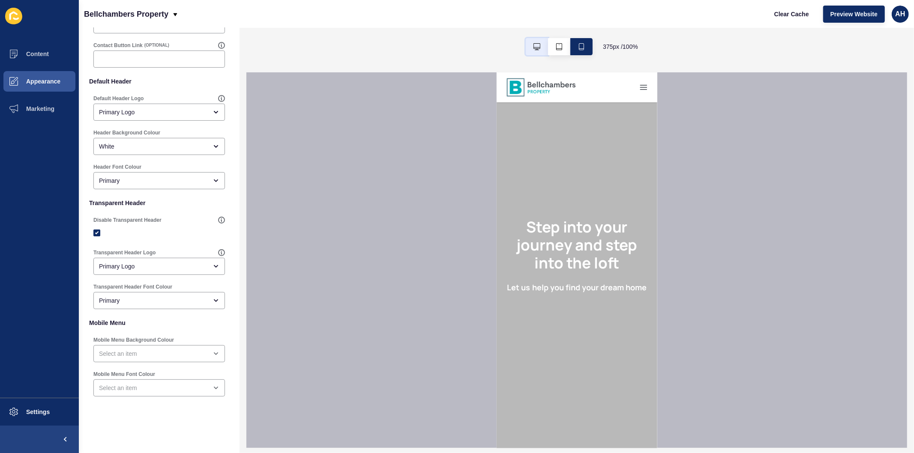
click at [534, 43] on icon "button" at bounding box center [536, 46] width 7 height 7
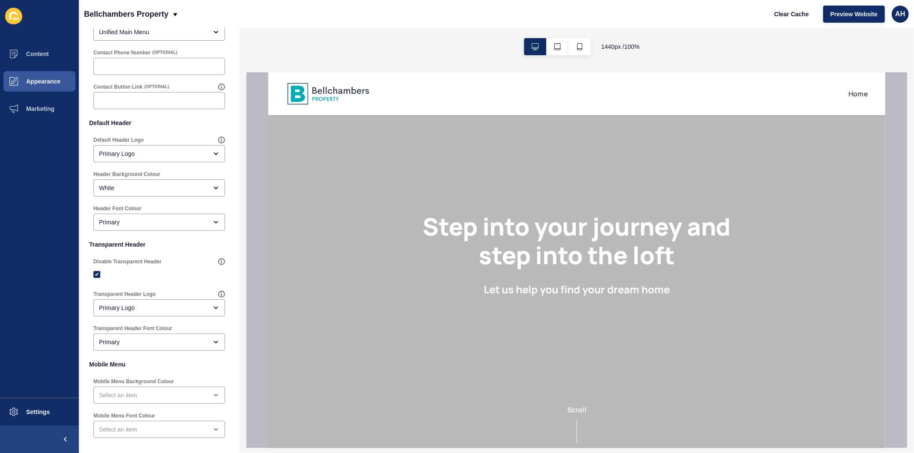
scroll to position [0, 0]
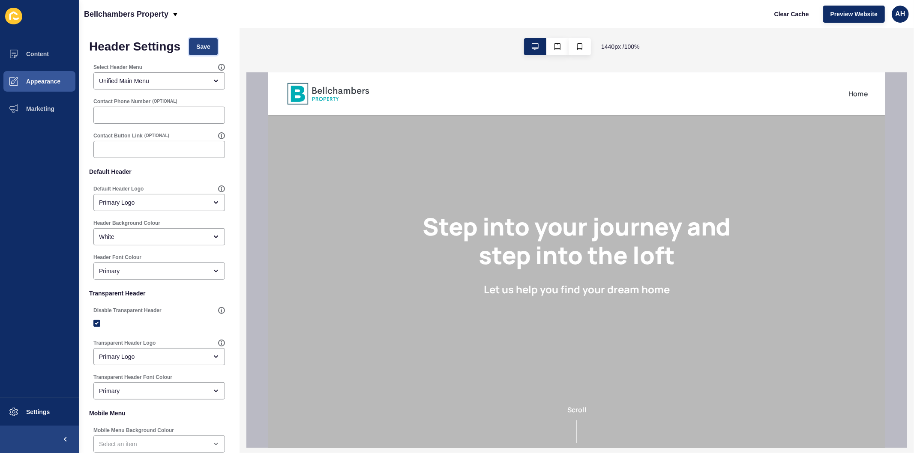
click at [204, 40] on button "Save" at bounding box center [203, 46] width 29 height 17
click at [782, 12] on span "Clear Cache" at bounding box center [791, 14] width 35 height 9
click at [43, 77] on button "Appearance" at bounding box center [39, 81] width 79 height 27
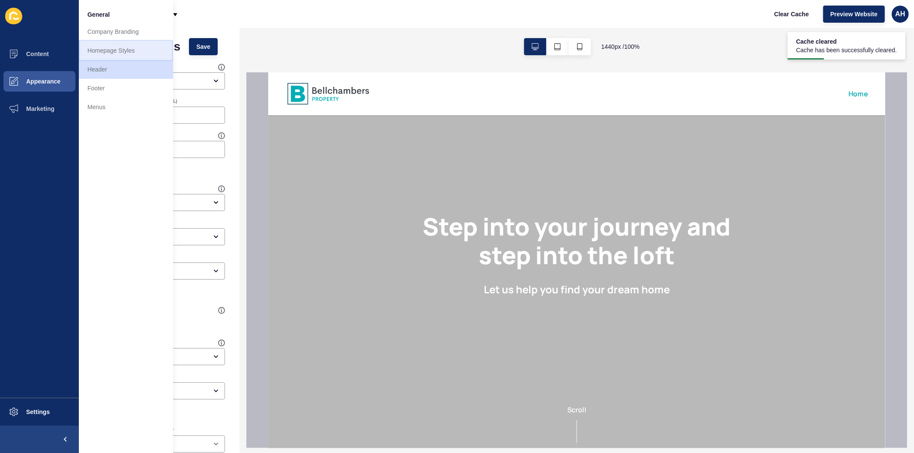
click at [109, 50] on link "Homepage Styles" at bounding box center [126, 50] width 94 height 19
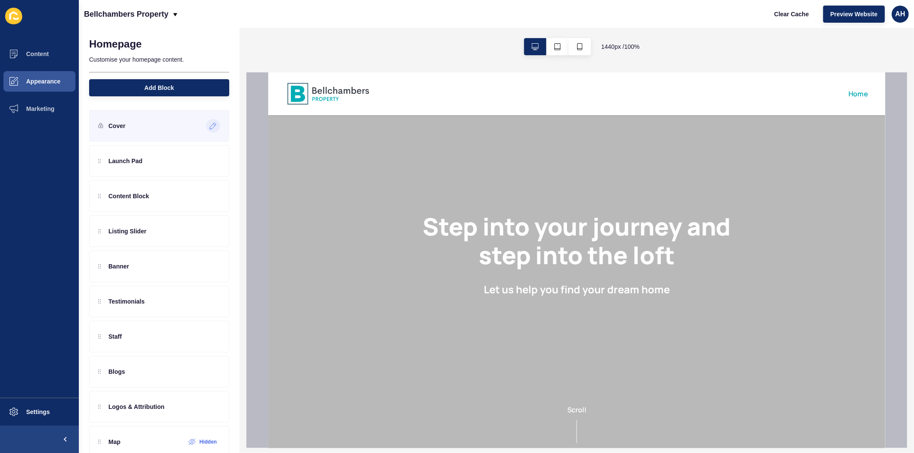
click at [209, 125] on icon at bounding box center [212, 125] width 7 height 7
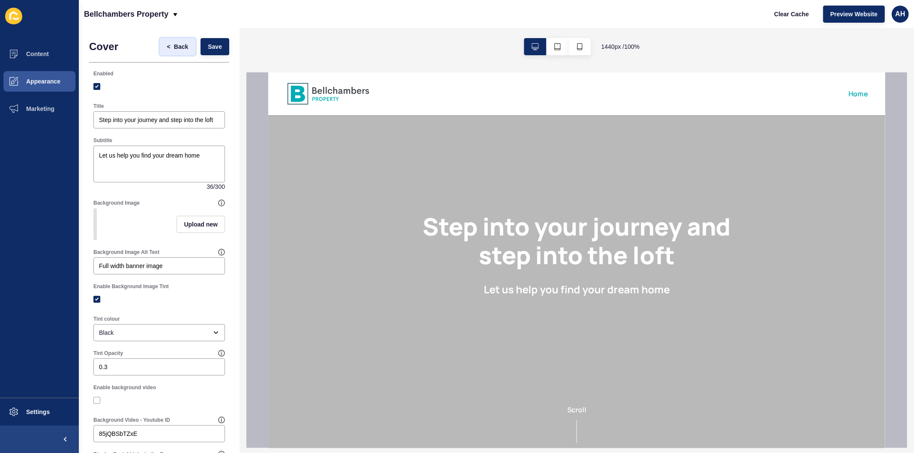
click at [174, 46] on span "Back" at bounding box center [181, 46] width 14 height 9
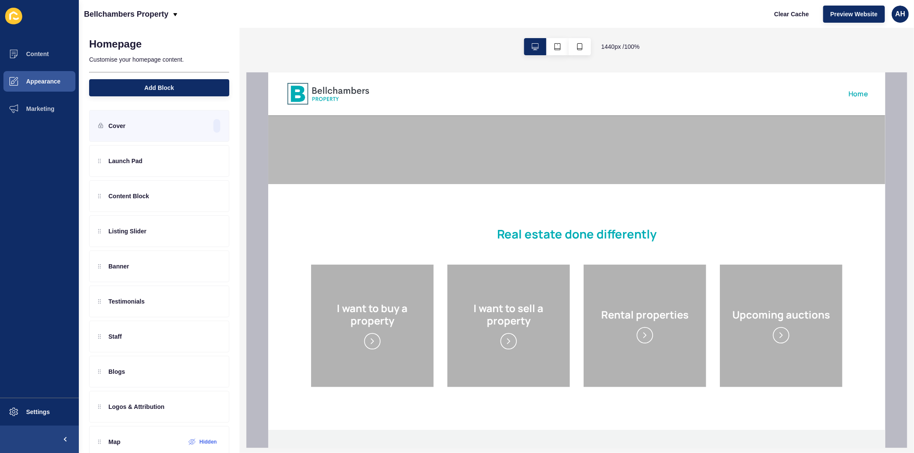
scroll to position [74, 0]
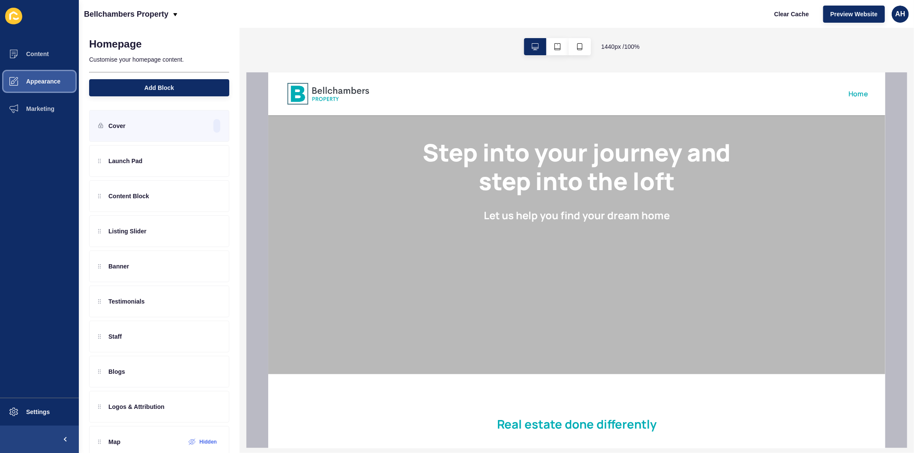
click at [45, 75] on button "Appearance" at bounding box center [39, 81] width 79 height 27
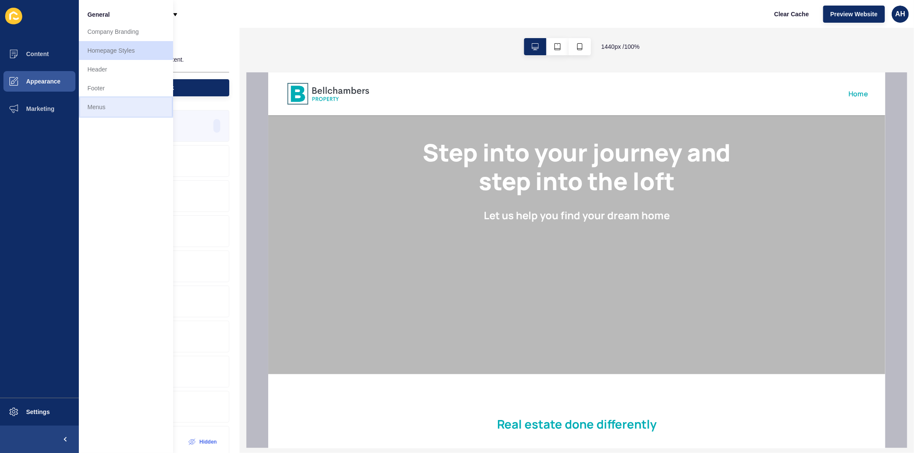
click at [108, 112] on link "Menus" at bounding box center [126, 107] width 94 height 19
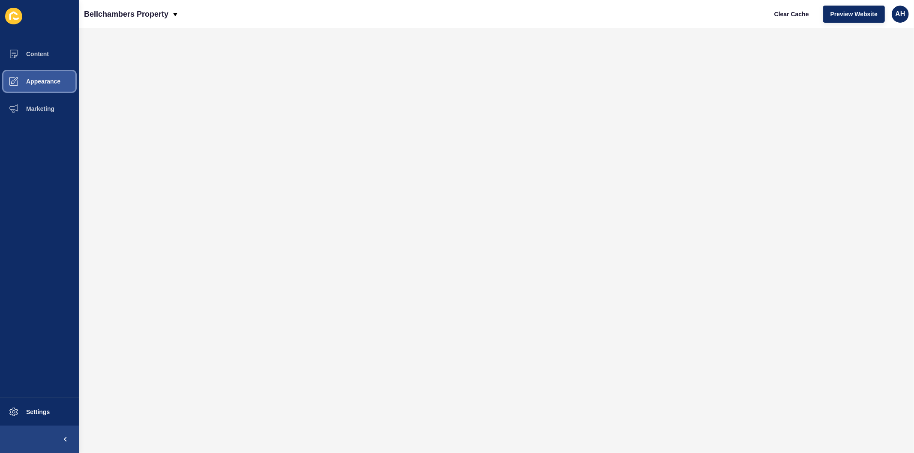
click at [32, 73] on button "Appearance" at bounding box center [39, 81] width 79 height 27
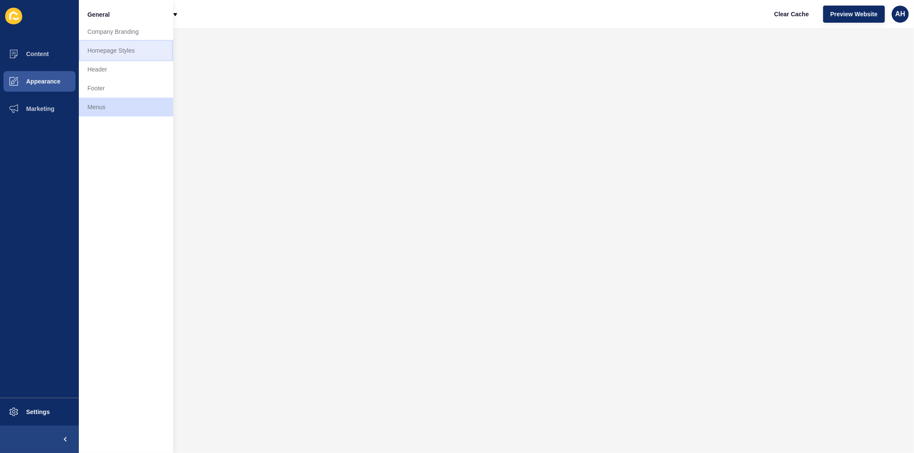
click at [115, 52] on link "Homepage Styles" at bounding box center [126, 50] width 94 height 19
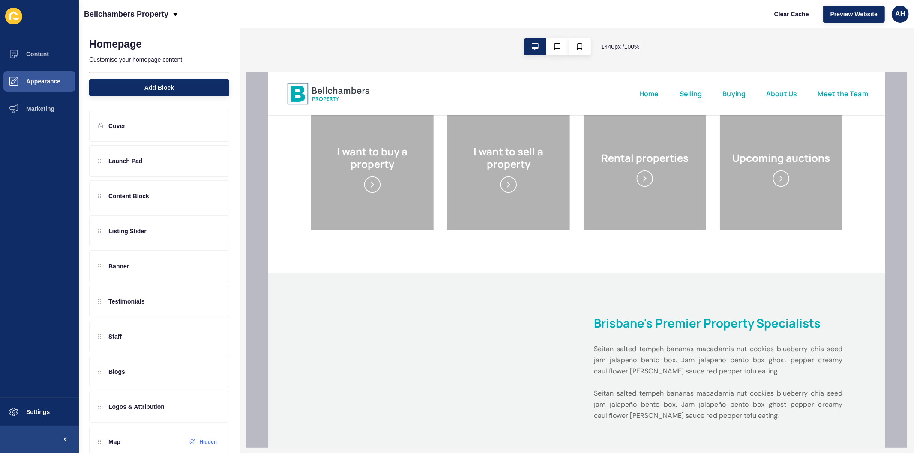
scroll to position [428, 0]
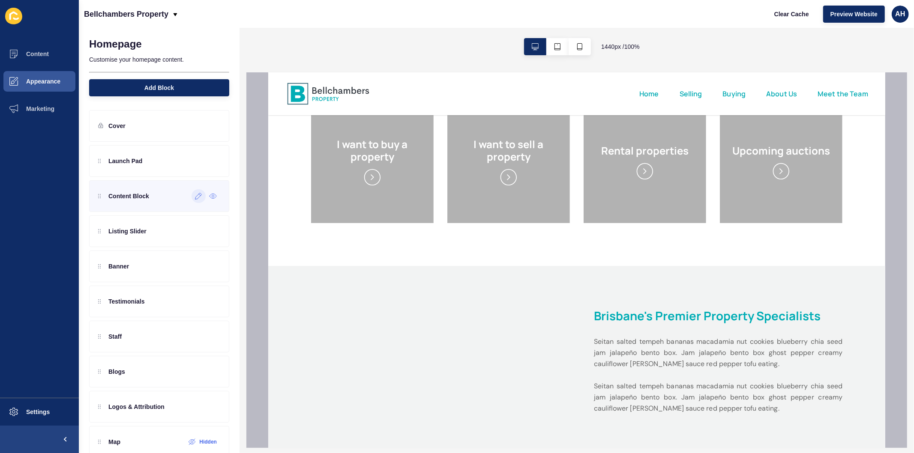
click at [195, 198] on icon at bounding box center [198, 196] width 6 height 6
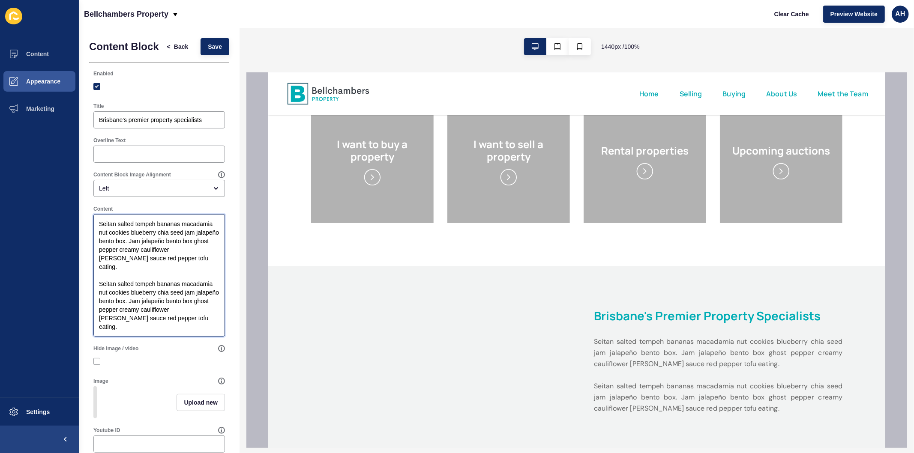
click at [151, 281] on textarea "Seitan salted tempeh bananas macadamia nut cookies blueberry chia seed jam jala…" at bounding box center [159, 275] width 129 height 120
paste textarea "Bellchambers Property – A Better Way to Sell Your Home"
type textarea "Bellchambers Property – A Better Way to Sell Your Home"
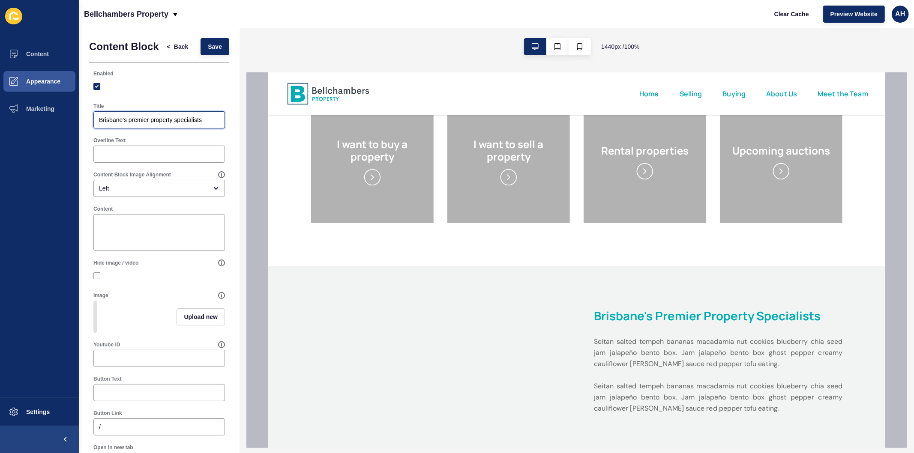
click at [137, 124] on input "Brisbane's premier property specialists" at bounding box center [159, 120] width 120 height 9
paste input "ellchambers Property – A Better Way to Sell Your Home"
type input "Bellchambers Property – A Better Way to Sell Your Home"
click at [151, 247] on textarea "Content" at bounding box center [159, 232] width 129 height 34
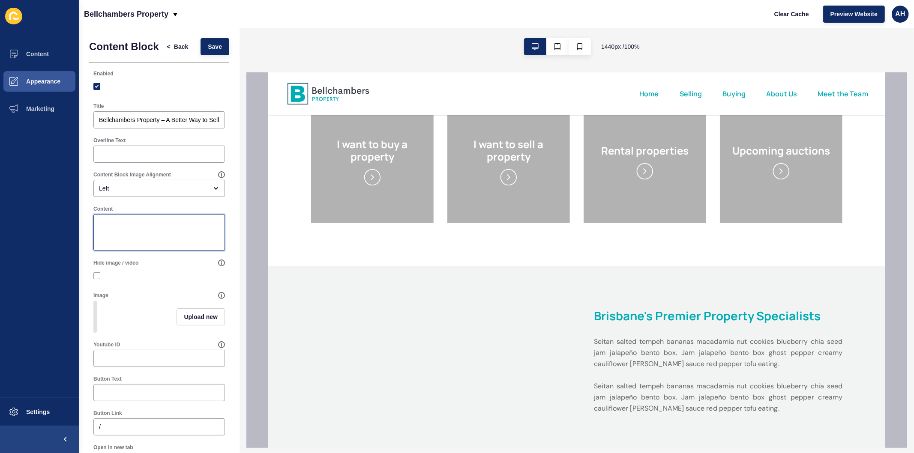
paste textarea "At Bellchambers Property, we believe selling your home should be a rewarding an…"
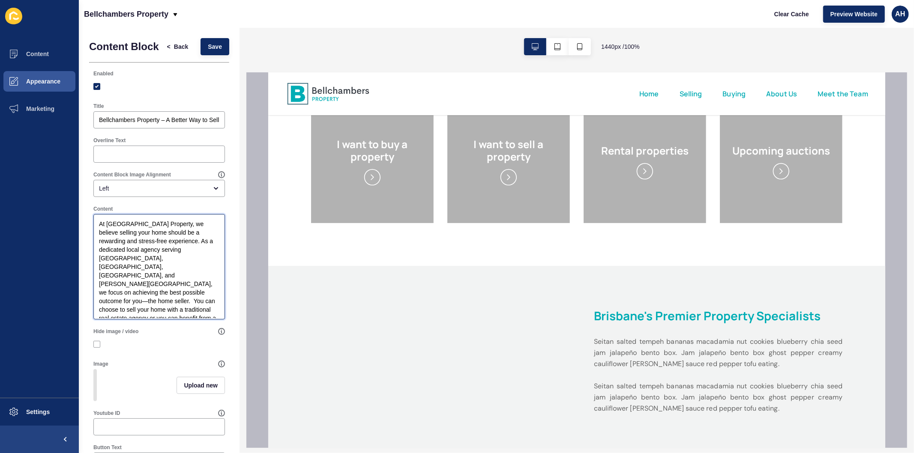
click at [194, 282] on textarea "At Bellchambers Property, we believe selling your home should be a rewarding an…" at bounding box center [159, 266] width 129 height 103
type textarea "At Bellchambers Property, we believe selling your home should be a rewarding an…"
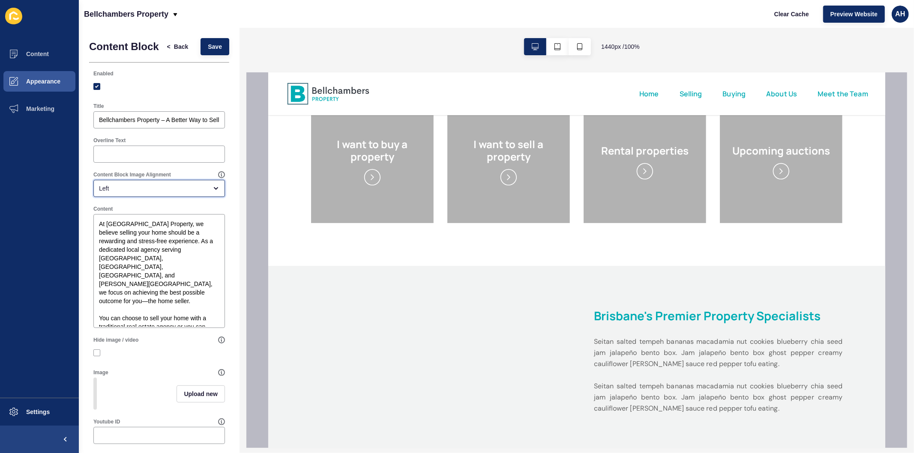
click at [176, 193] on div "Left" at bounding box center [153, 188] width 108 height 9
click at [149, 237] on span "Right" at bounding box center [155, 235] width 110 height 9
click at [142, 191] on div "Right" at bounding box center [153, 188] width 108 height 9
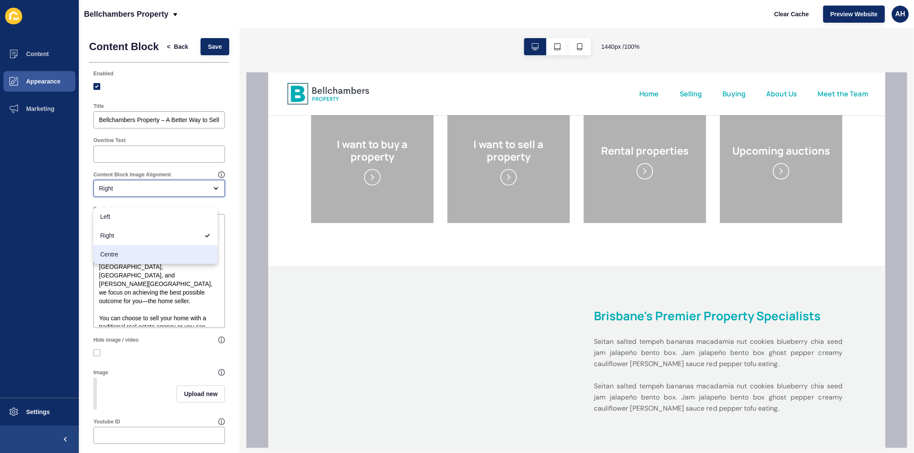
click at [140, 254] on span "Centre" at bounding box center [155, 254] width 110 height 9
type input "Centre"
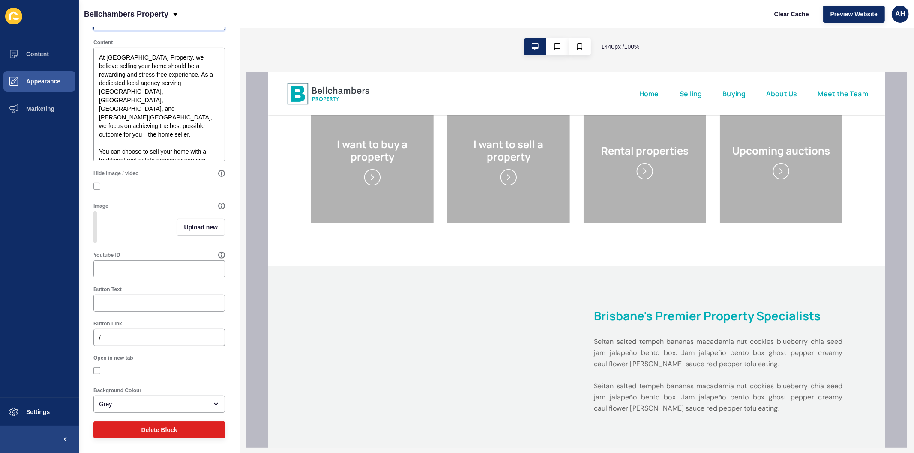
scroll to position [180, 0]
click at [96, 183] on label at bounding box center [96, 186] width 7 height 7
click at [96, 184] on input "Hide image / video" at bounding box center [98, 187] width 6 height 6
checkbox input "true"
click at [178, 408] on div "Grey" at bounding box center [153, 404] width 108 height 9
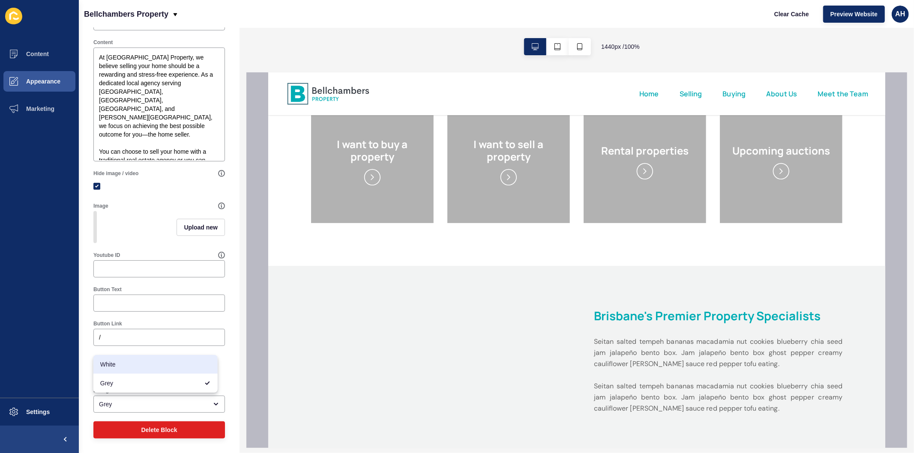
click at [366, 364] on div at bounding box center [435, 360] width 248 height 105
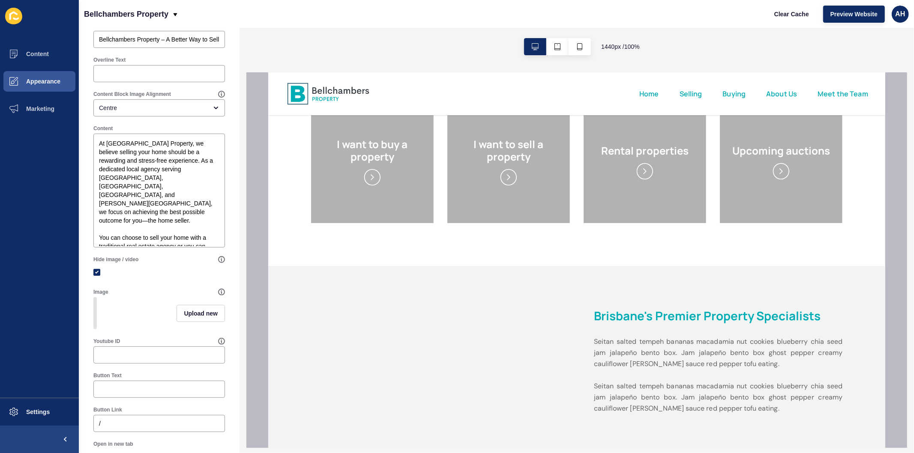
scroll to position [0, 0]
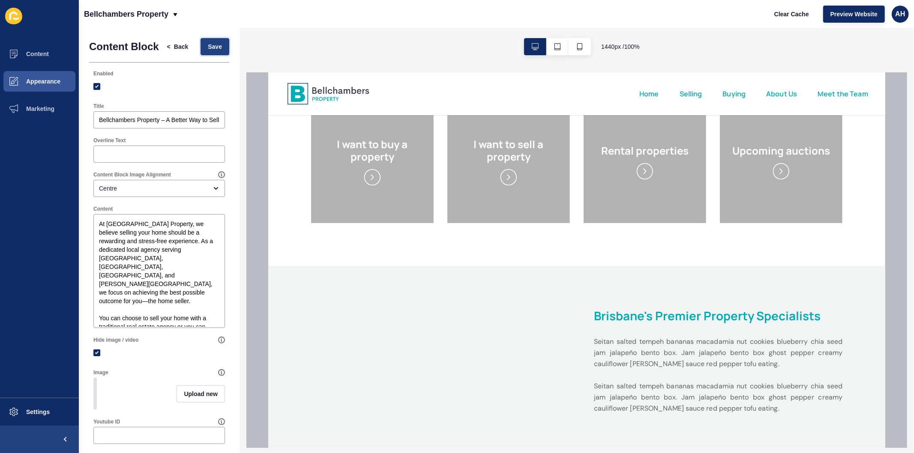
click at [208, 51] on span "Save" at bounding box center [215, 46] width 14 height 9
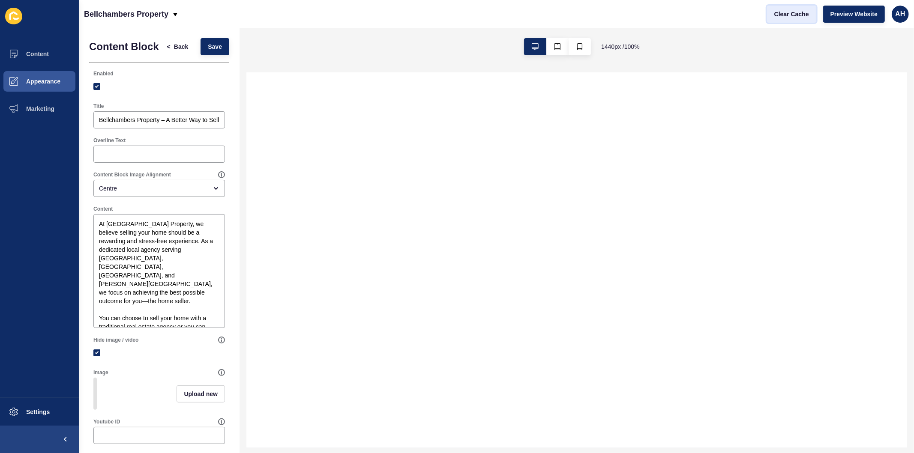
click at [784, 16] on span "Clear Cache" at bounding box center [791, 14] width 35 height 9
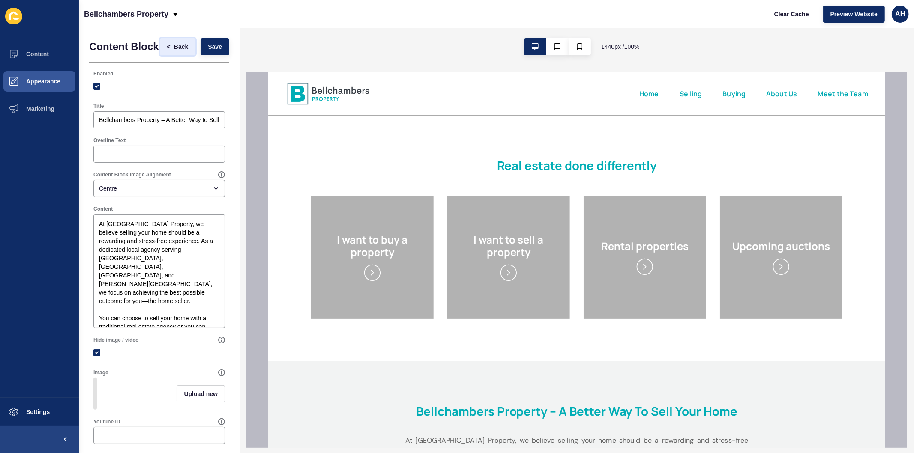
click at [174, 51] on span "Back" at bounding box center [181, 46] width 14 height 9
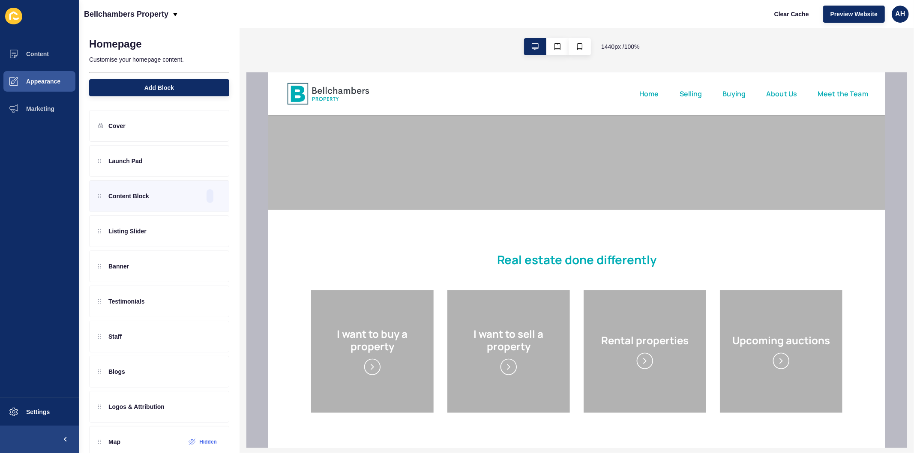
scroll to position [238, 0]
drag, startPoint x: 99, startPoint y: 200, endPoint x: 103, endPoint y: 160, distance: 39.6
click at [103, 160] on div "Launch Pad Content Block Listing Slider Banner Testimonials Staff Blogs Logos &…" at bounding box center [159, 301] width 140 height 313
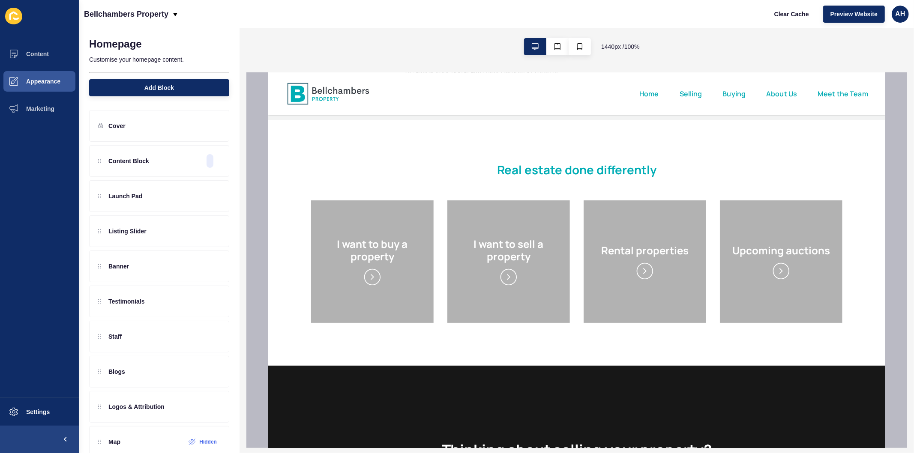
scroll to position [476, 0]
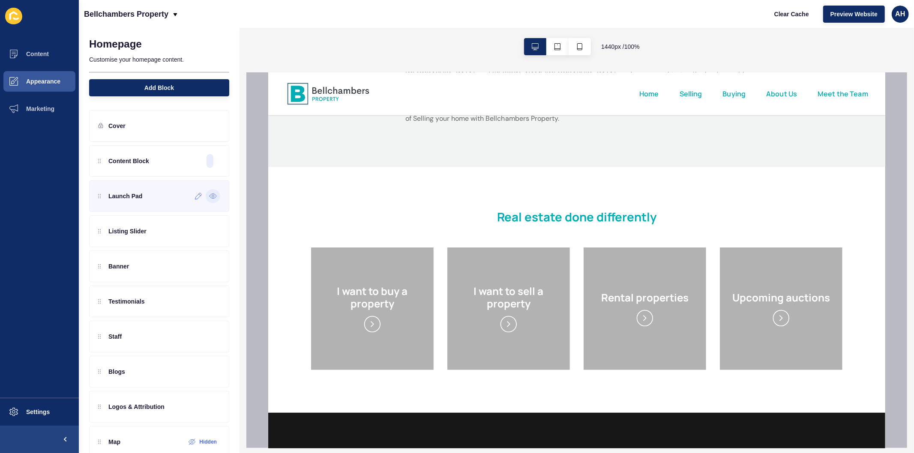
click at [212, 195] on icon at bounding box center [213, 196] width 2 height 2
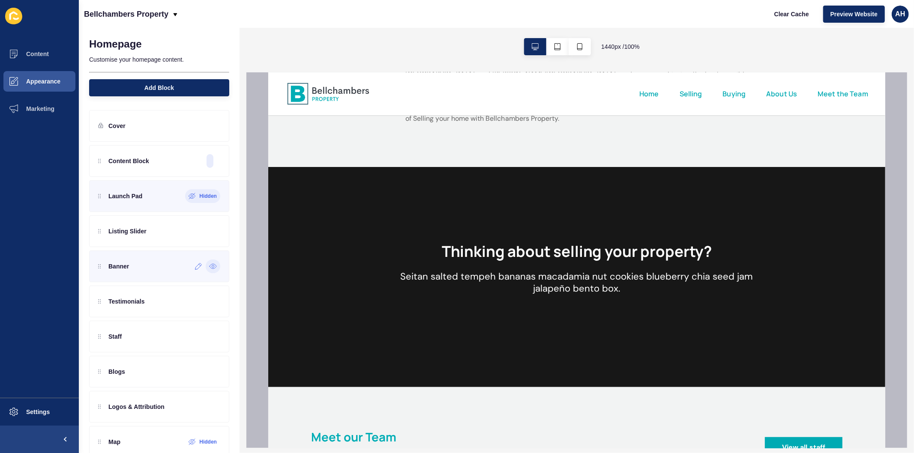
click at [209, 264] on icon at bounding box center [213, 266] width 8 height 7
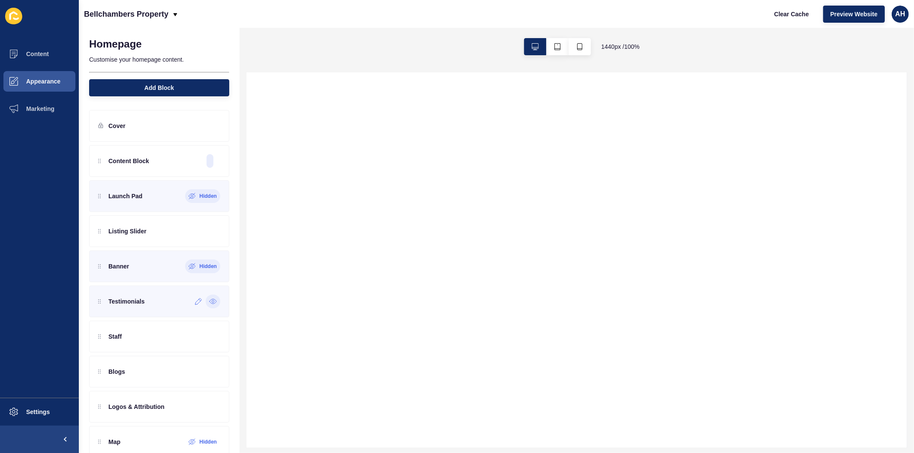
scroll to position [0, 0]
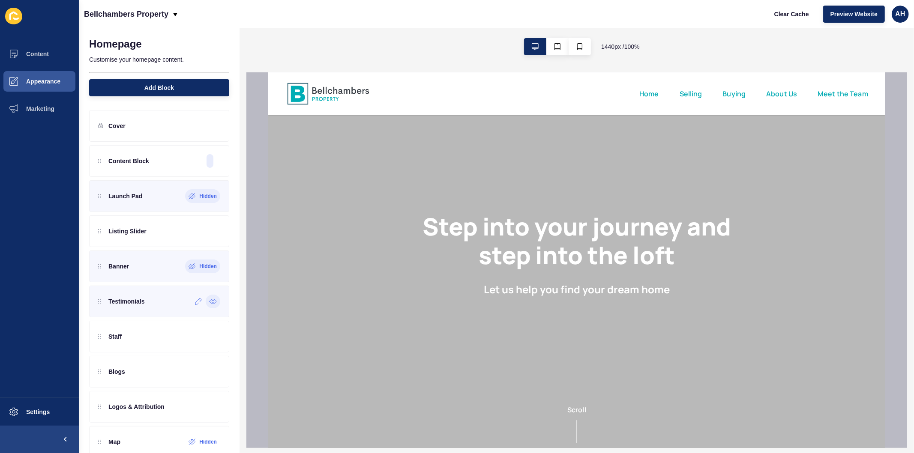
click at [209, 305] on icon at bounding box center [213, 301] width 8 height 7
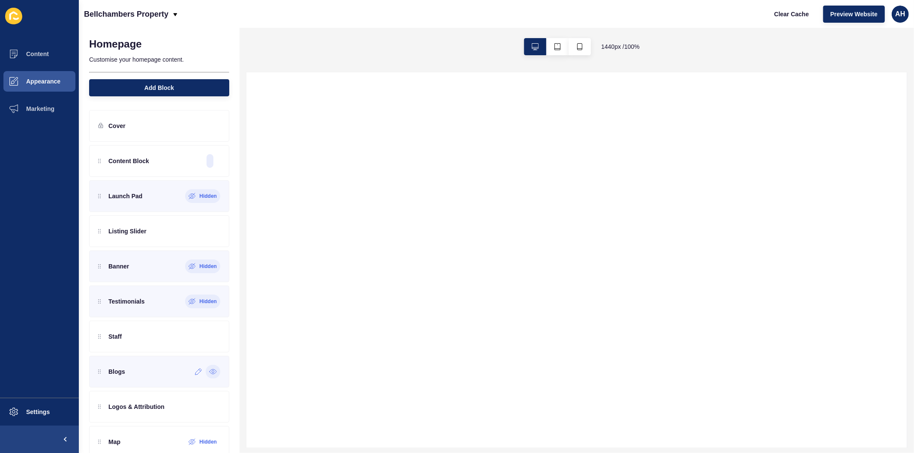
click at [212, 372] on icon at bounding box center [213, 372] width 2 height 2
click at [209, 406] on icon at bounding box center [213, 406] width 8 height 7
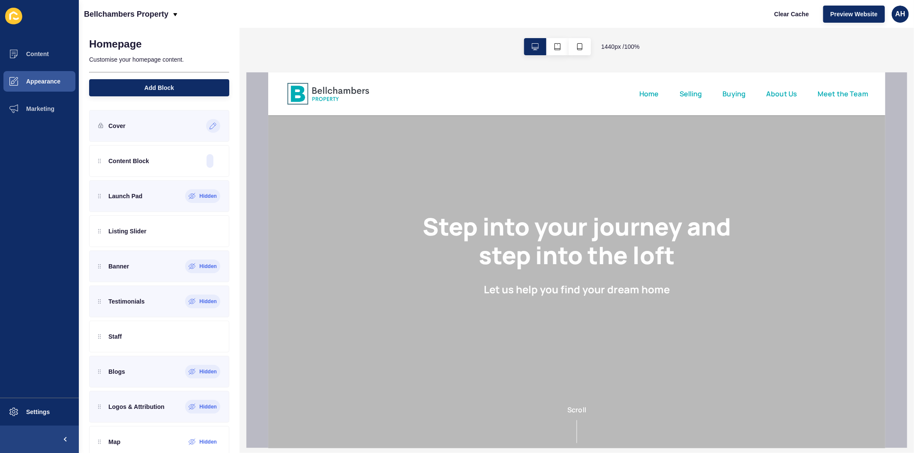
click at [209, 128] on icon at bounding box center [212, 125] width 7 height 7
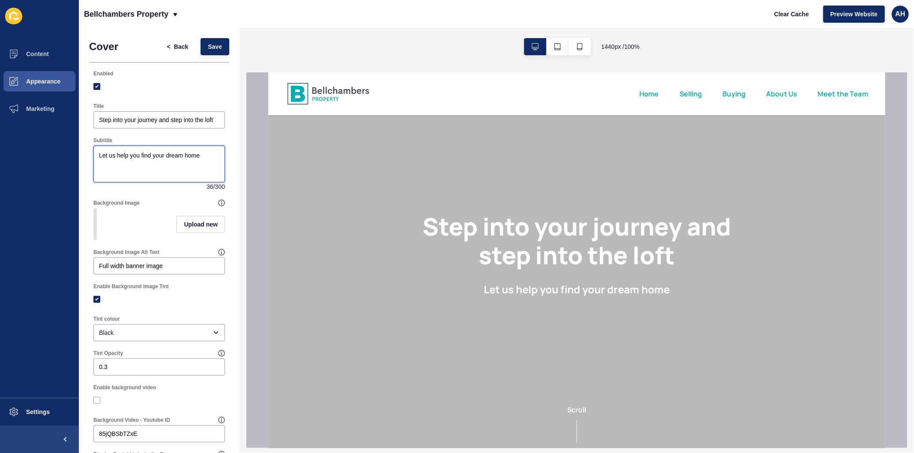
click at [167, 167] on textarea "Let us help you find your dream home" at bounding box center [159, 164] width 129 height 34
click at [176, 121] on input "Step into your journey and step into the loft" at bounding box center [159, 120] width 120 height 9
click at [179, 118] on input "Title" at bounding box center [159, 120] width 120 height 9
click at [208, 43] on span "Save" at bounding box center [215, 46] width 14 height 9
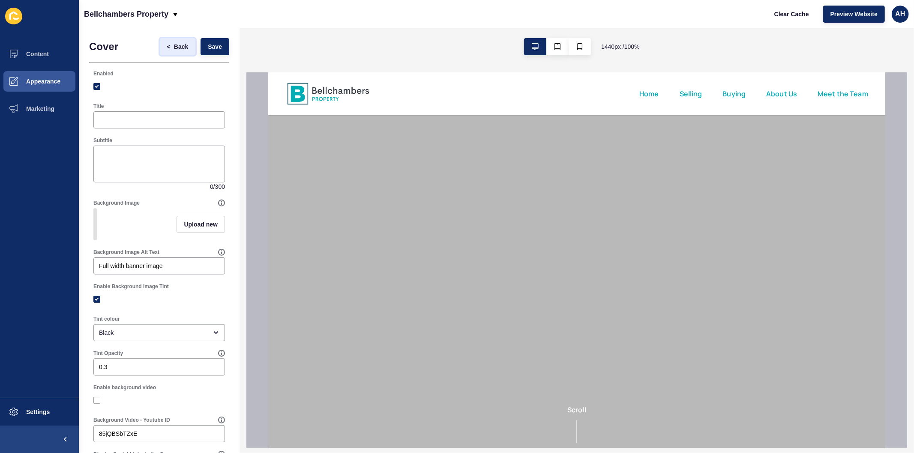
click at [174, 49] on span "Back" at bounding box center [181, 46] width 14 height 9
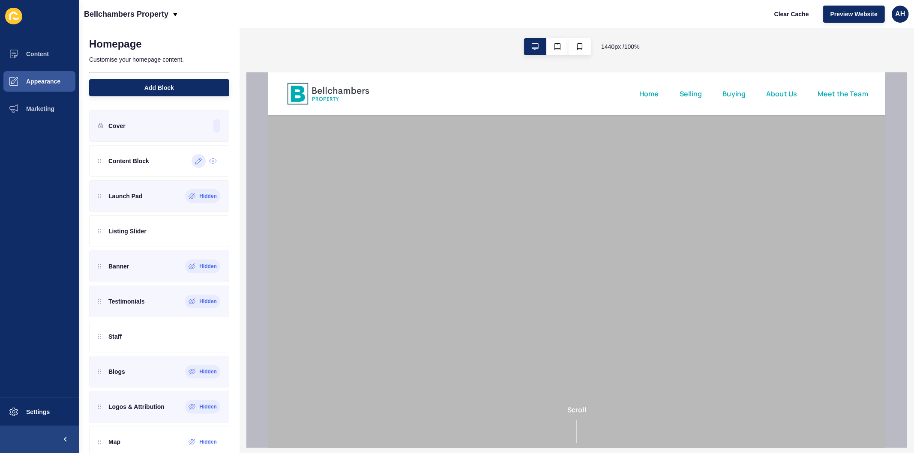
click at [194, 168] on div at bounding box center [205, 161] width 29 height 14
click at [195, 163] on icon at bounding box center [198, 161] width 7 height 7
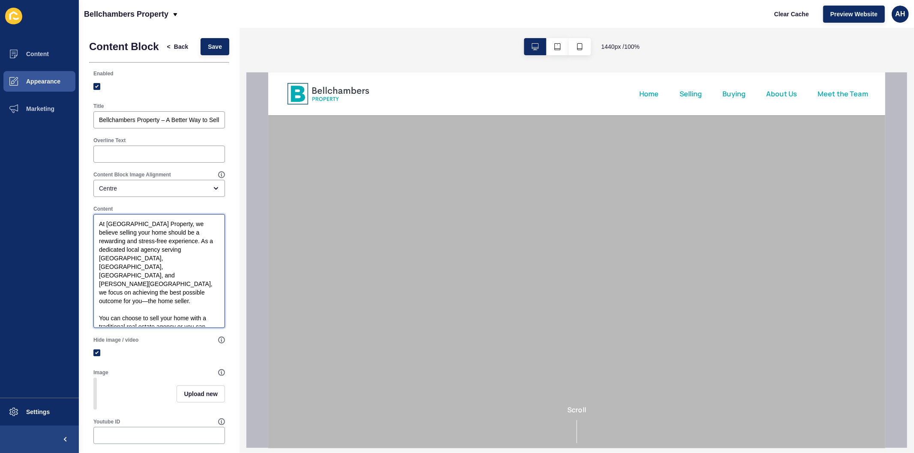
click at [172, 246] on textarea "At Bellchambers Property, we believe selling your home should be a rewarding an…" at bounding box center [159, 270] width 129 height 111
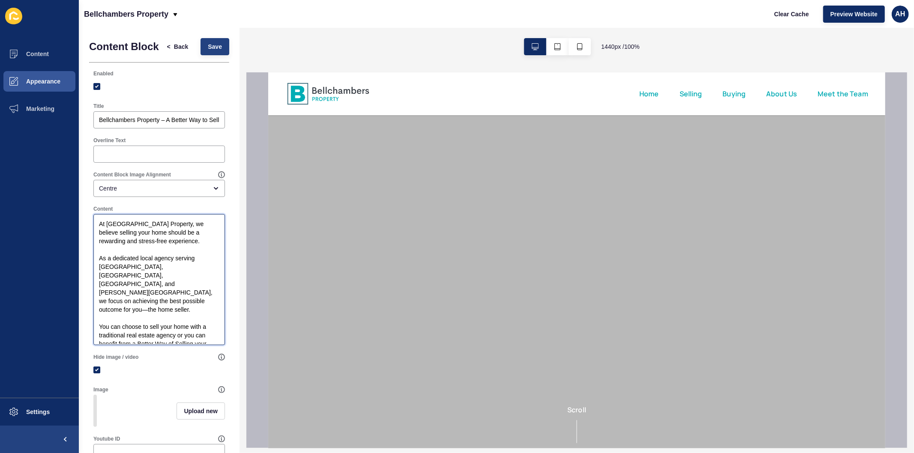
type textarea "At Bellchambers Property, we believe selling your home should be a rewarding an…"
click at [211, 48] on span "Save" at bounding box center [215, 46] width 14 height 9
